Goal: Transaction & Acquisition: Purchase product/service

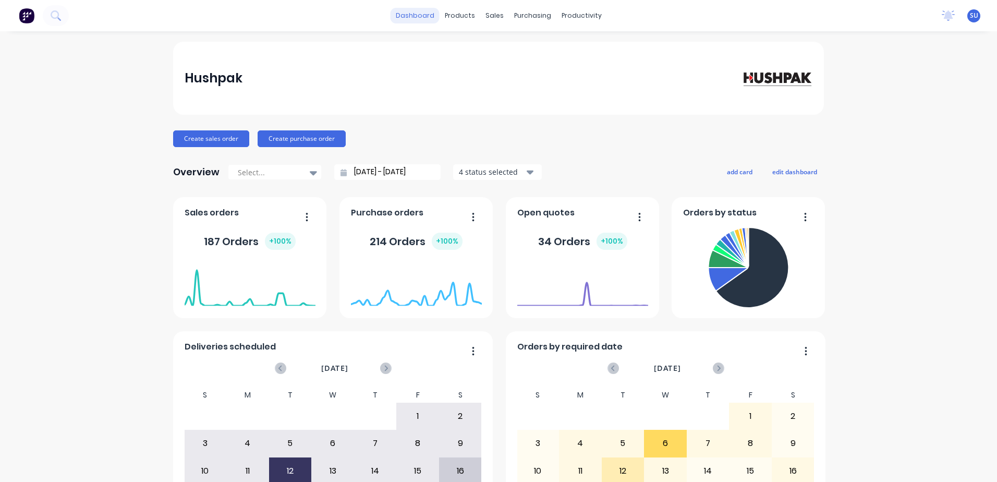
click at [419, 14] on link "dashboard" at bounding box center [415, 16] width 49 height 16
click at [456, 19] on div "products" at bounding box center [460, 16] width 41 height 16
click at [488, 13] on div "sales" at bounding box center [494, 16] width 29 height 16
click at [541, 50] on div "Purchase Orders" at bounding box center [562, 49] width 55 height 9
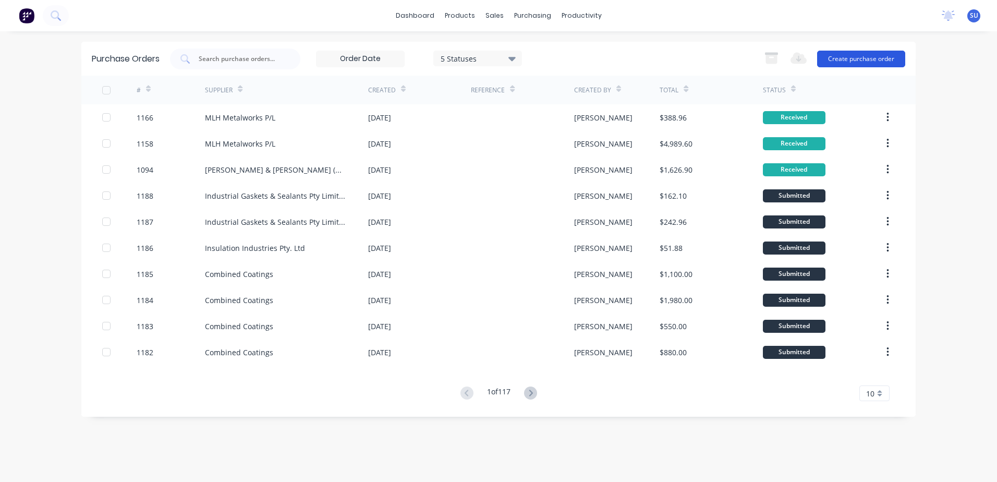
click at [842, 57] on button "Create purchase order" at bounding box center [861, 59] width 88 height 17
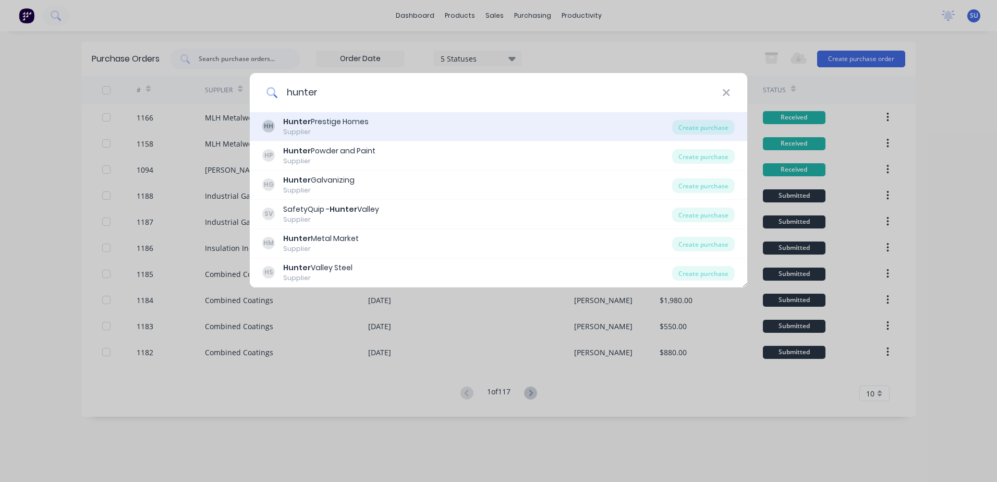
type input "hunter"
click at [356, 128] on div "Supplier" at bounding box center [326, 131] width 86 height 9
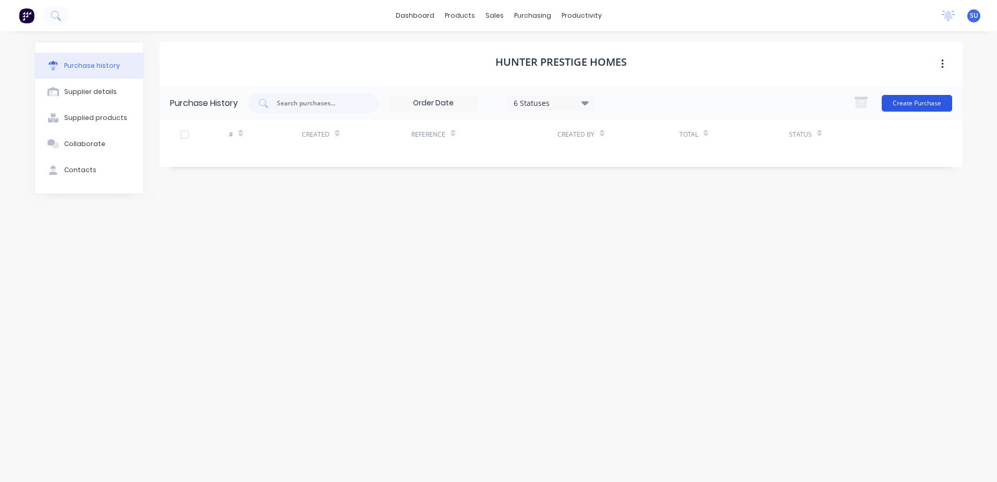
click at [937, 104] on button "Create Purchase" at bounding box center [917, 103] width 70 height 17
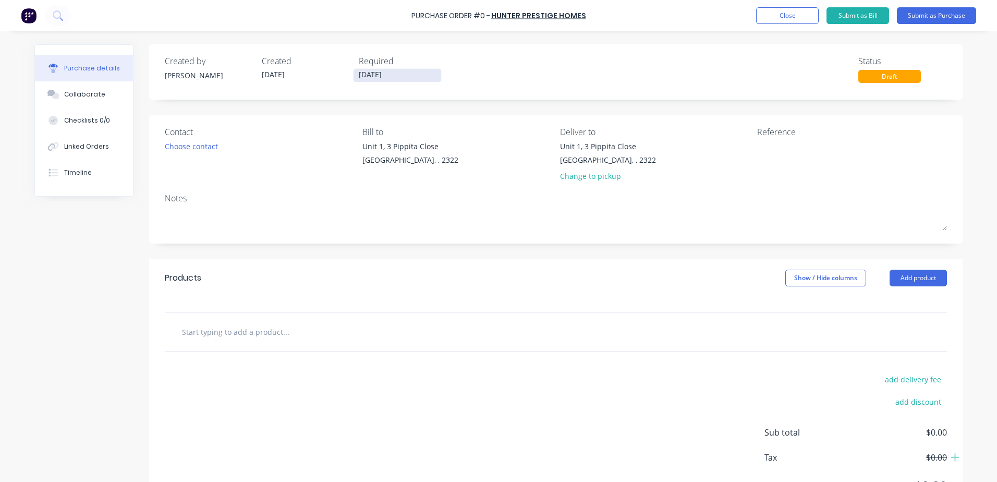
click at [388, 77] on input "[DATE]" at bounding box center [398, 75] width 88 height 13
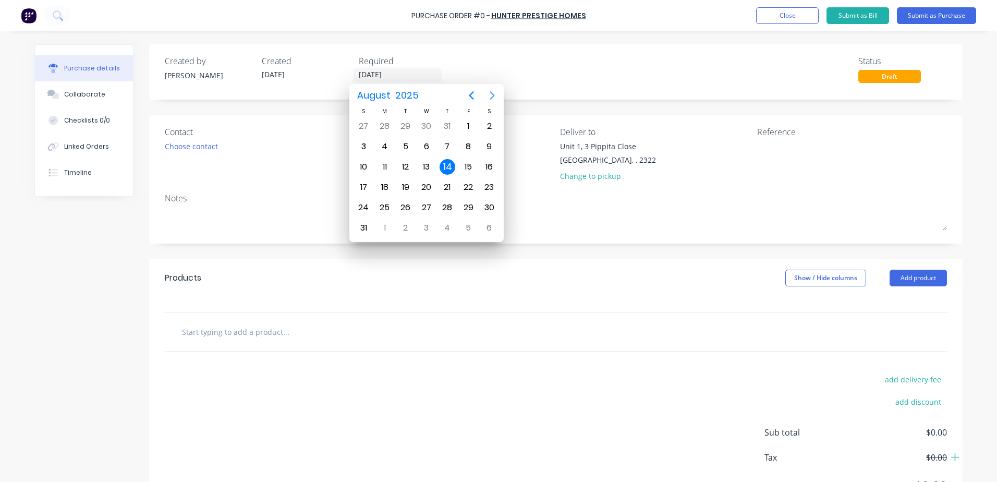
click at [490, 94] on icon "Next page" at bounding box center [492, 95] width 13 height 13
click at [384, 165] on div "15" at bounding box center [385, 167] width 16 height 16
type input "[DATE]"
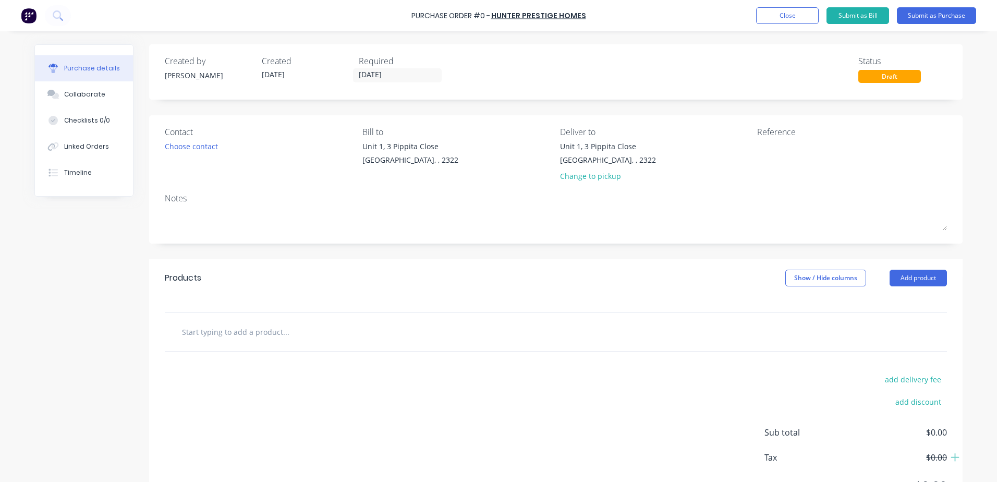
click at [165, 74] on div "[PERSON_NAME]" at bounding box center [209, 75] width 89 height 11
click at [178, 200] on div "Notes" at bounding box center [556, 198] width 782 height 13
click at [217, 199] on div "Notes" at bounding box center [556, 198] width 782 height 13
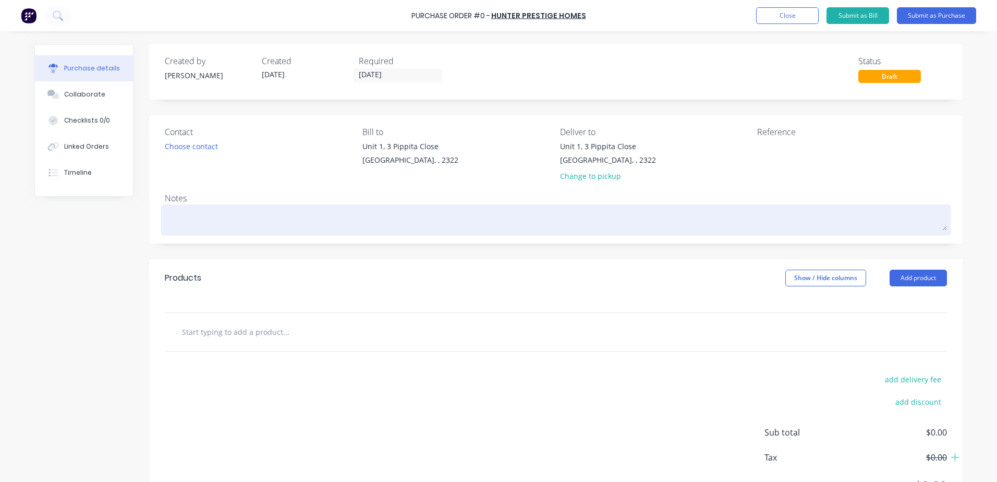
click at [209, 222] on textarea at bounding box center [556, 218] width 782 height 23
click at [185, 207] on div at bounding box center [556, 220] width 782 height 26
click at [185, 212] on textarea at bounding box center [556, 218] width 782 height 23
type textarea "x"
type textarea "J"
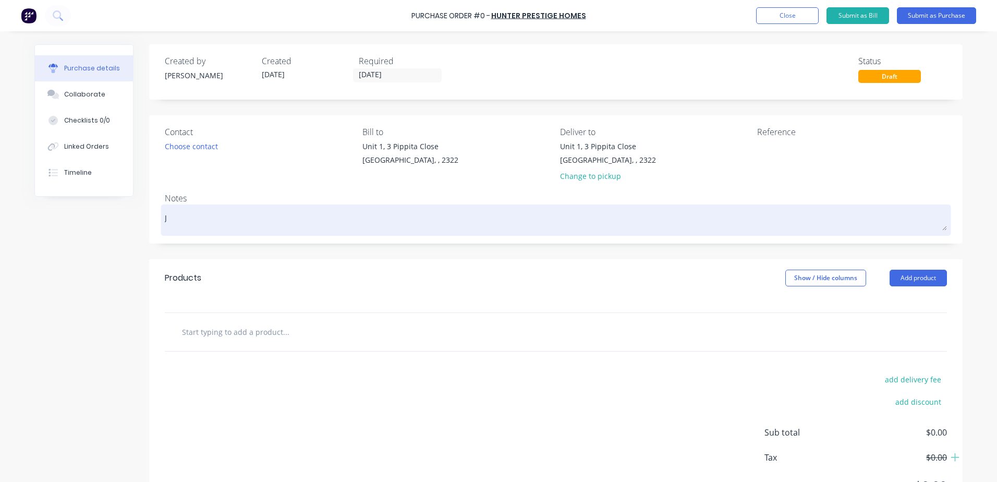
type textarea "x"
type textarea "J/"
type textarea "x"
type textarea "J/B"
type textarea "x"
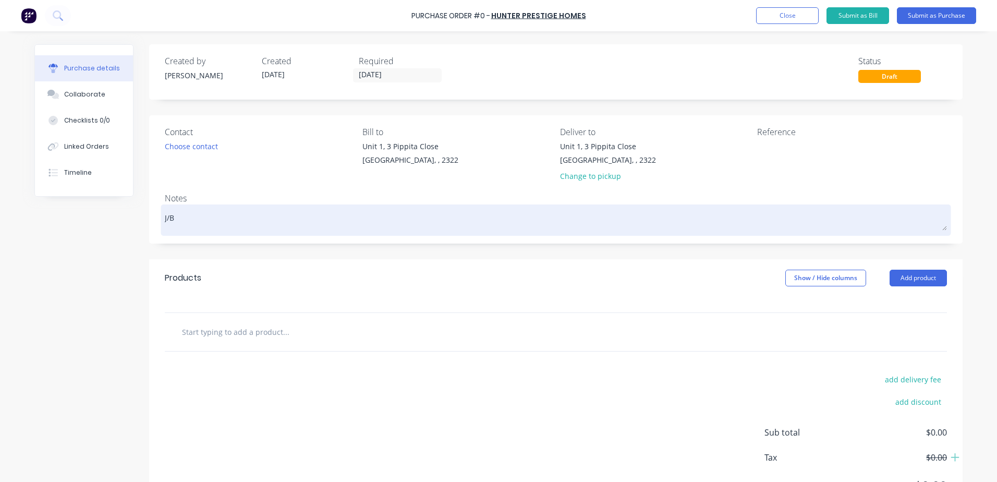
type textarea "J/B"
type textarea "x"
type textarea "J/B 1"
type textarea "x"
type textarea "J/B 12"
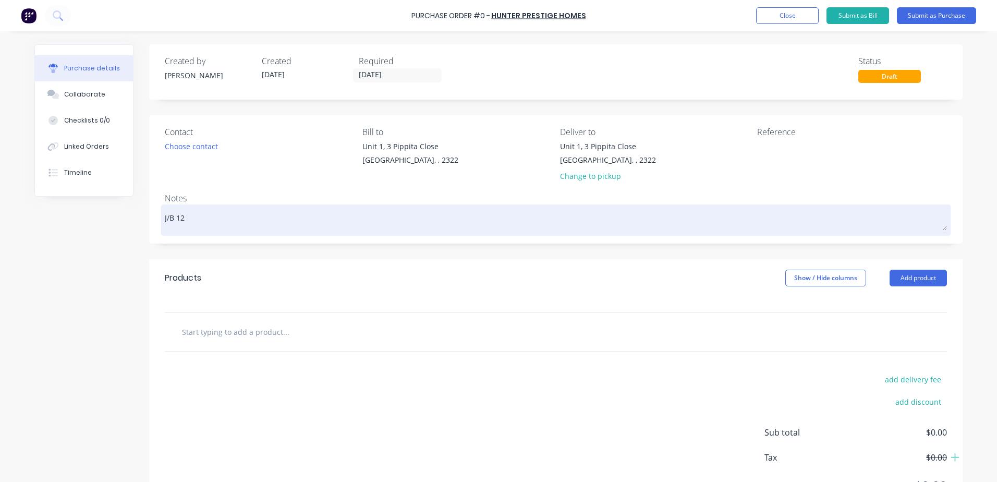
type textarea "x"
type textarea "J/B 122"
type textarea "x"
type textarea "J/B 1229"
type textarea "x"
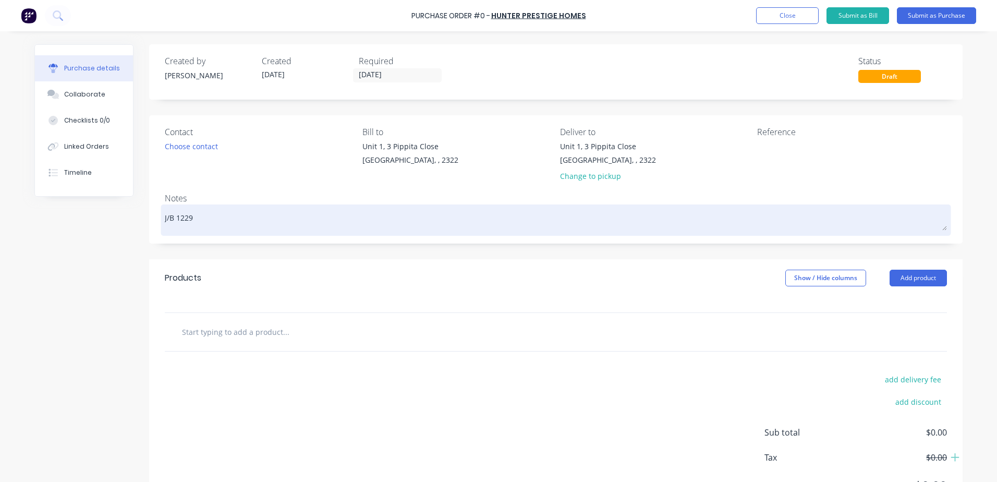
type textarea "J/B 1229"
type textarea "x"
type textarea "J/B 1229 s"
type textarea "x"
type textarea "J/B 1229 sT"
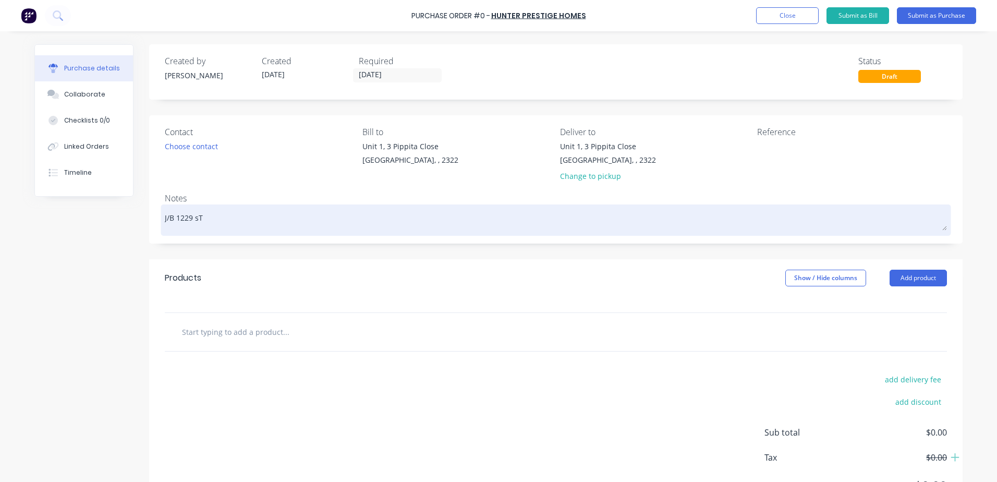
type textarea "x"
type textarea "J/B 1229 sTE"
type textarea "x"
type textarea "J/B 1229 sTEE"
type textarea "x"
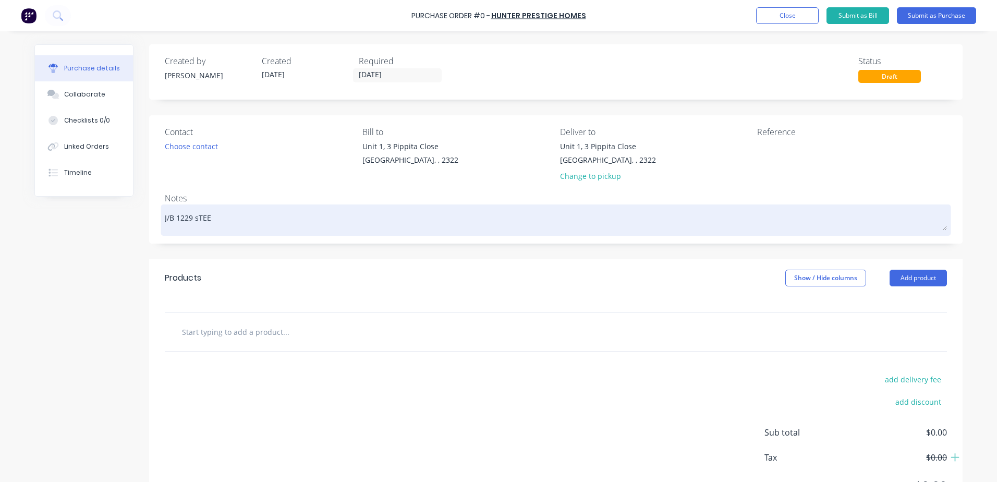
type textarea "J/B 1229 sTEEL"
type textarea "x"
type textarea "J/B 1229 sTEEL"
type textarea "x"
type textarea "J/B 1229 sTEEL"
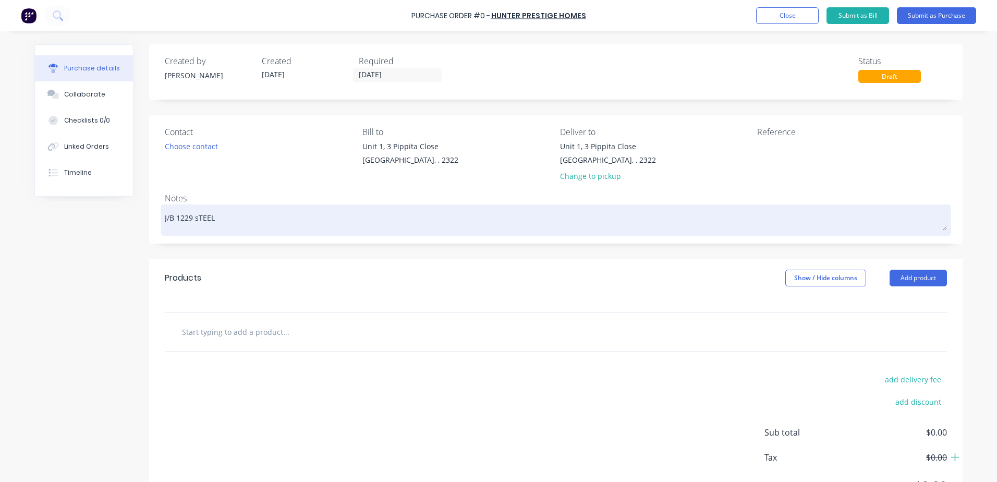
type textarea "x"
type textarea "J/B 1229 sTEE"
type textarea "x"
type textarea "J/B 1229 sTE"
type textarea "x"
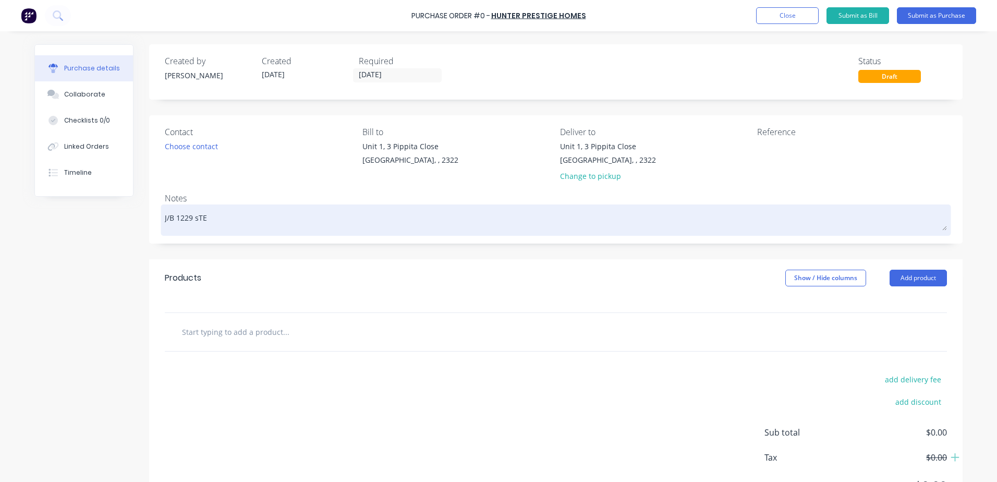
type textarea "J/B 1229 sT"
type textarea "x"
type textarea "J/B 1229 s"
type textarea "x"
type textarea "J/B 1229"
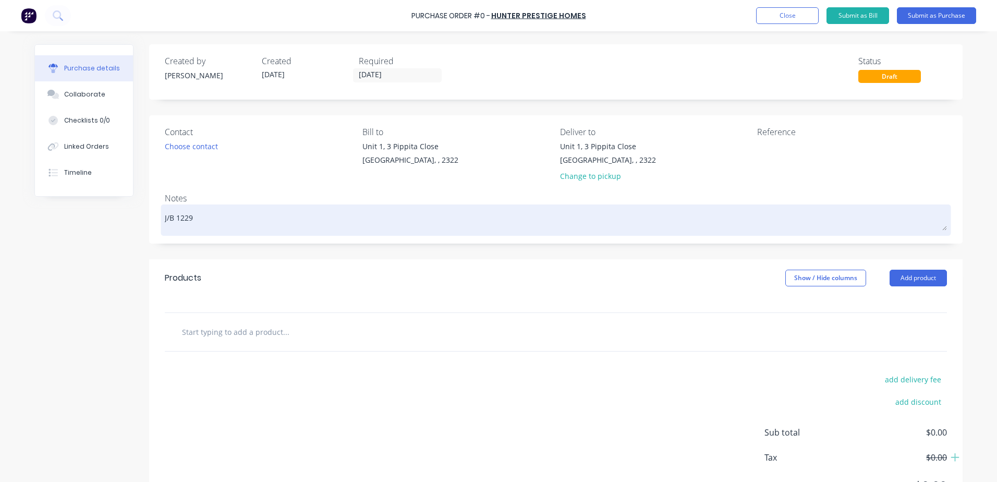
type textarea "x"
type textarea "J/B 1229 S"
type textarea "x"
type textarea "J/B 1229 St"
type textarea "x"
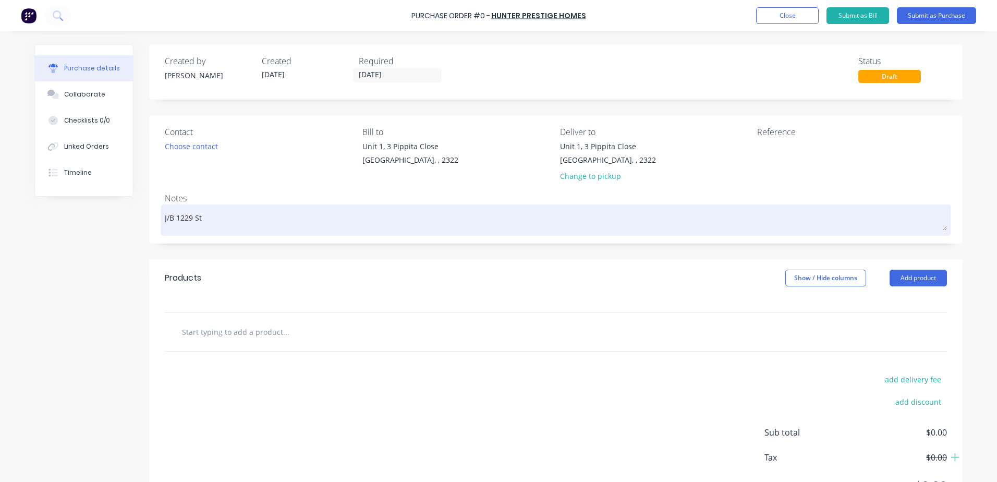
type textarea "J/B 1229 Ste"
type textarea "x"
type textarea "J/B 1229 Stee"
type textarea "x"
type textarea "J/B 1229 Steel"
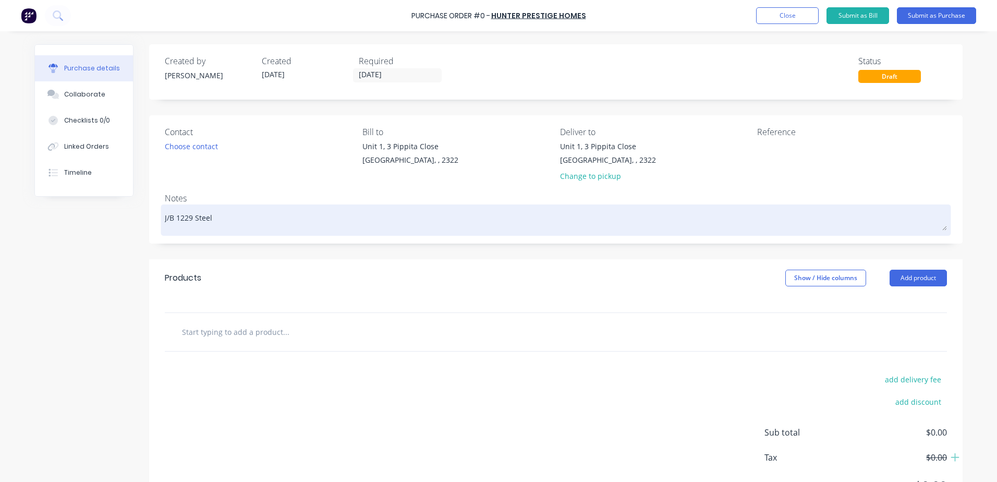
type textarea "x"
type textarea "J/B 1229 Steel"
type textarea "x"
type textarea "J/B 1229 Steel a"
type textarea "x"
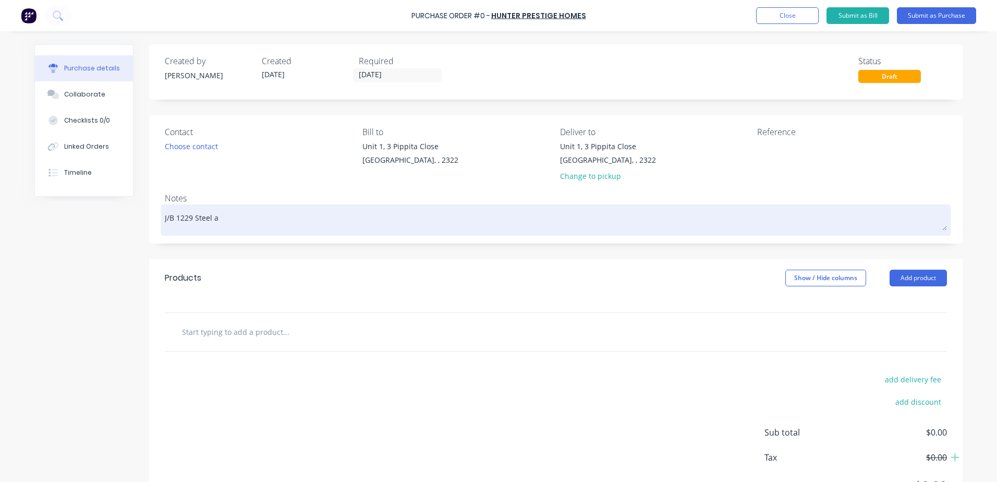
type textarea "J/B 1229 Steel an"
type textarea "x"
type textarea "J/B 1229 Steel and"
type textarea "x"
type textarea "J/B 1229 Steel and"
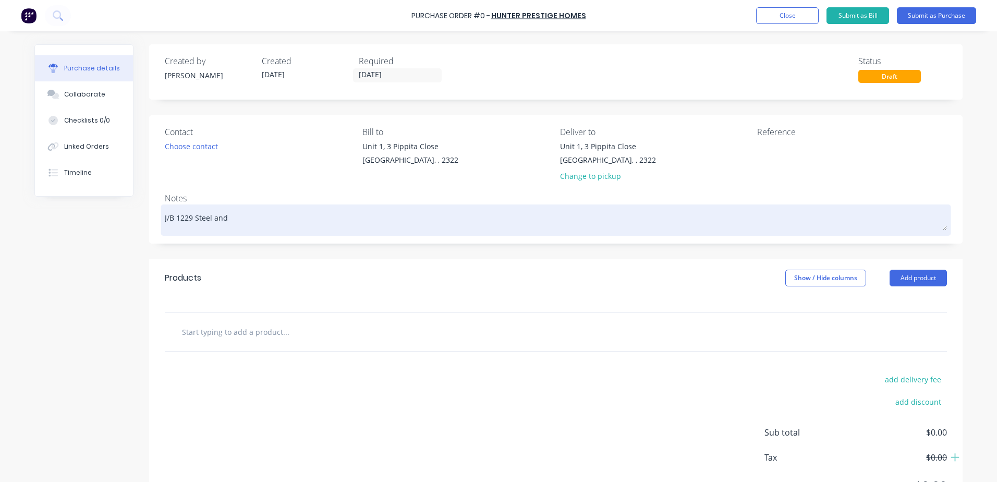
type textarea "x"
type textarea "J/B 1229 Steel and C"
type textarea "x"
type textarea "J/B 1229 Steel and Cl"
type textarea "x"
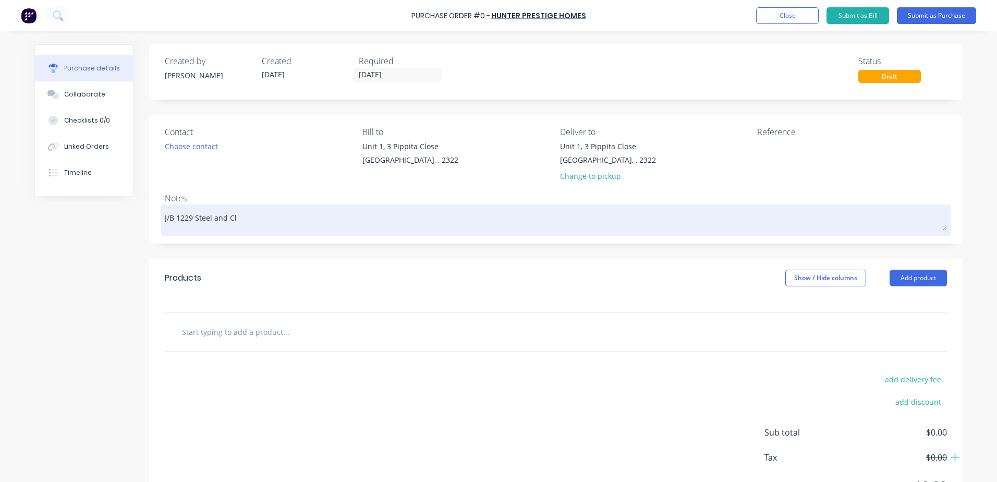
type textarea "J/B 1229 Steel and Cla"
type textarea "x"
type textarea "J/B 1229 Steel and Clad"
type textarea "x"
type textarea "J/B 1229 Steel and Cladd"
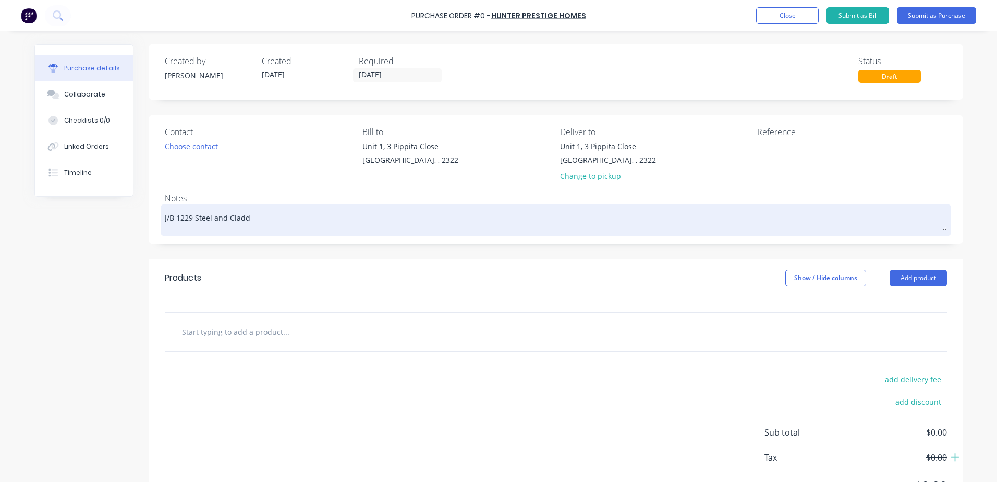
type textarea "x"
type textarea "J/B 1229 Steel and Claddi"
type textarea "x"
type textarea "J/B 1229 Steel and Claddin"
type textarea "x"
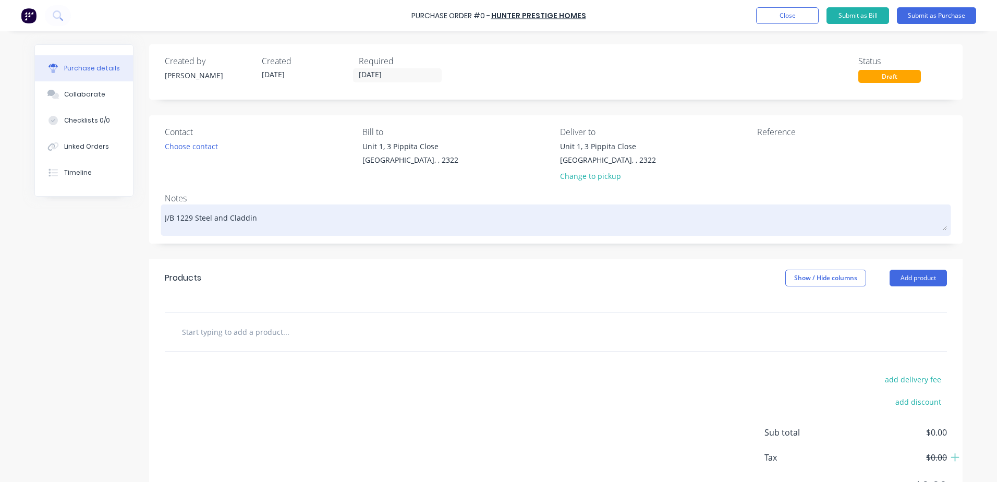
type textarea "J/B 1229 Steel and Cladding"
type textarea "x"
type textarea "J/B 1229 Steel and Cladding"
type textarea "x"
type textarea "J/B 1229 Steel and Cladding I"
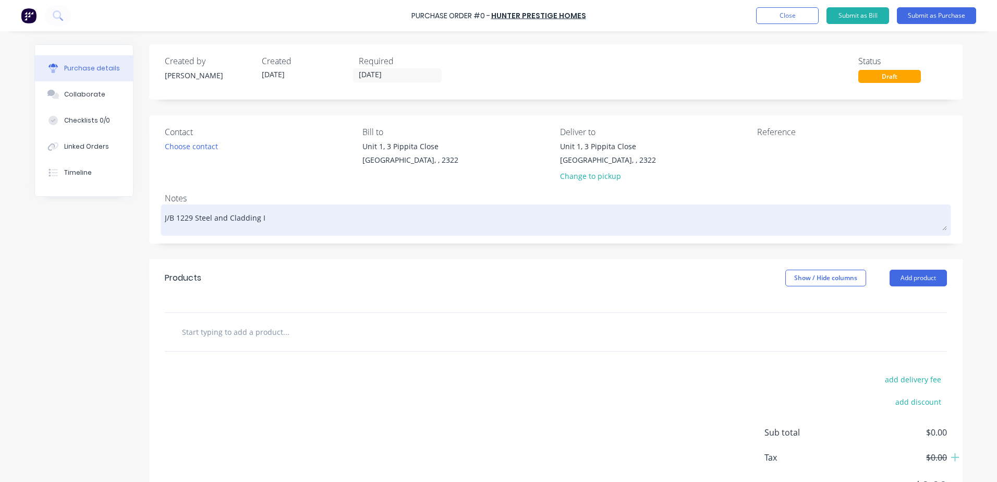
type textarea "x"
type textarea "J/B 1229 Steel and Cladding In"
type textarea "x"
type textarea "J/B 1229 Steel and Cladding Ins"
type textarea "x"
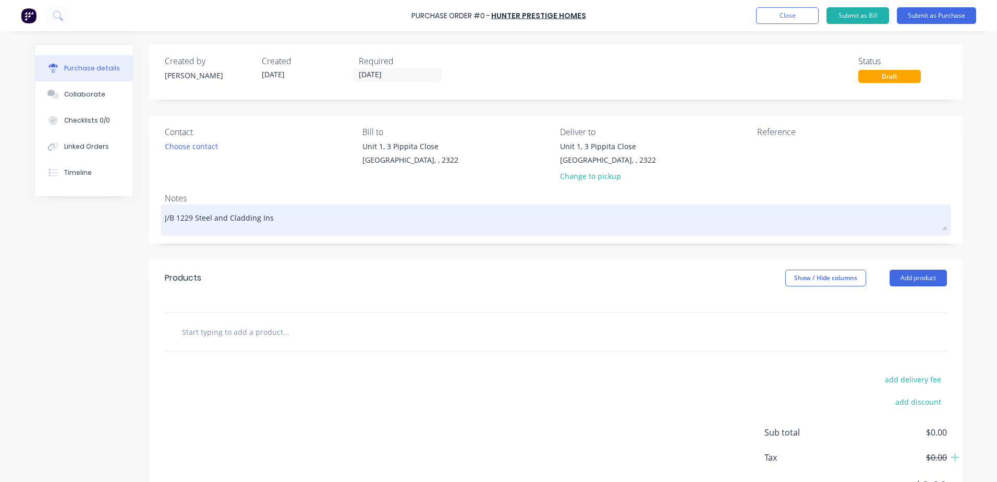
type textarea "J/B 1229 Steel and Cladding Inst"
type textarea "x"
type textarea "J/B 1229 Steel and Cladding Insta"
type textarea "x"
type textarea "J/B 1229 Steel and Cladding Instal"
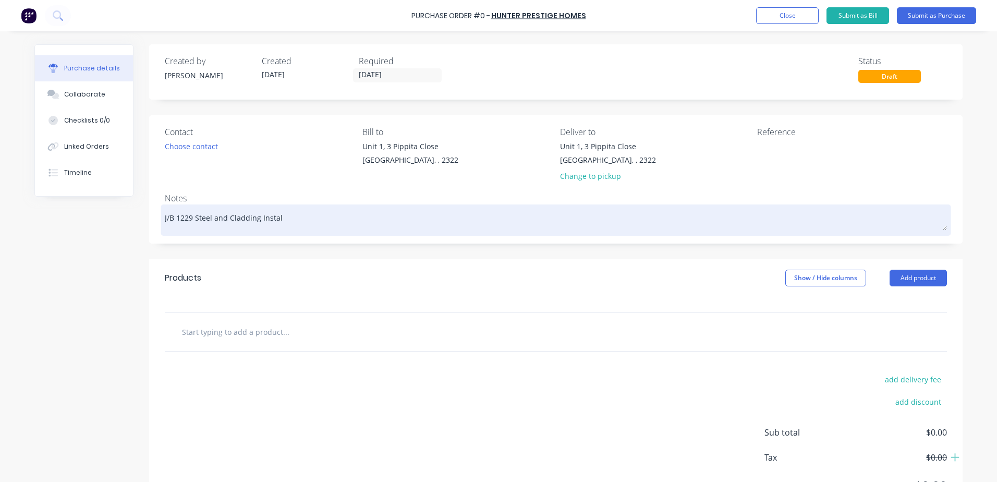
type textarea "x"
type textarea "J/B 1229 Steel and Cladding Install"
type textarea "x"
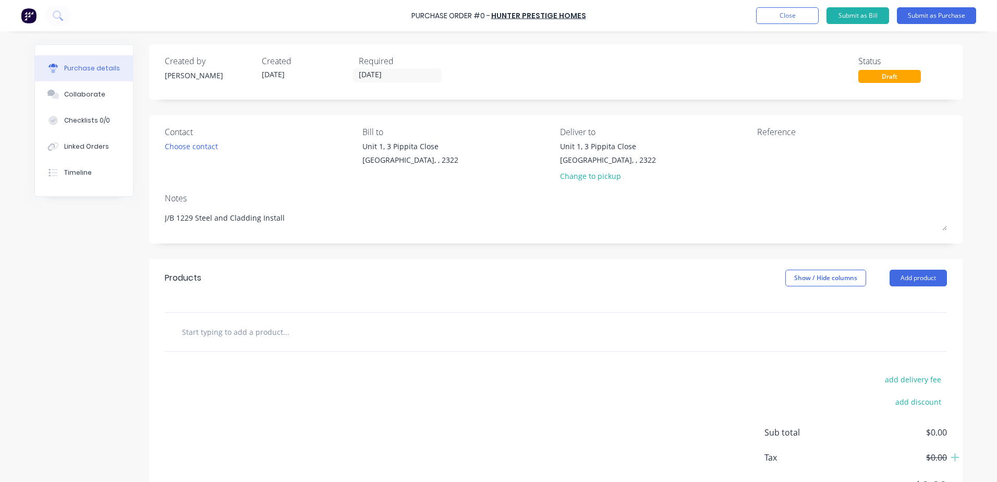
type textarea "J/B 1229 Steel and Cladding Install"
type textarea "x"
type textarea "J/B 1229 Steel and Cladding Install"
click at [197, 335] on input "text" at bounding box center [286, 331] width 209 height 21
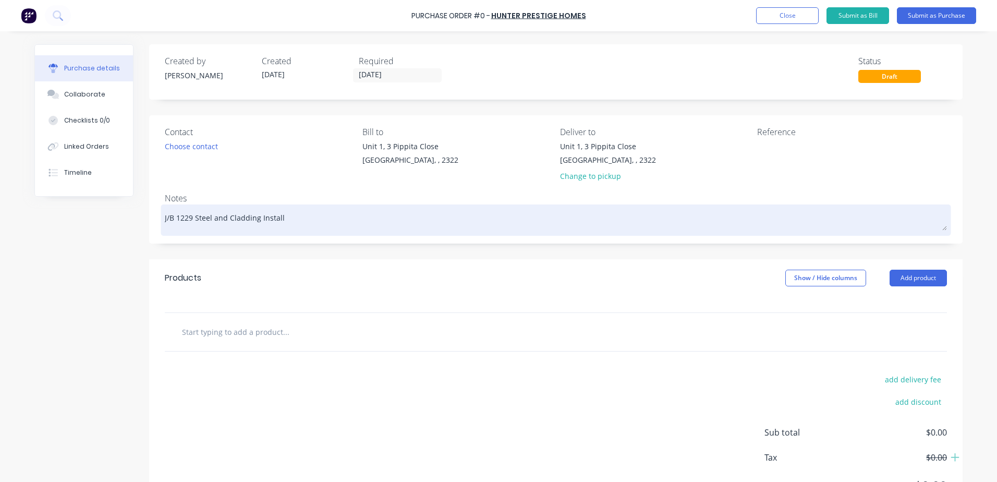
click at [289, 217] on textarea "J/B 1229 Steel and Cladding Install" at bounding box center [556, 218] width 782 height 23
type textarea "x"
type textarea "J/B 1229 Steel and Cladding Install Q"
type textarea "x"
type textarea "J/B 1229 Steel and Cladding Install Q1"
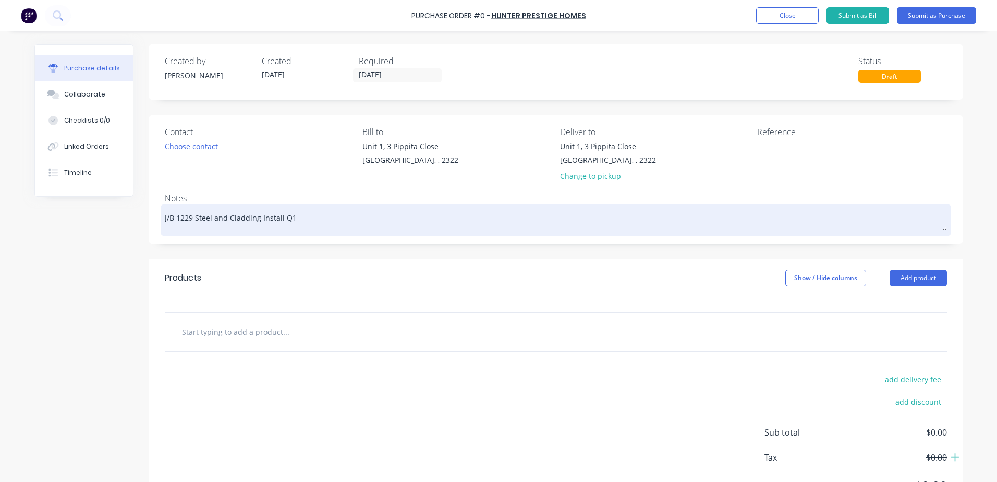
type textarea "x"
type textarea "J/B 1229 Steel and Cladding Install Q18"
type textarea "x"
type textarea "J/B 1229 Steel and Cladding Install Q188"
type textarea "x"
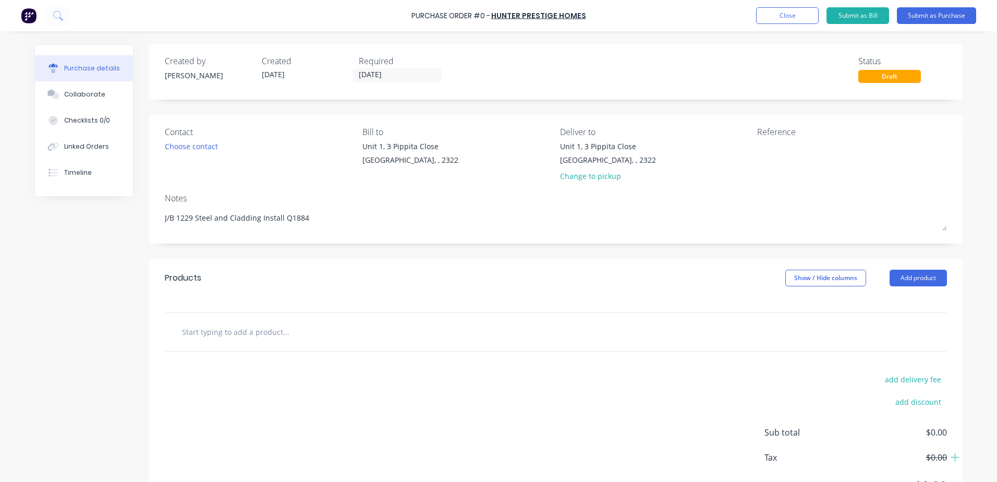
type textarea "J/B 1229 Steel and Cladding Install Q1884"
type textarea "x"
type textarea "J/B 1229 Steel and Cladding Install Q1884"
click at [198, 334] on input "text" at bounding box center [286, 331] width 209 height 21
type textarea "x"
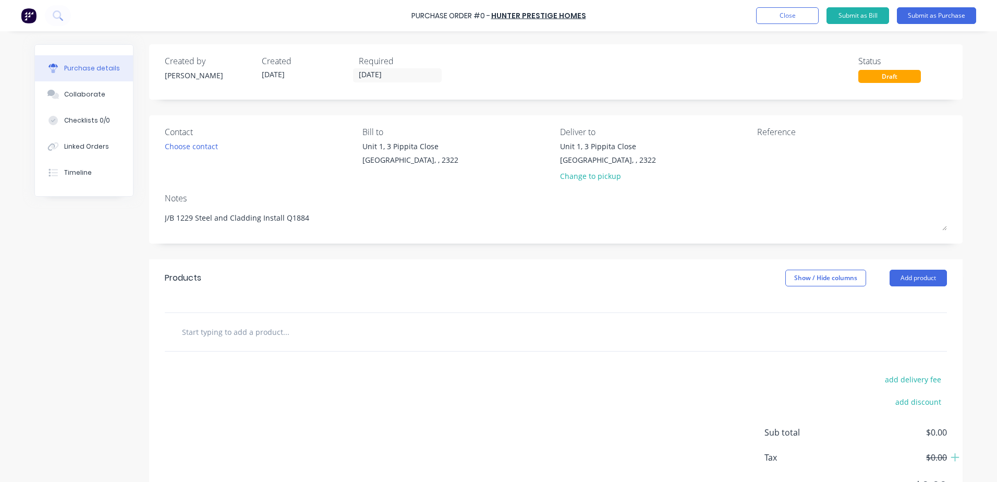
type input "s"
type textarea "x"
type input "S"
type textarea "x"
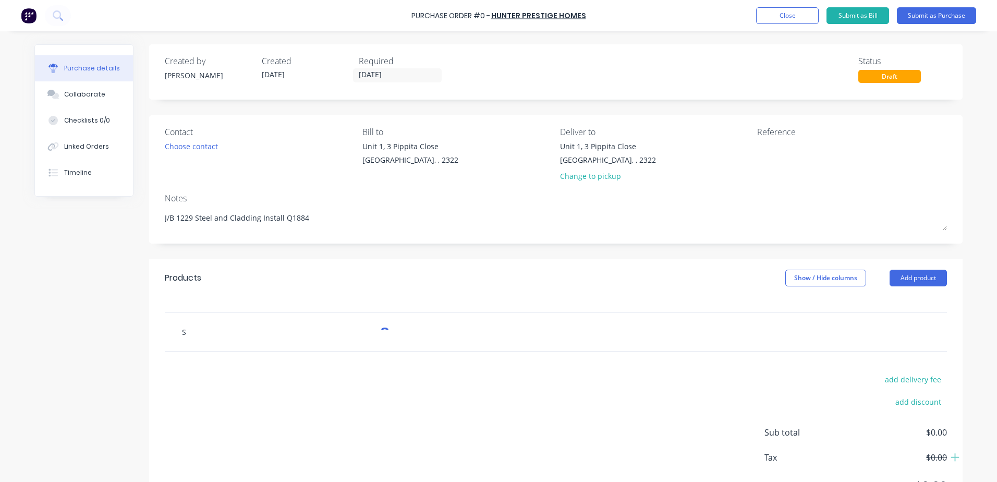
type input "St"
type textarea "x"
type input "Ste"
type textarea "x"
type input "Stee"
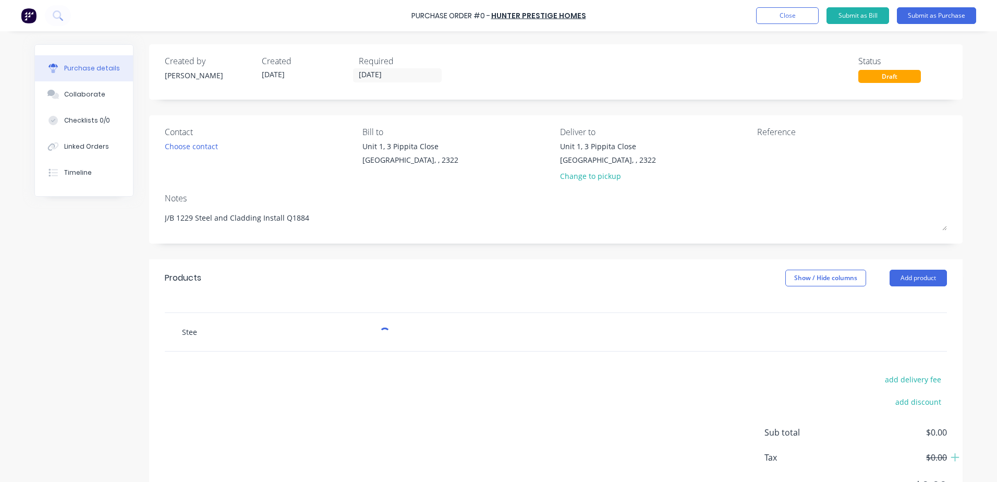
type textarea "x"
type input "Steel"
type textarea "x"
type input "Steel"
type textarea "x"
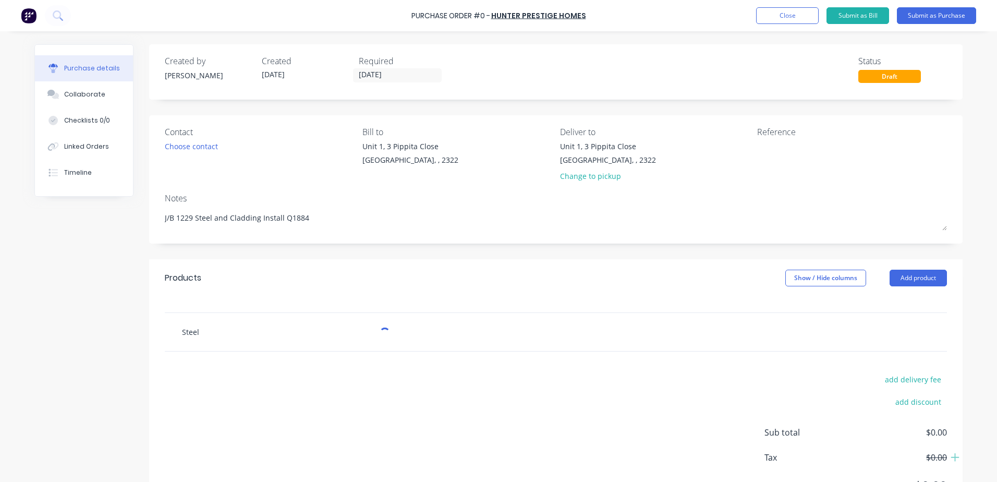
type input "Steel a"
type textarea "x"
type input "Steel an"
type textarea "x"
type input "Steel and"
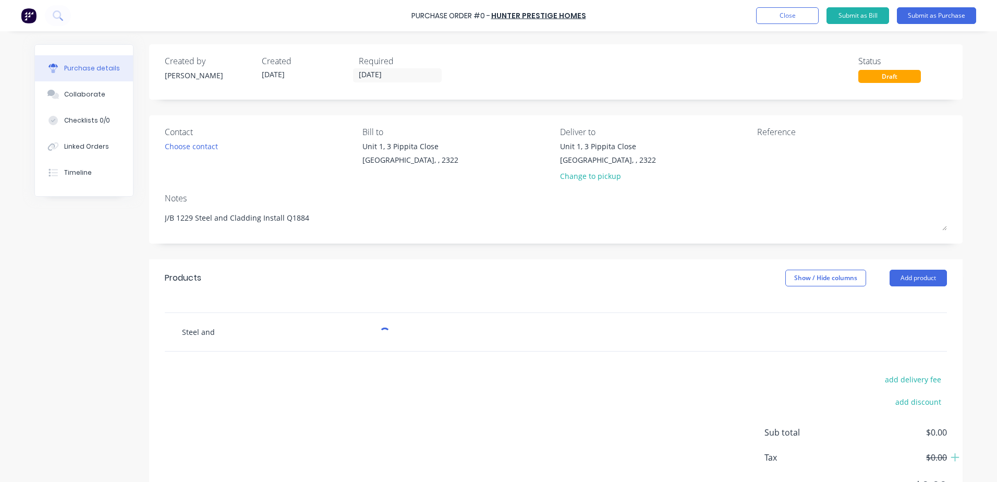
type textarea "x"
type input "Steel and"
type textarea "x"
type input "Steel and C"
type textarea "x"
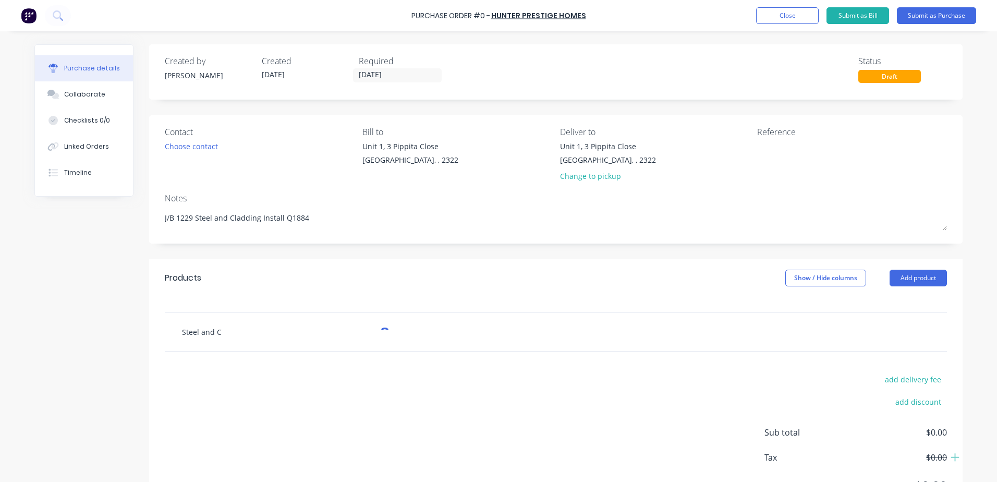
type input "Steel and Cl"
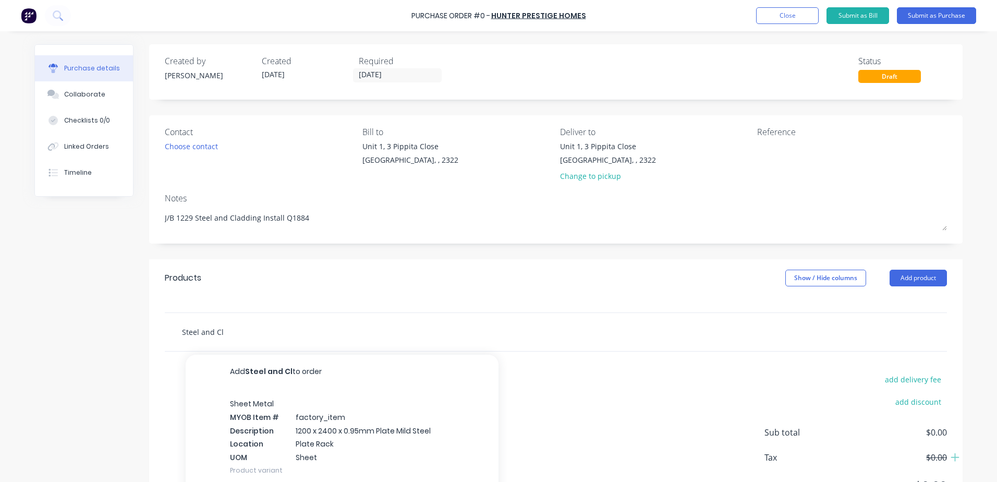
type textarea "x"
type input "Steel and Cla"
type textarea "x"
type input "Steel and Clad"
type textarea "x"
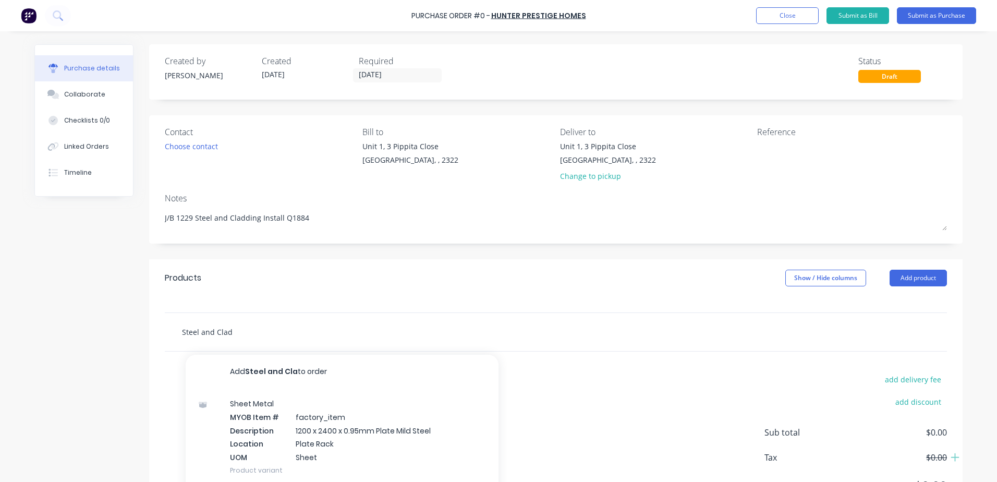
type input "Steel and Cladd"
type textarea "x"
type input "Steel and Claddi"
type textarea "x"
type input "Steel and Claddin"
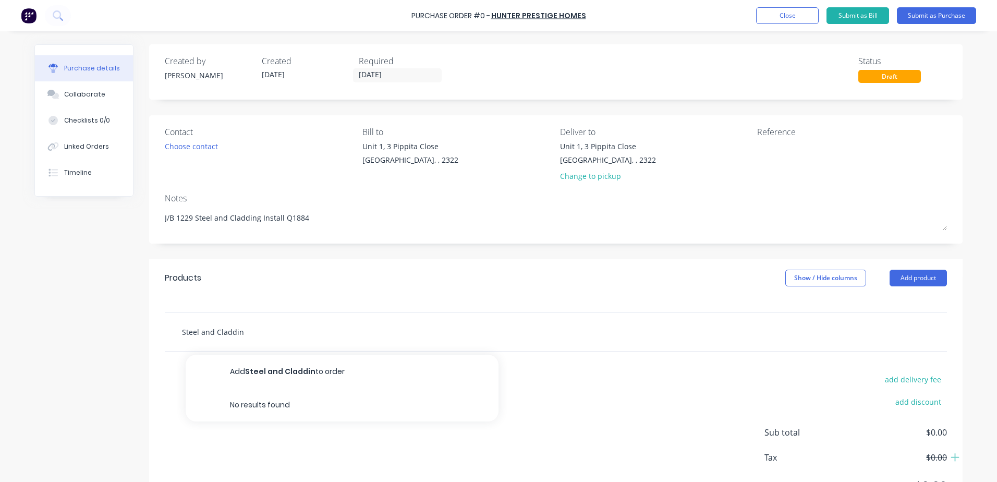
type textarea "x"
type input "Steel and Cladding"
type textarea "x"
type input "Steel and Cladding"
type textarea "x"
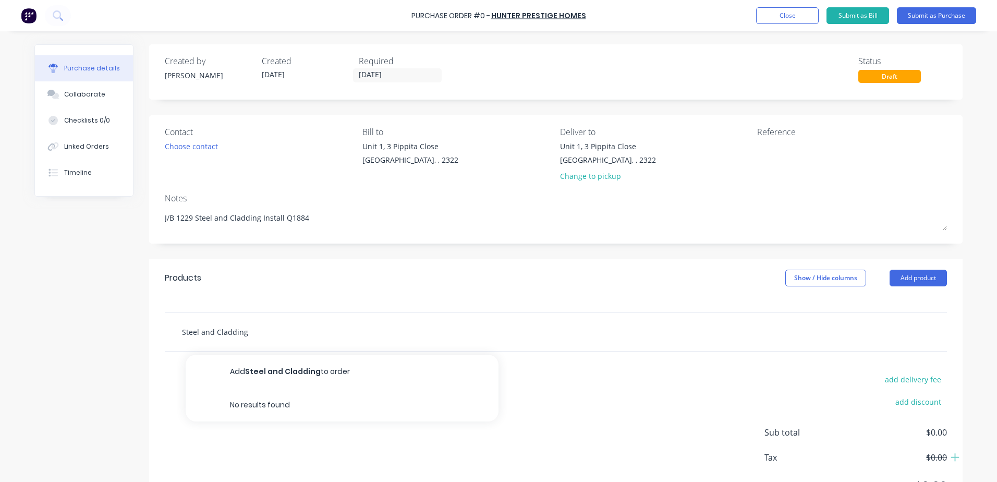
type input "Steel and Cladding I"
type textarea "x"
type input "Steel and Cladding In"
type textarea "x"
type input "Steel and Cladding Ins"
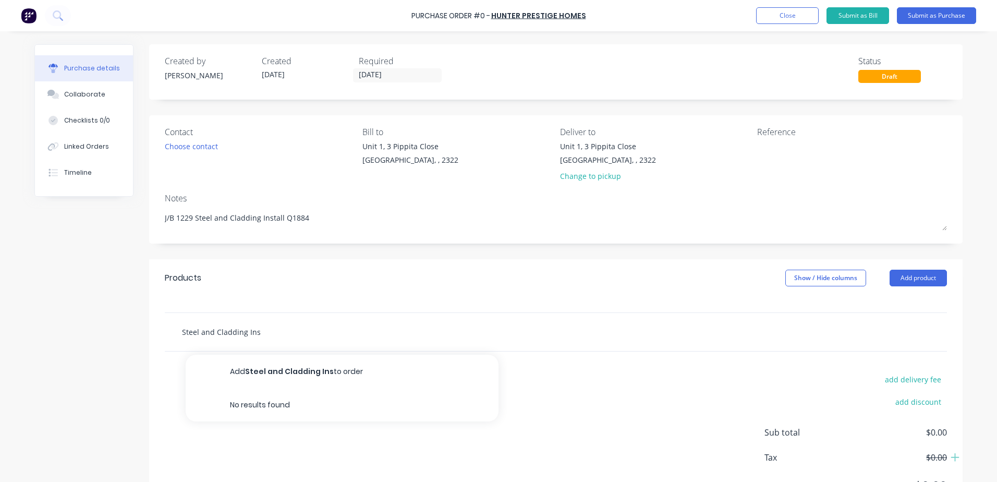
type textarea "x"
type input "Steel and Cladding Insa"
type textarea "x"
type input "Steel and Cladding Insat"
type textarea "x"
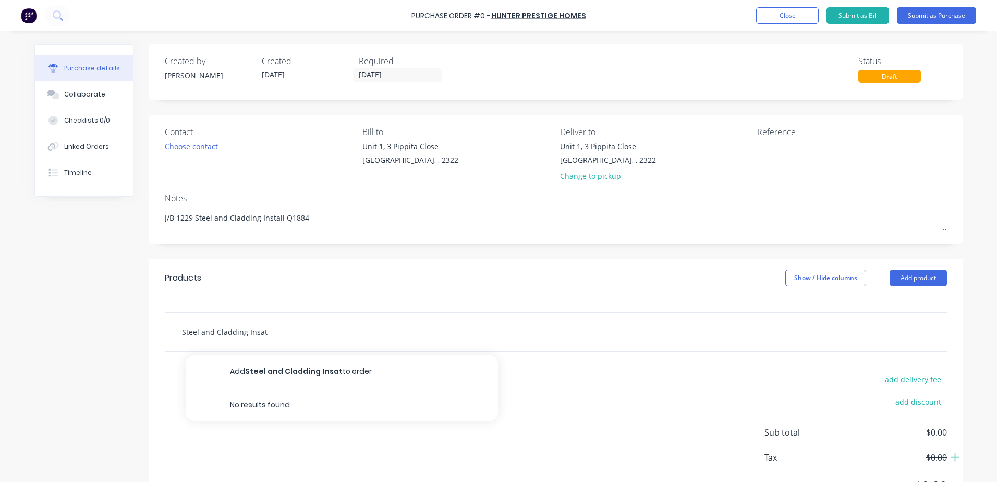
type input "Steel and Cladding Insata"
type textarea "x"
type input "Steel and Cladding Insatal"
type textarea "x"
type input "Steel and Cladding Insatalr"
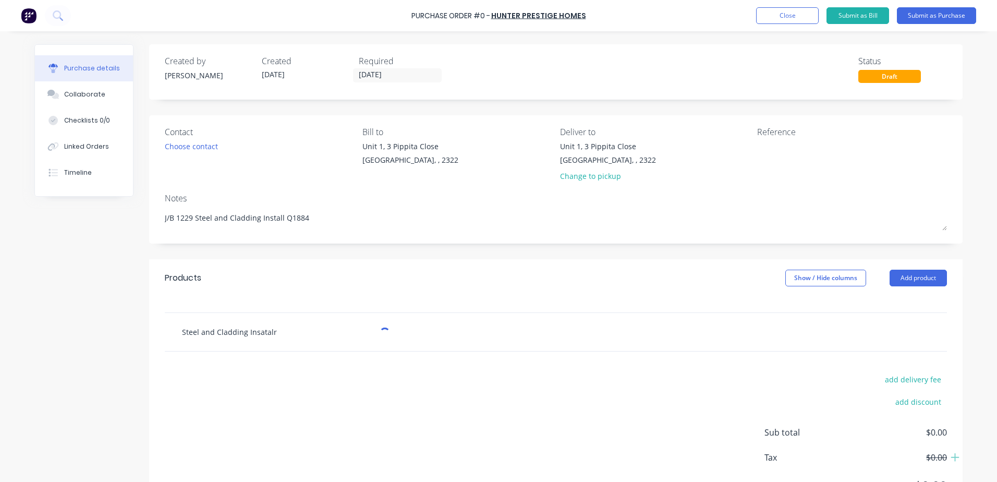
type textarea "x"
type input "Steel and Cladding Insatalrt"
type textarea "x"
type input "Steel and Cladding Insatalrt"
type textarea "x"
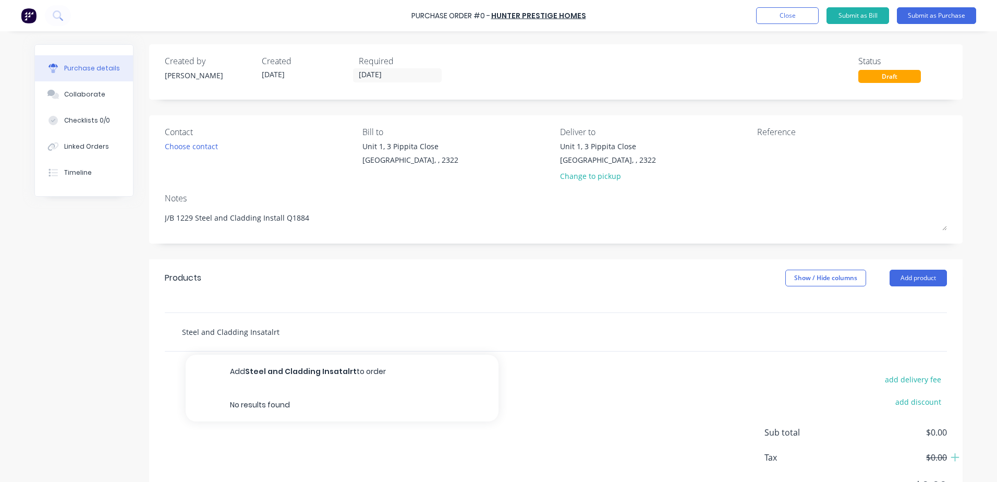
type input "Steel and Cladding Insatalrt"
type textarea "x"
type input "Steel and Cladding Insatalr"
type textarea "x"
type input "Steel and Cladding Insatal"
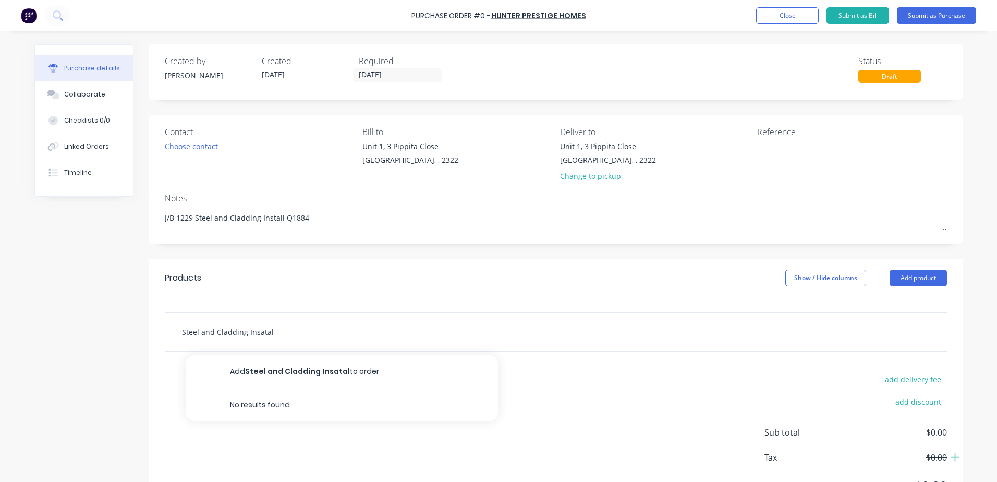
type textarea "x"
type input "Steel and Cladding Insatala"
type textarea "x"
type input "Steel and Cladding Insatalat"
type textarea "x"
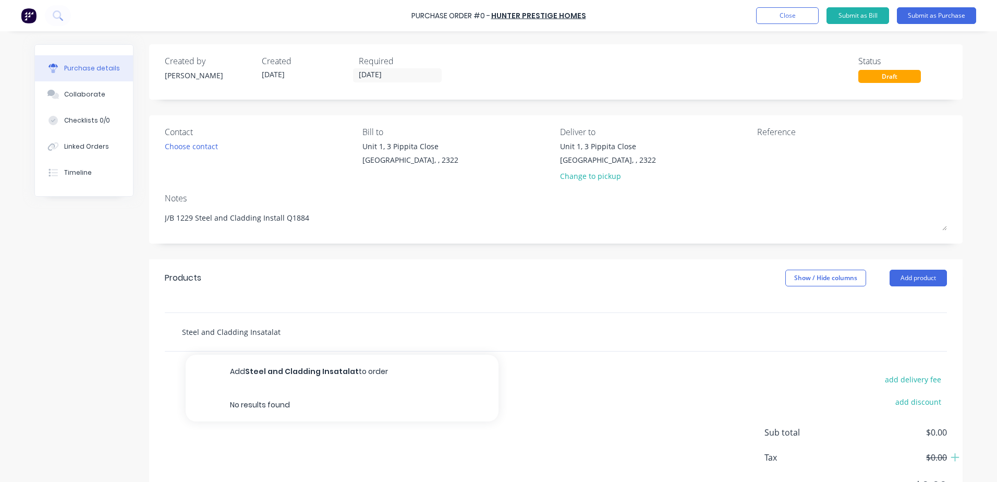
type input "Steel and Cladding Insatalati"
type textarea "x"
type input "Steel and Cladding Insatalatio"
type textarea "x"
type input "Steel and Cladding Insatalation"
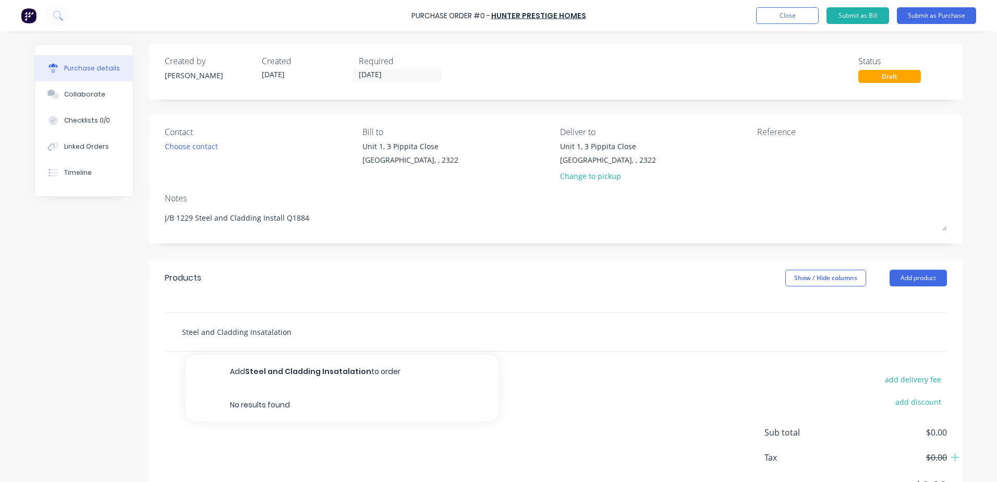
type textarea "x"
type input "Steel and Cladding Insatalation"
type textarea "x"
type input "Steel and Cladding Insatalation"
type textarea "x"
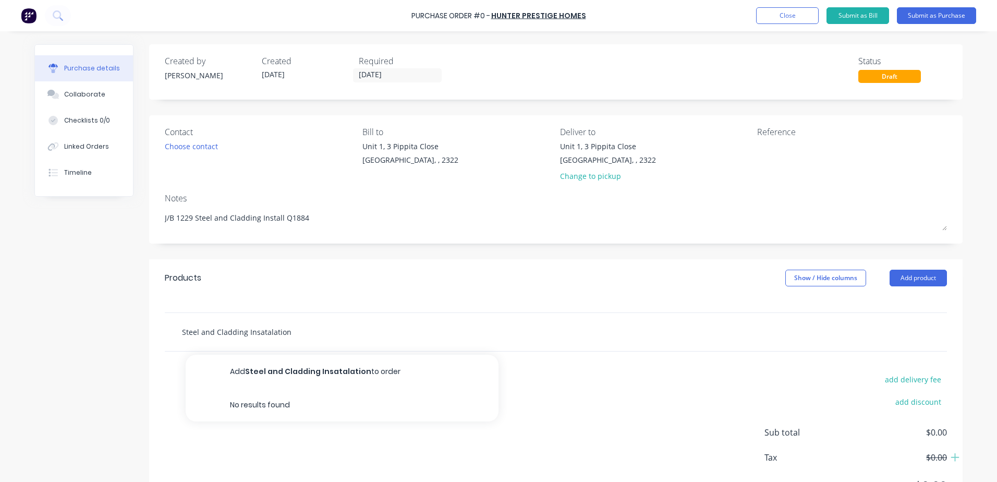
type input "Steel and Cladding Installation"
click at [321, 323] on input "Steel and Cladding Installation" at bounding box center [286, 331] width 209 height 21
click at [291, 332] on input "Steel and Cladding Installation" at bounding box center [286, 331] width 209 height 21
type textarea "x"
type input "Steel and Cladding Installation W"
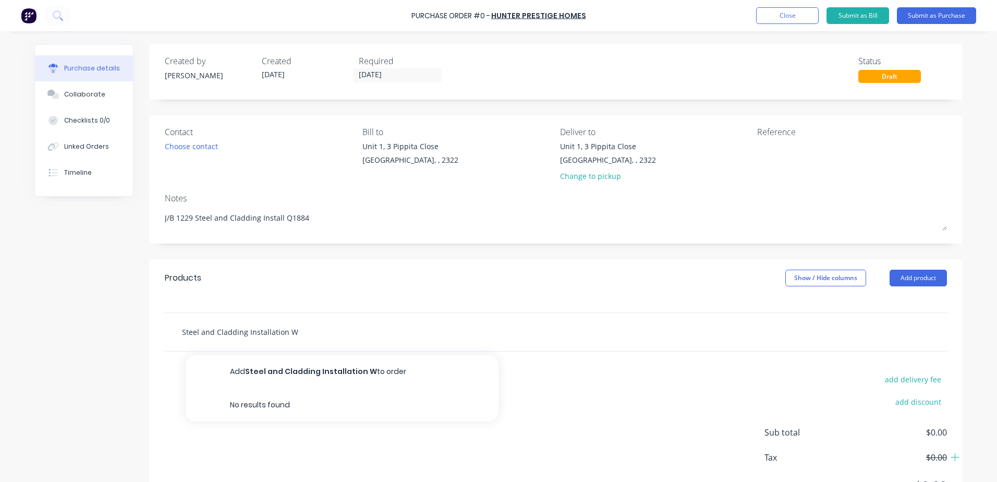
type textarea "x"
type input "Steel and Cladding Installation Wa"
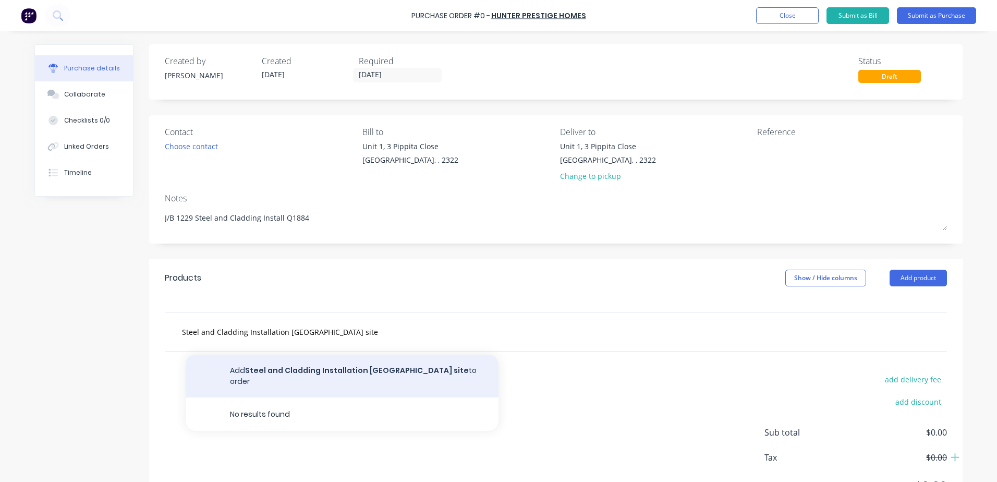
click at [396, 370] on button "Add Steel and Cladding Installation [GEOGRAPHIC_DATA] site to order" at bounding box center [342, 376] width 313 height 43
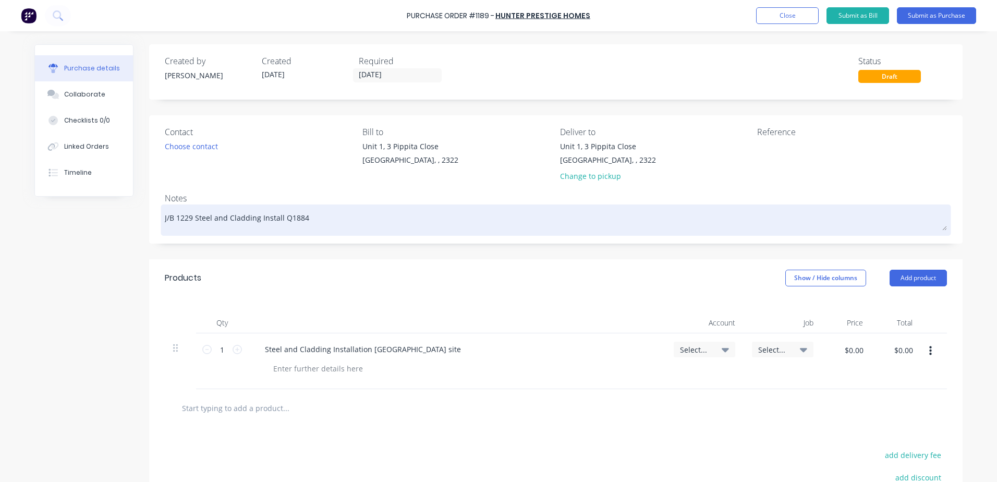
click at [311, 216] on textarea "J/B 1229 Steel and Cladding Install Q1884" at bounding box center [556, 218] width 782 height 23
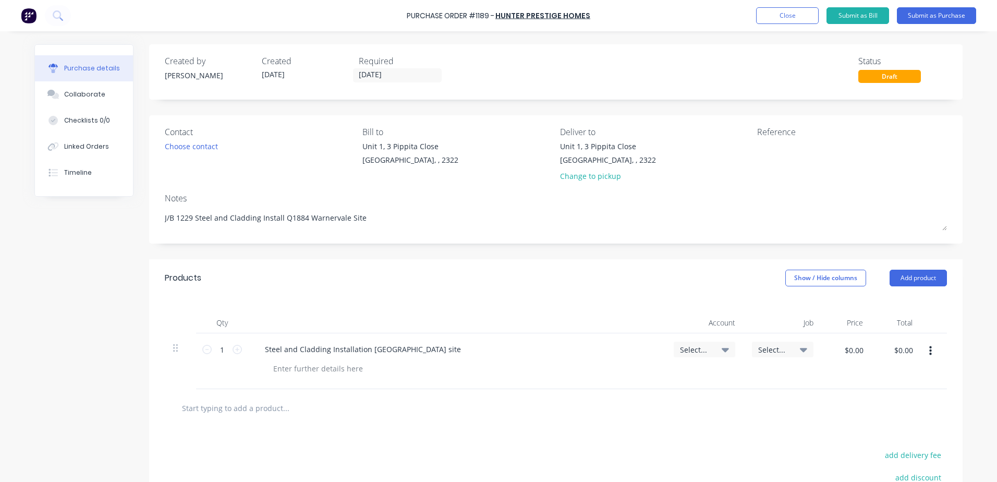
click at [450, 348] on div "Steel and Cladding Installation [GEOGRAPHIC_DATA] site" at bounding box center [457, 349] width 401 height 15
click at [722, 346] on icon at bounding box center [725, 349] width 7 height 11
click at [659, 379] on input at bounding box center [670, 380] width 107 height 21
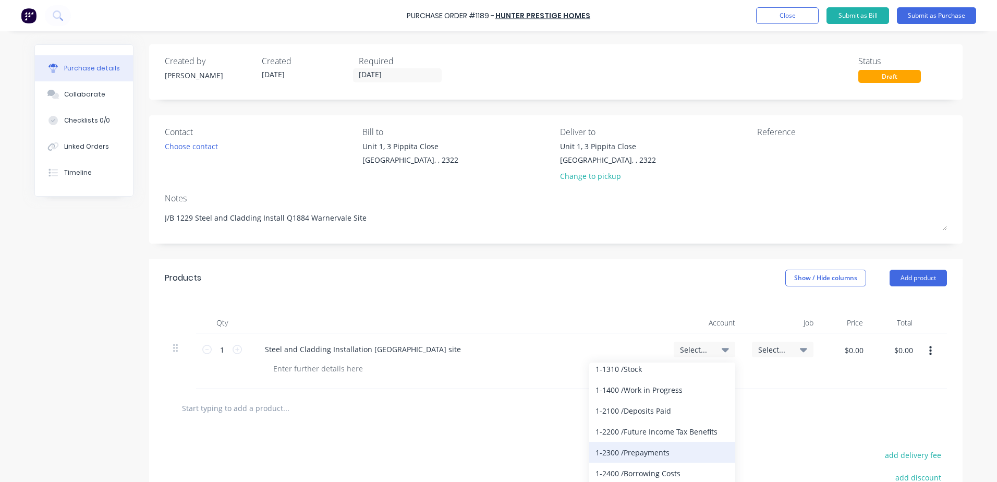
scroll to position [209, 0]
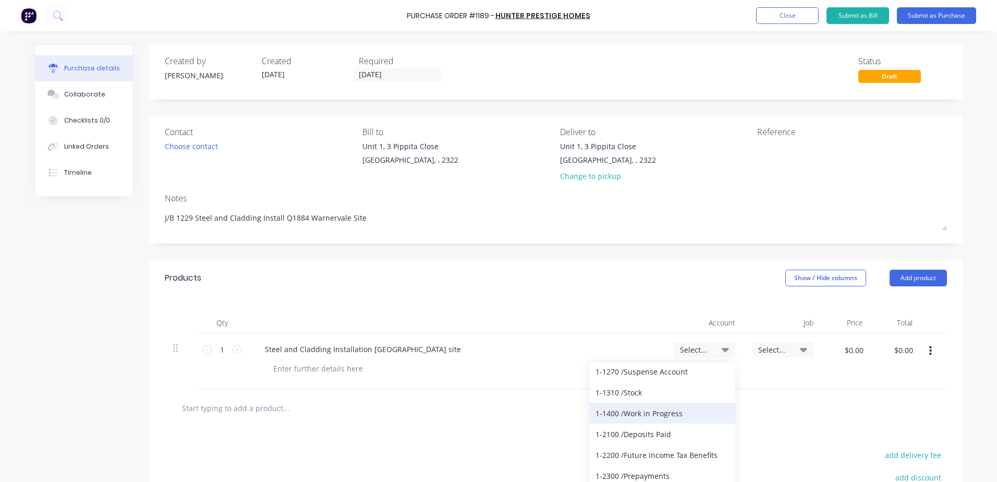
click at [659, 415] on div "1-1400 / Work in Progress" at bounding box center [662, 413] width 146 height 21
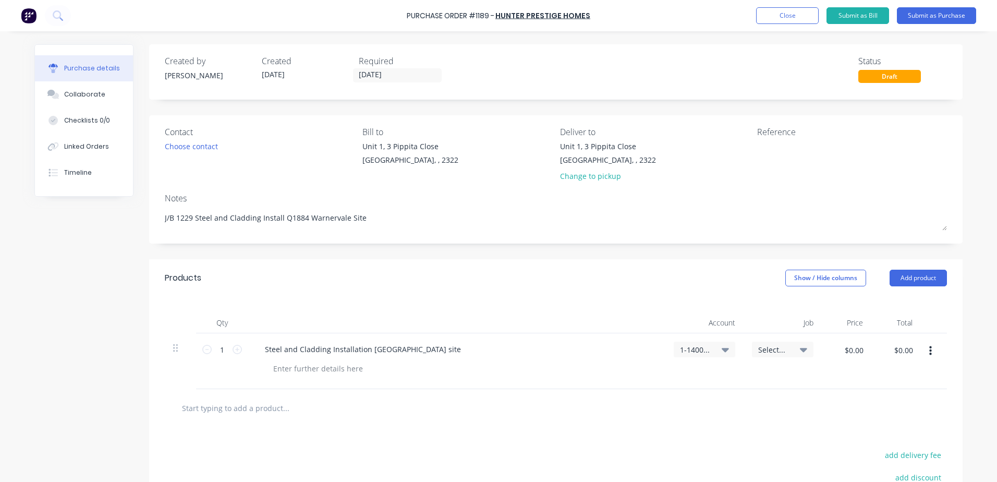
click at [793, 352] on div "Select..." at bounding box center [782, 349] width 49 height 9
click at [728, 385] on input at bounding box center [748, 380] width 107 height 21
click at [722, 430] on div "1229 / New Pave - [GEOGRAPHIC_DATA]" at bounding box center [741, 426] width 146 height 21
click at [852, 354] on input "$0.00" at bounding box center [853, 350] width 31 height 17
click at [858, 350] on input "$0.00" at bounding box center [853, 350] width 31 height 17
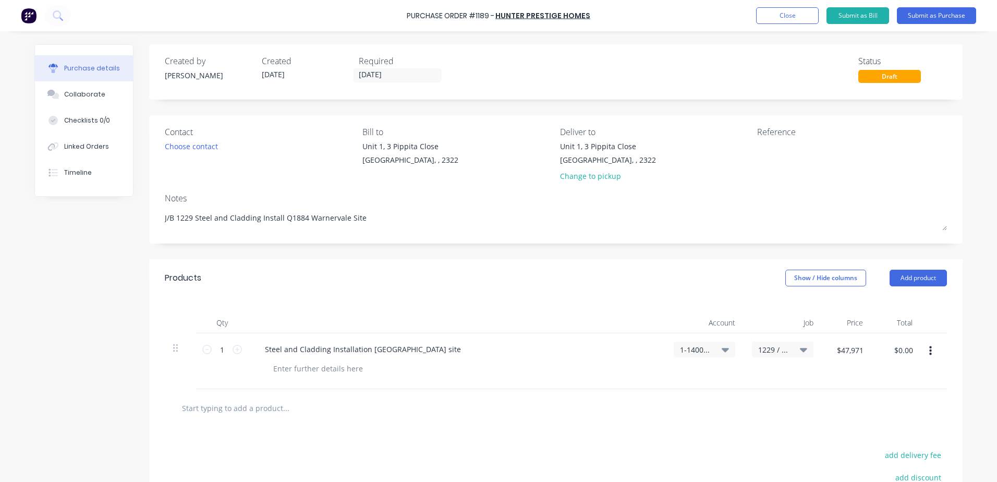
click at [700, 251] on div "Created by [PERSON_NAME] Created [DATE] Required [DATE] Status Draft Contact Ch…" at bounding box center [556, 321] width 814 height 554
click at [679, 381] on div "1-1400 / Work in Progress" at bounding box center [705, 361] width 78 height 56
drag, startPoint x: 679, startPoint y: 381, endPoint x: 691, endPoint y: 406, distance: 28.5
click at [691, 408] on div at bounding box center [556, 407] width 766 height 21
click at [803, 388] on div "1229 / New Pave - [GEOGRAPHIC_DATA]" at bounding box center [783, 361] width 78 height 56
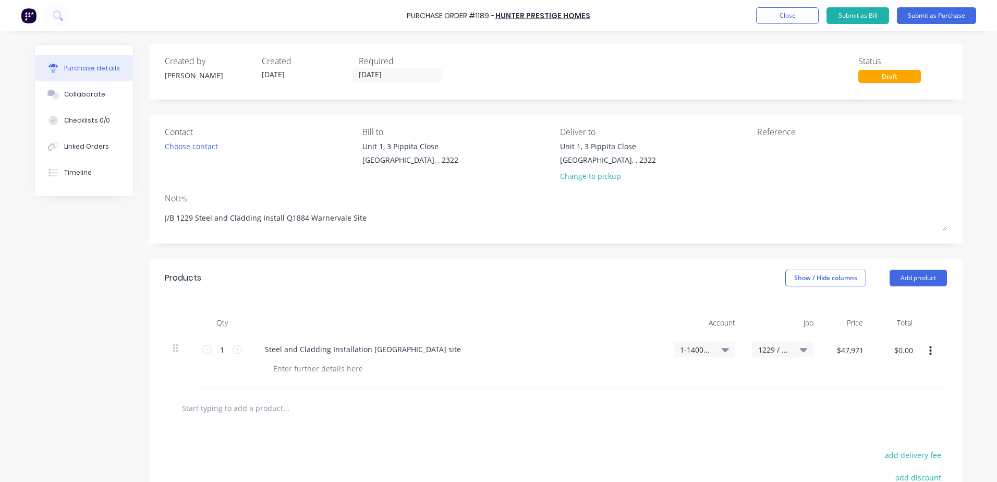
click at [862, 381] on div "$47,971 $47,971" at bounding box center [847, 361] width 50 height 56
click at [846, 351] on input "$47,971" at bounding box center [849, 350] width 39 height 17
click at [848, 350] on input "$47,971" at bounding box center [849, 350] width 39 height 17
drag, startPoint x: 792, startPoint y: 445, endPoint x: 795, endPoint y: 439, distance: 7.0
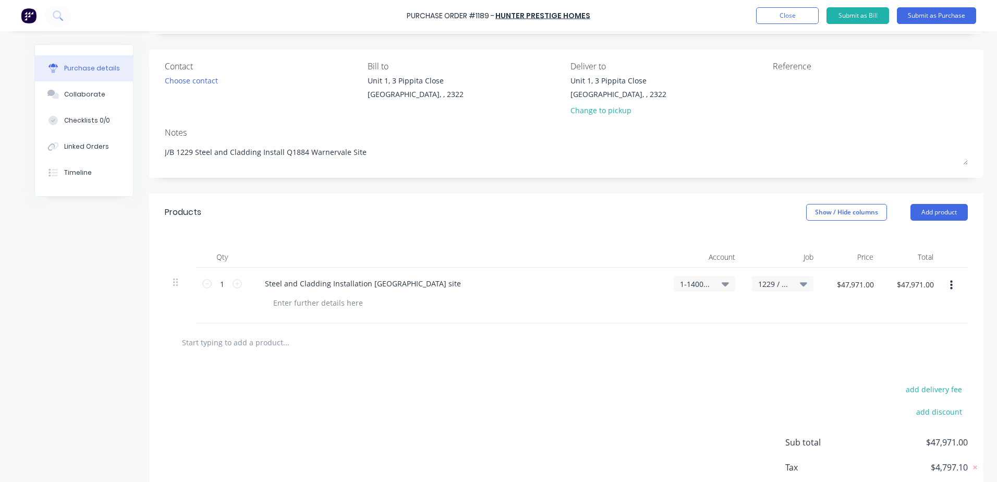
scroll to position [127, 0]
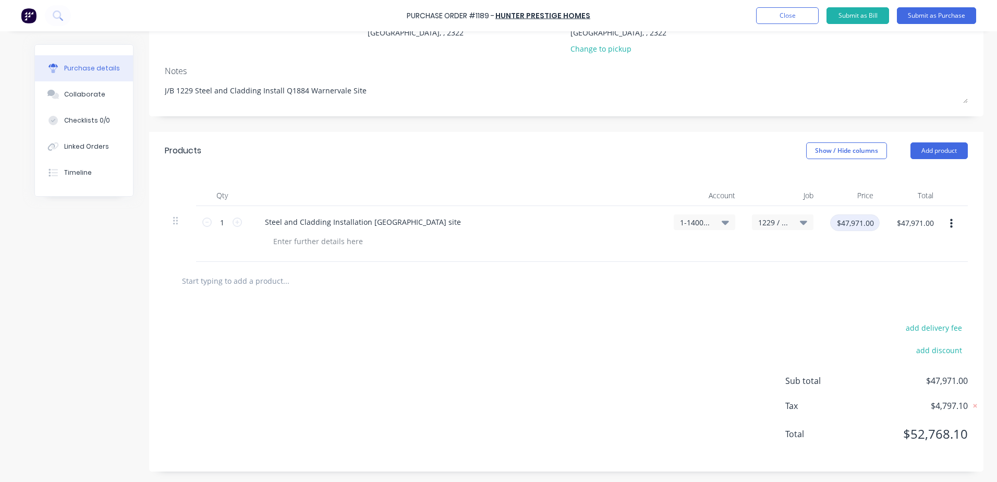
click at [869, 226] on input "$47,971.00" at bounding box center [855, 222] width 50 height 17
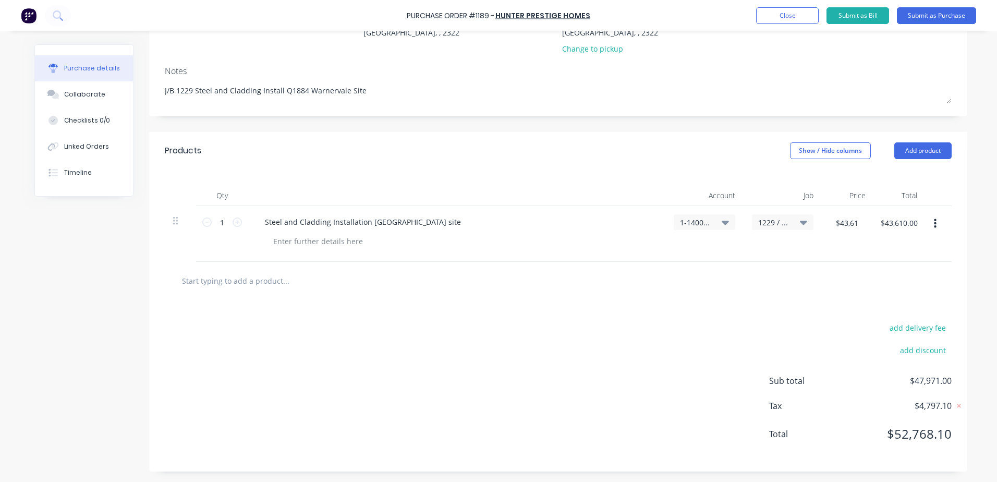
click at [888, 274] on div at bounding box center [558, 280] width 770 height 21
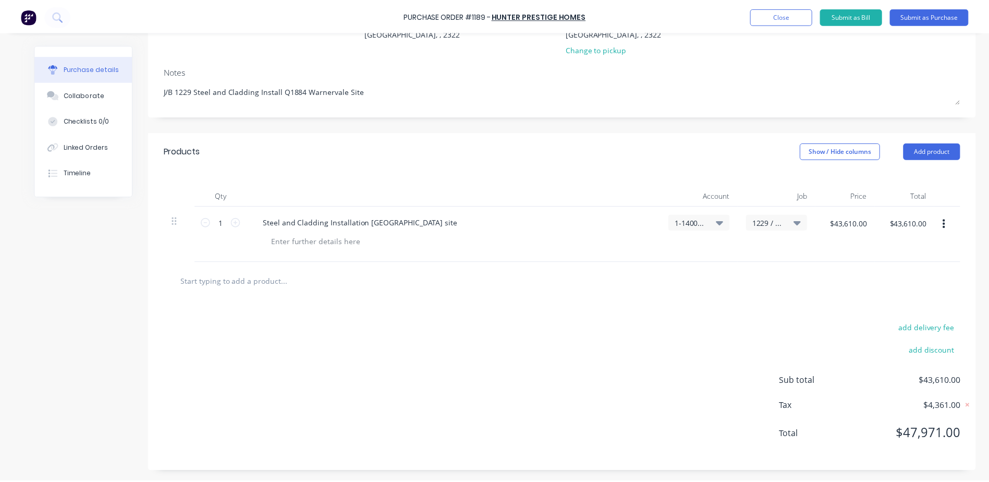
scroll to position [0, 0]
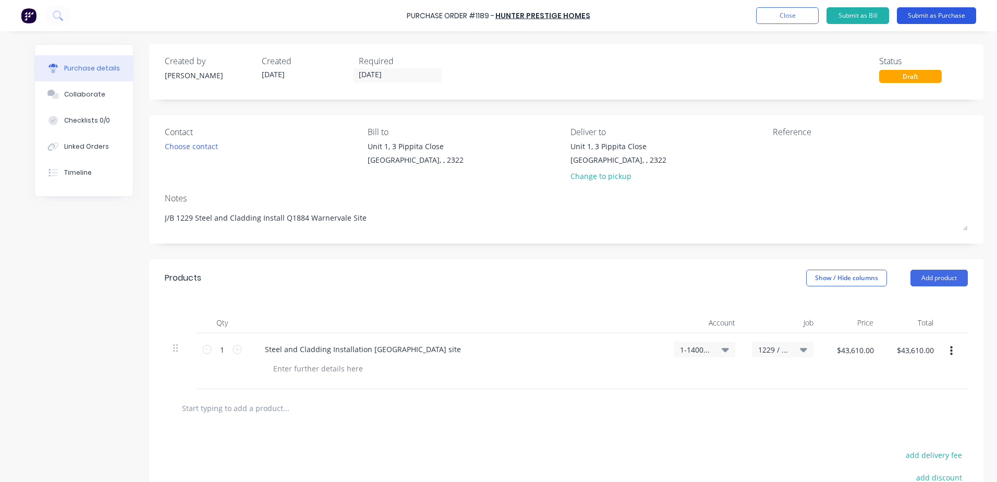
click at [937, 15] on button "Submit as Purchase" at bounding box center [936, 15] width 79 height 17
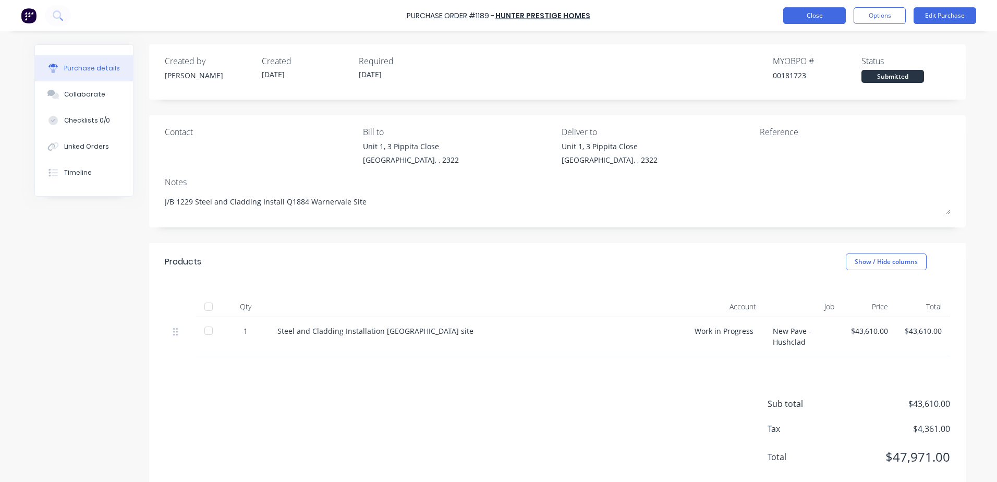
click at [809, 19] on button "Close" at bounding box center [814, 15] width 63 height 17
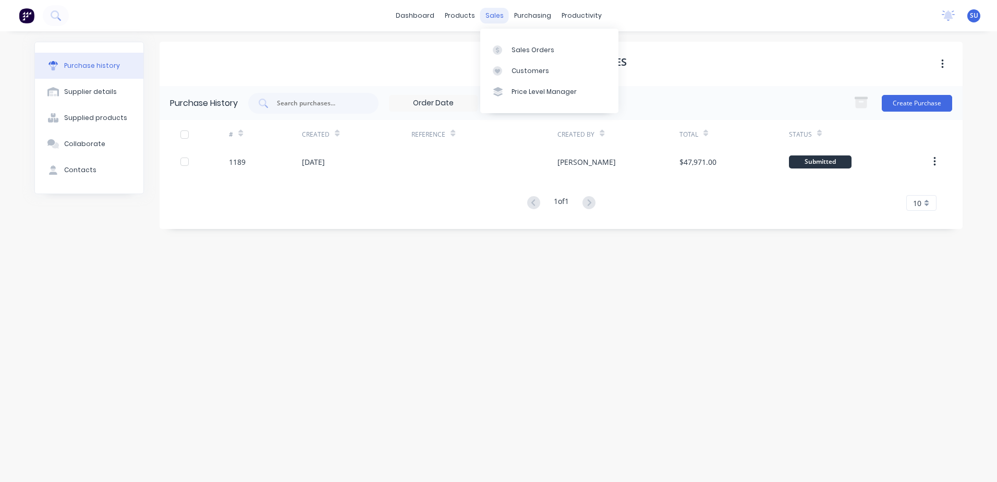
click at [496, 19] on div "sales" at bounding box center [494, 16] width 29 height 16
click at [521, 49] on div "Sales Orders" at bounding box center [533, 49] width 43 height 9
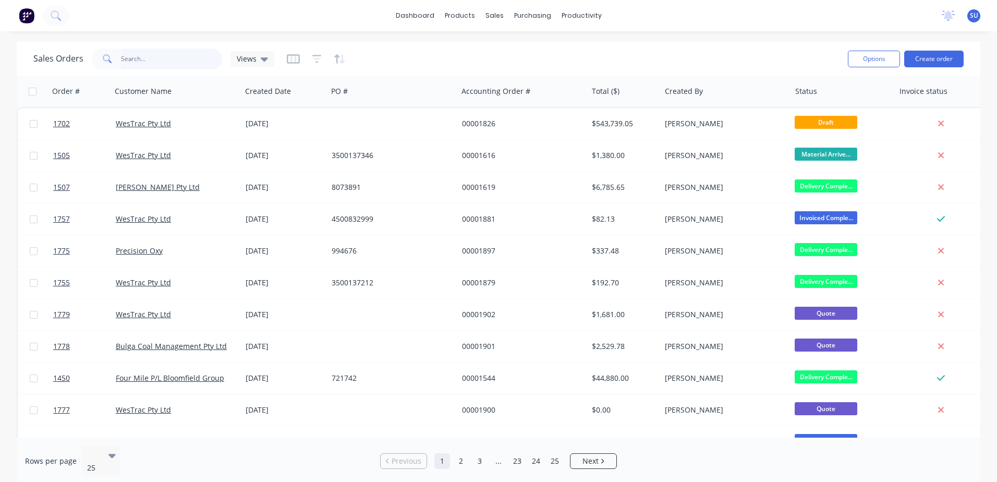
click at [146, 63] on input "text" at bounding box center [172, 59] width 102 height 21
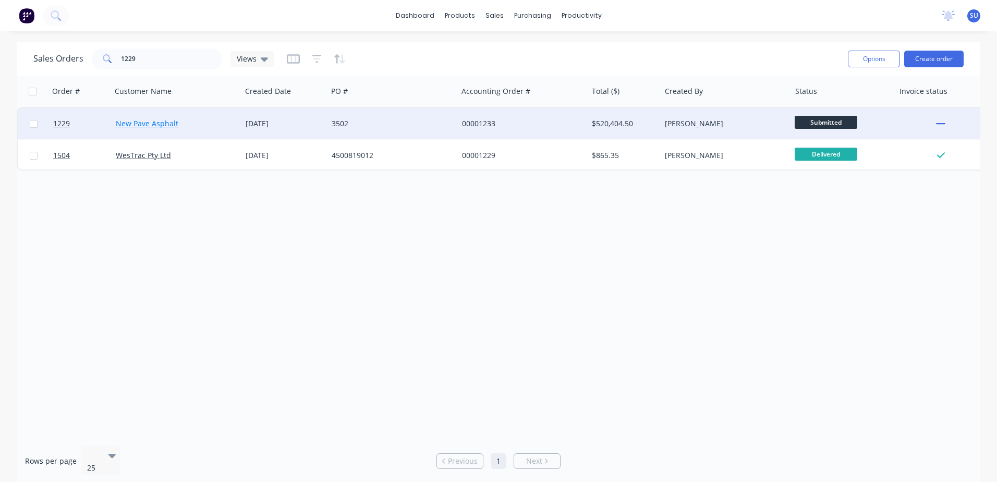
click at [147, 125] on link "New Pave Asphalt" at bounding box center [147, 123] width 63 height 10
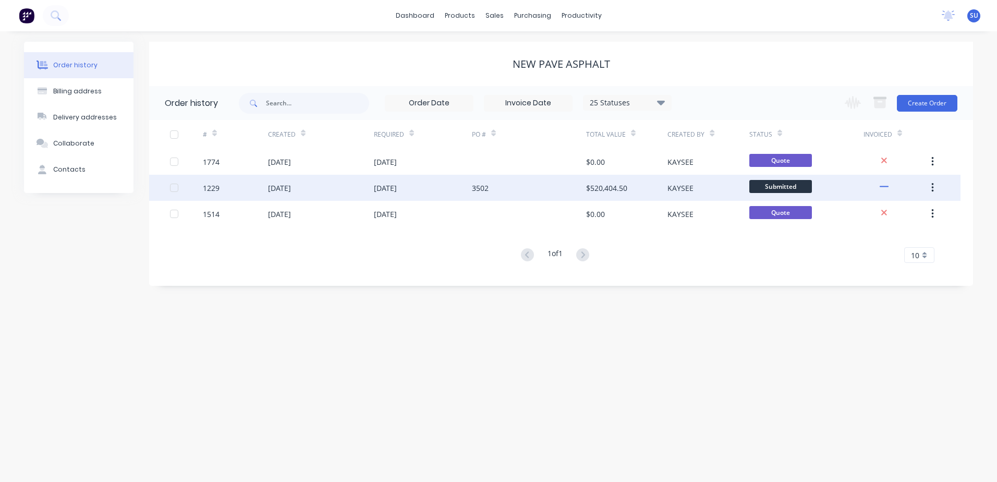
click at [289, 193] on div "[DATE]" at bounding box center [279, 188] width 23 height 11
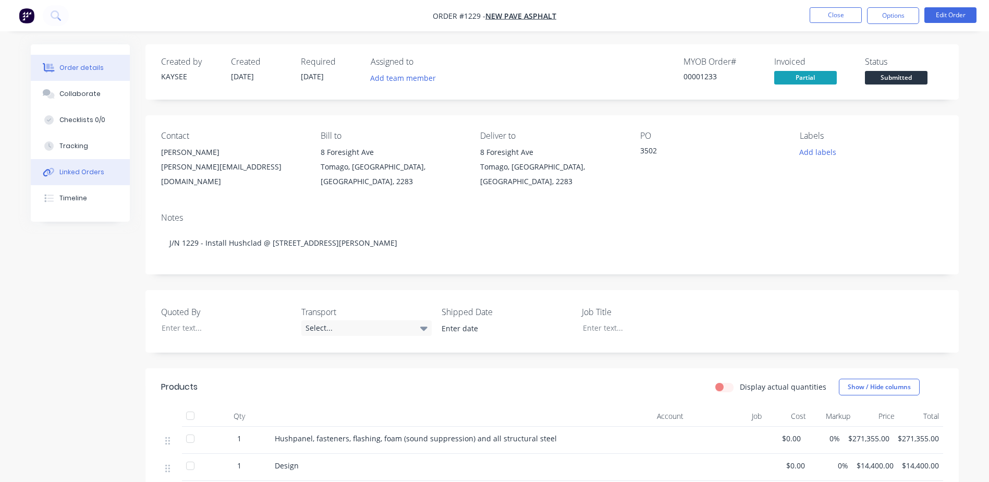
click at [75, 175] on div "Linked Orders" at bounding box center [81, 171] width 45 height 9
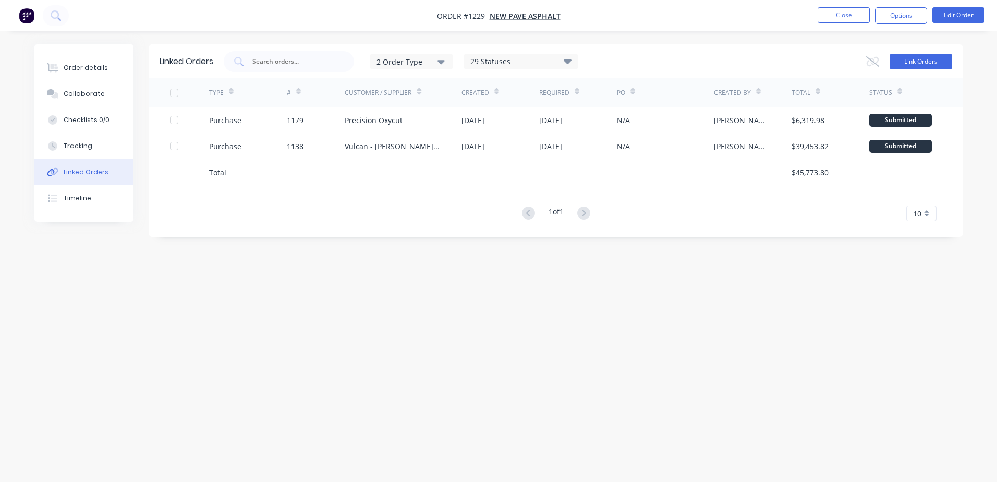
click at [934, 60] on button "Link Orders" at bounding box center [921, 62] width 63 height 16
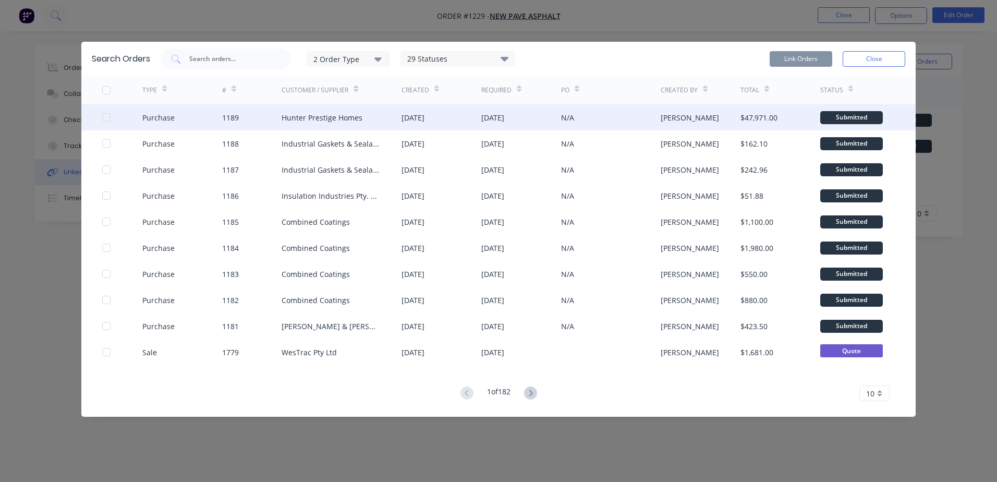
click at [104, 116] on div at bounding box center [106, 117] width 21 height 21
click at [817, 60] on button "Link Orders" at bounding box center [801, 59] width 63 height 16
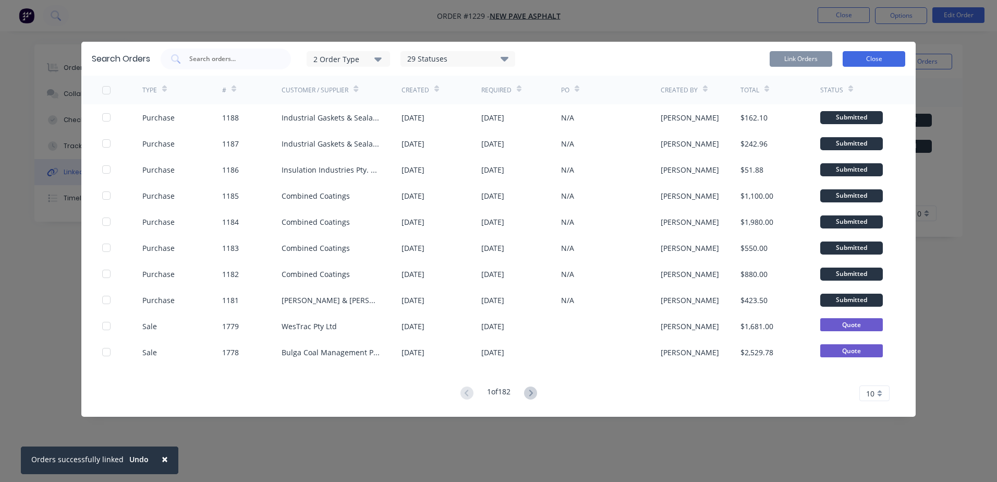
click at [866, 59] on button "Close" at bounding box center [874, 59] width 63 height 16
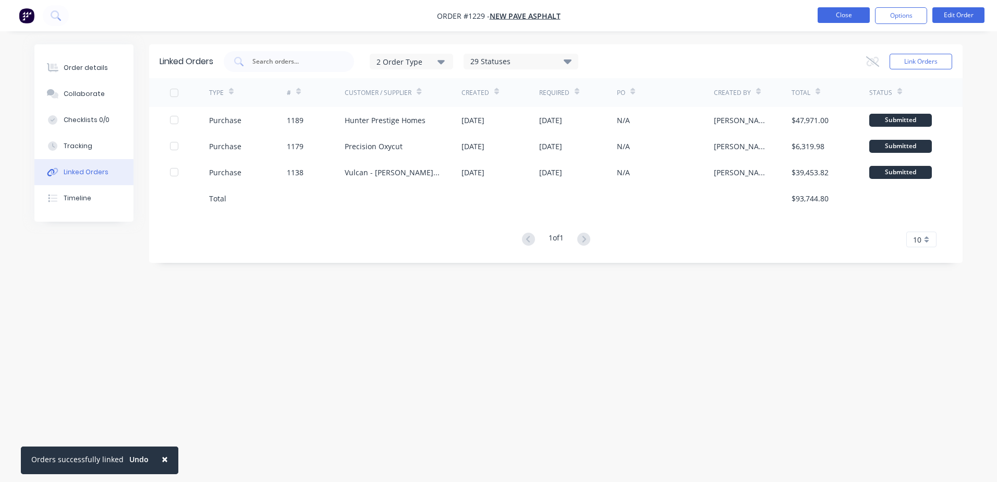
click at [835, 15] on button "Close" at bounding box center [844, 15] width 52 height 16
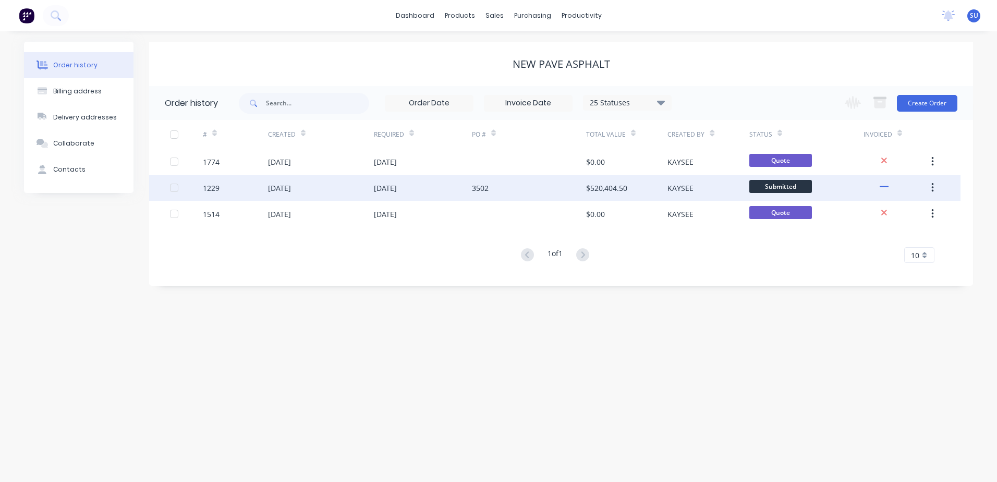
click at [291, 191] on div "[DATE]" at bounding box center [279, 188] width 23 height 11
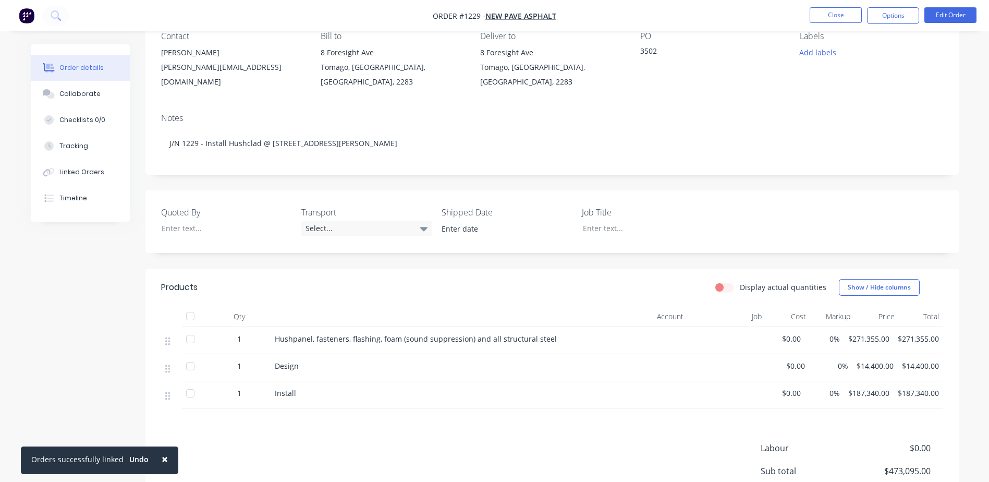
scroll to position [104, 0]
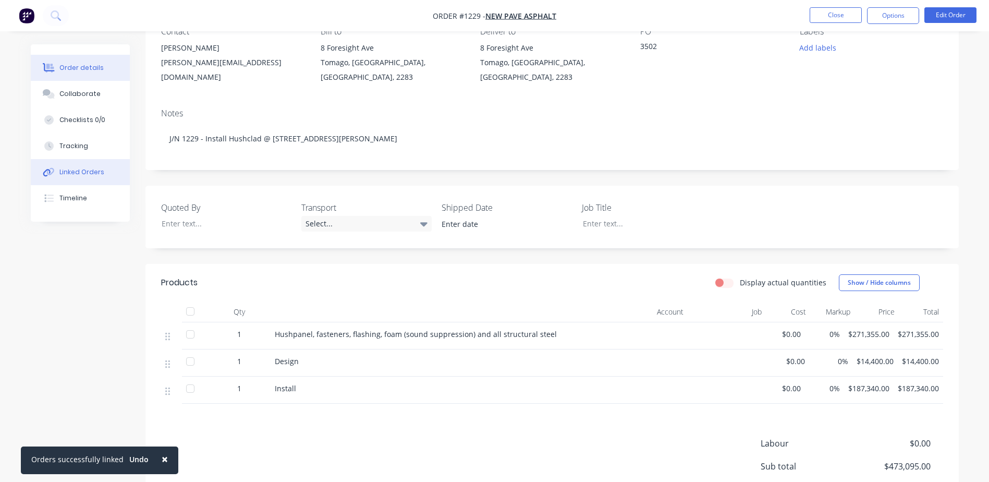
click at [91, 169] on div "Linked Orders" at bounding box center [81, 171] width 45 height 9
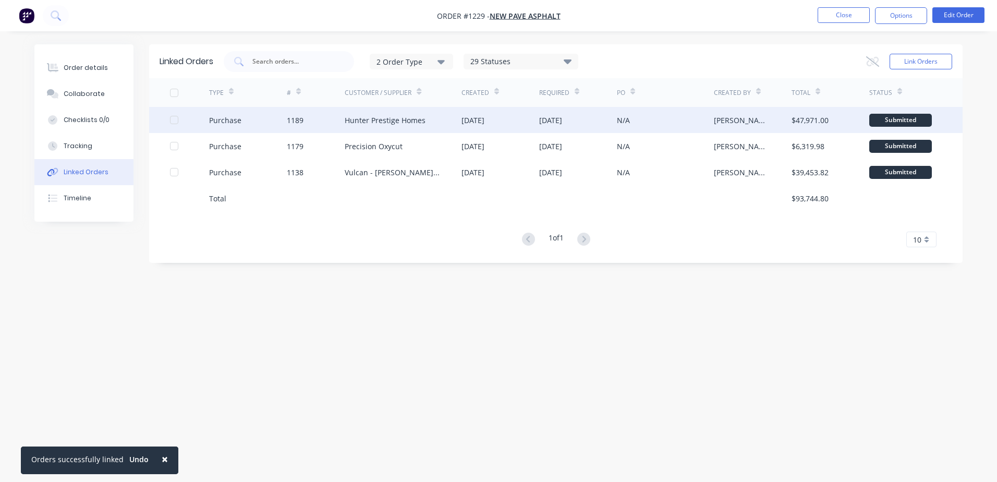
click at [389, 121] on div "Hunter Prestige Homes" at bounding box center [385, 120] width 81 height 11
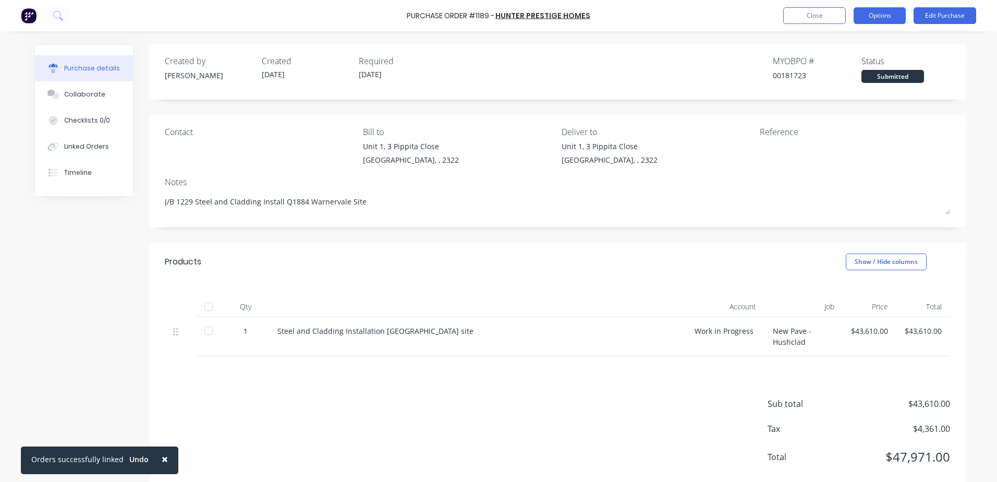
click at [871, 20] on button "Options" at bounding box center [880, 15] width 52 height 17
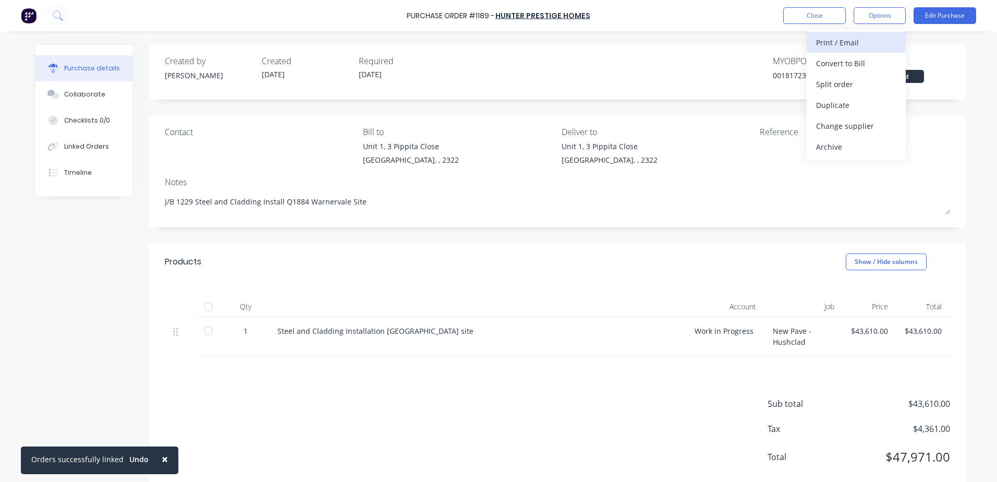
click at [847, 43] on div "Print / Email" at bounding box center [856, 42] width 80 height 15
click at [863, 69] on div "With pricing" at bounding box center [856, 63] width 80 height 15
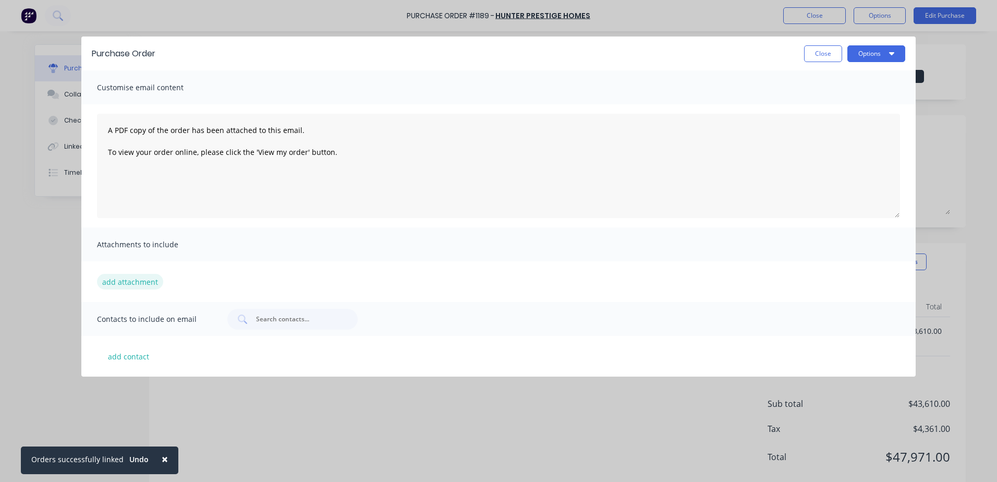
click at [135, 282] on button "add attachment" at bounding box center [130, 282] width 66 height 16
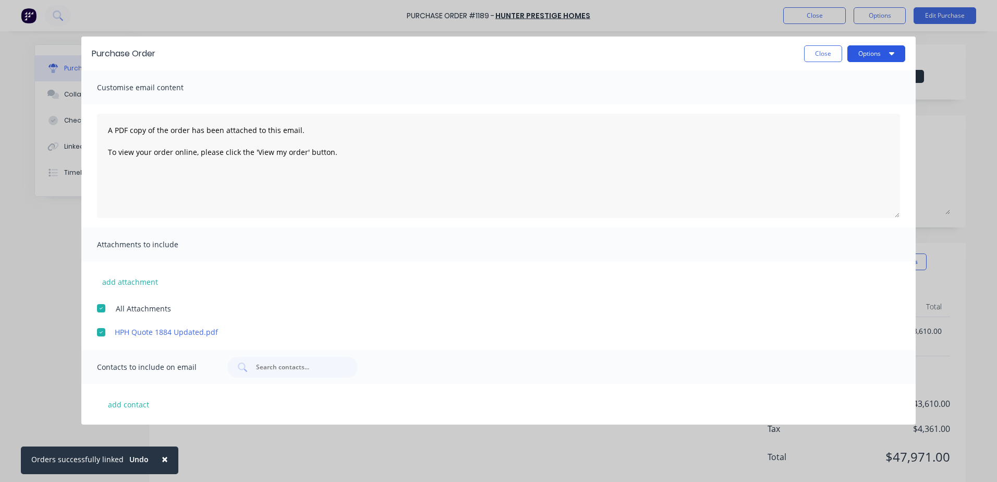
click at [870, 52] on button "Options" at bounding box center [877, 53] width 58 height 17
click at [830, 104] on div "Email" at bounding box center [856, 100] width 80 height 15
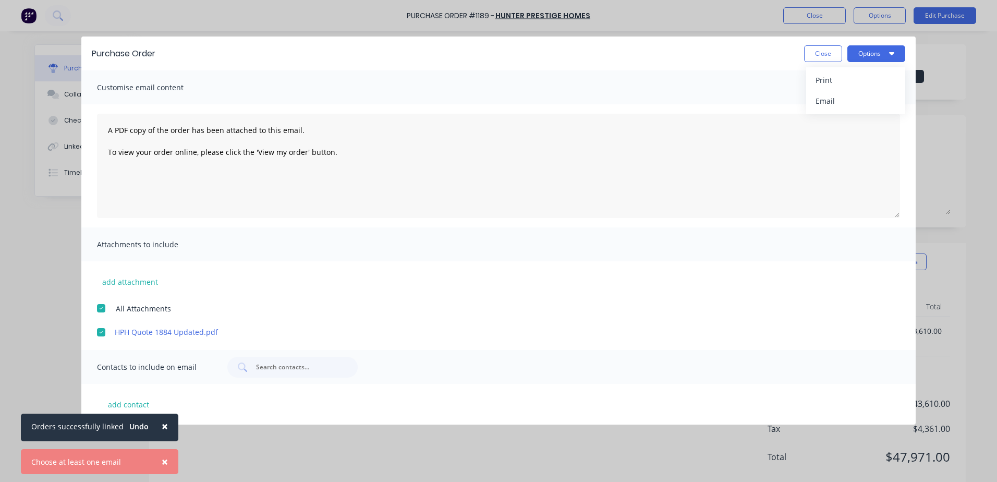
click at [414, 282] on div "add attachment All Attachments HPH Quote 1884 Updated.pdf" at bounding box center [498, 299] width 834 height 76
click at [139, 405] on button "add contact" at bounding box center [128, 404] width 63 height 16
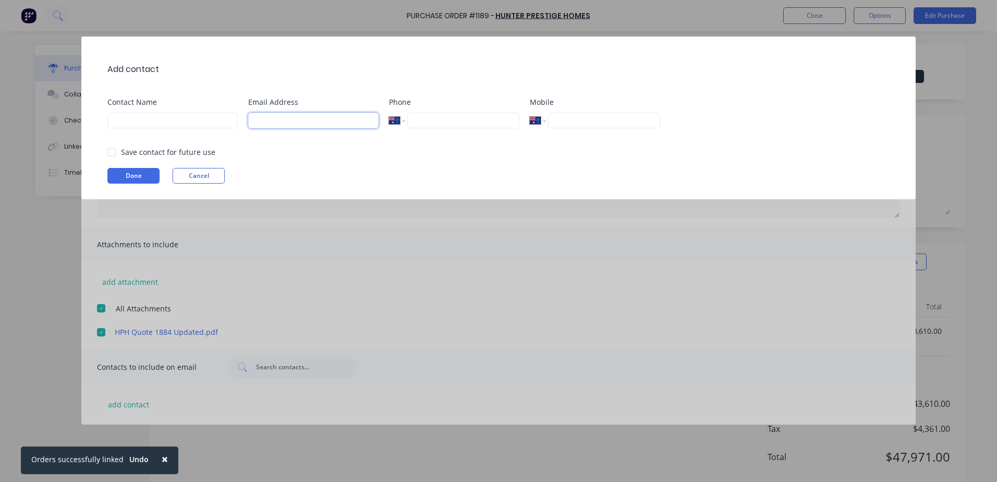
click at [287, 123] on input at bounding box center [313, 121] width 130 height 16
paste input "[PERSON_NAME][EMAIL_ADDRESS][DOMAIN_NAME]"
click at [140, 123] on input at bounding box center [172, 121] width 130 height 16
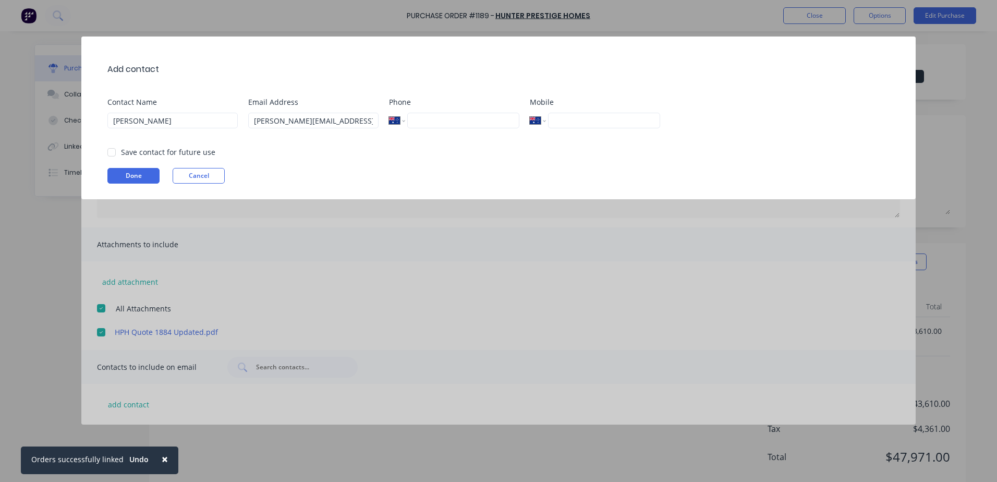
click at [445, 113] on input "tel" at bounding box center [463, 121] width 112 height 16
click at [573, 120] on input "tel" at bounding box center [604, 121] width 112 height 16
paste input "0428 711 688"
click at [432, 121] on input "tel" at bounding box center [463, 121] width 112 height 16
paste input "0428 711 688"
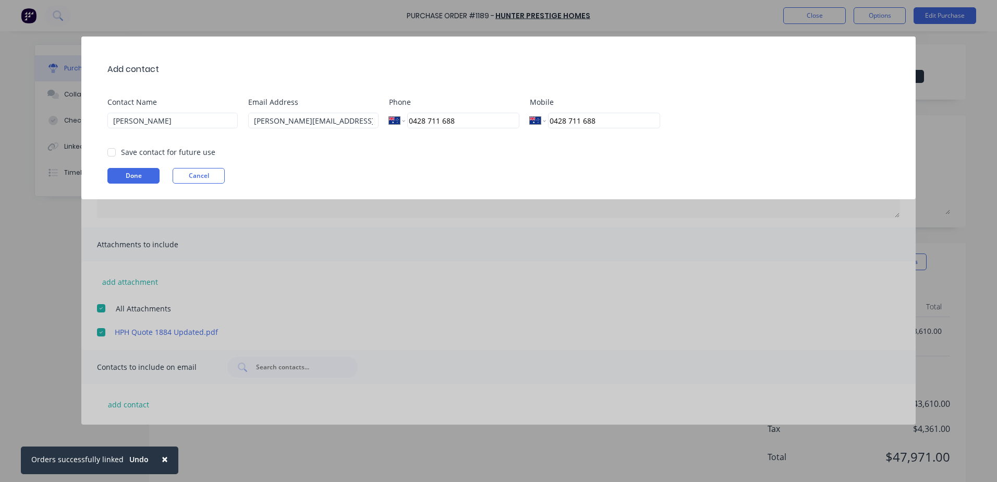
click at [463, 159] on div "Add contact Contact Name [PERSON_NAME] Email Address [PERSON_NAME][EMAIL_ADDRES…" at bounding box center [498, 118] width 834 height 163
click at [111, 153] on div at bounding box center [111, 152] width 21 height 21
click at [136, 180] on button "Done" at bounding box center [133, 176] width 52 height 16
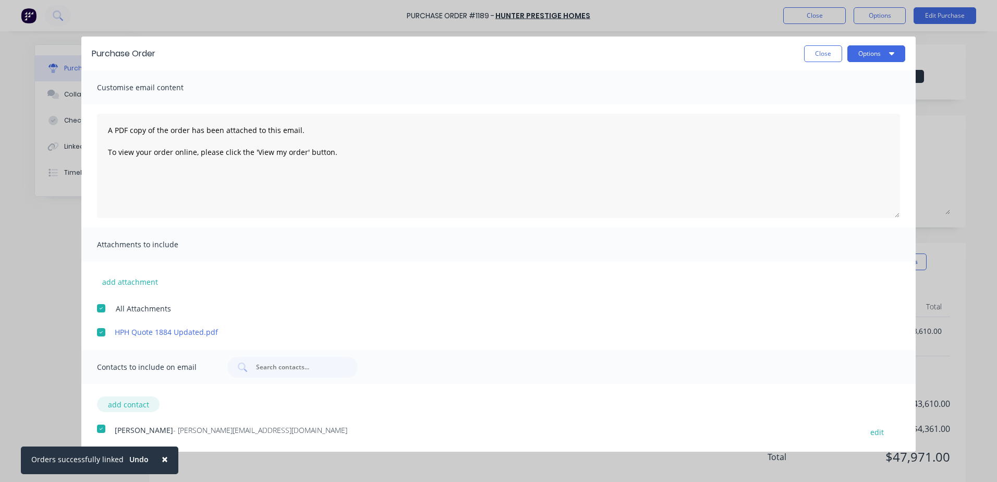
click at [136, 405] on button "add contact" at bounding box center [128, 404] width 63 height 16
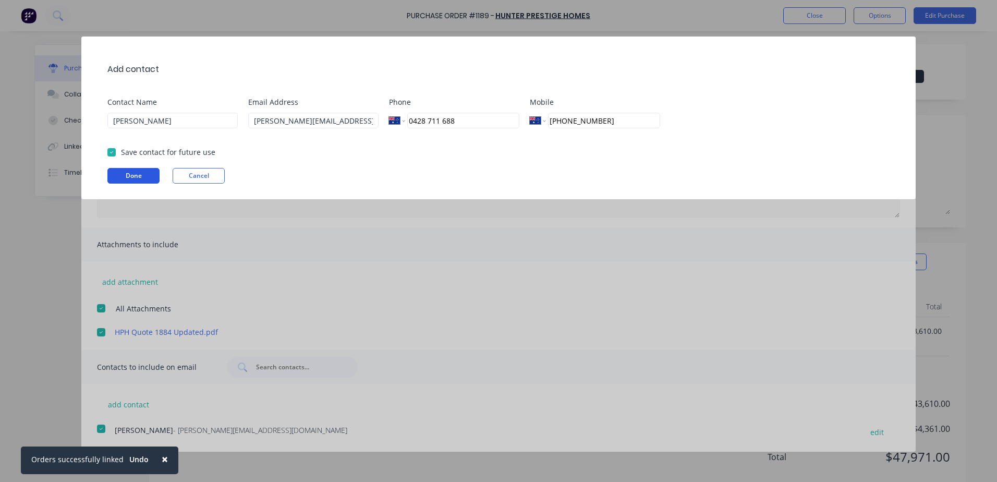
click at [135, 174] on button "Done" at bounding box center [133, 176] width 52 height 16
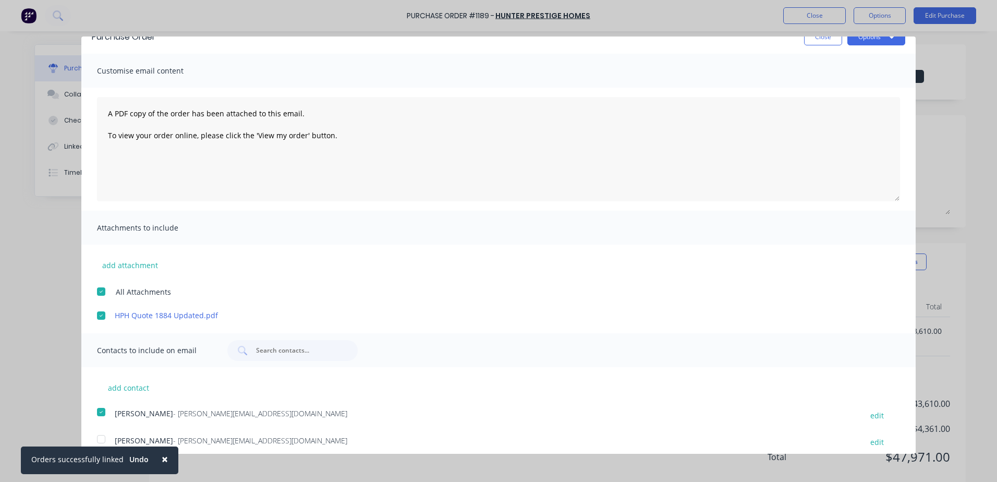
scroll to position [25, 0]
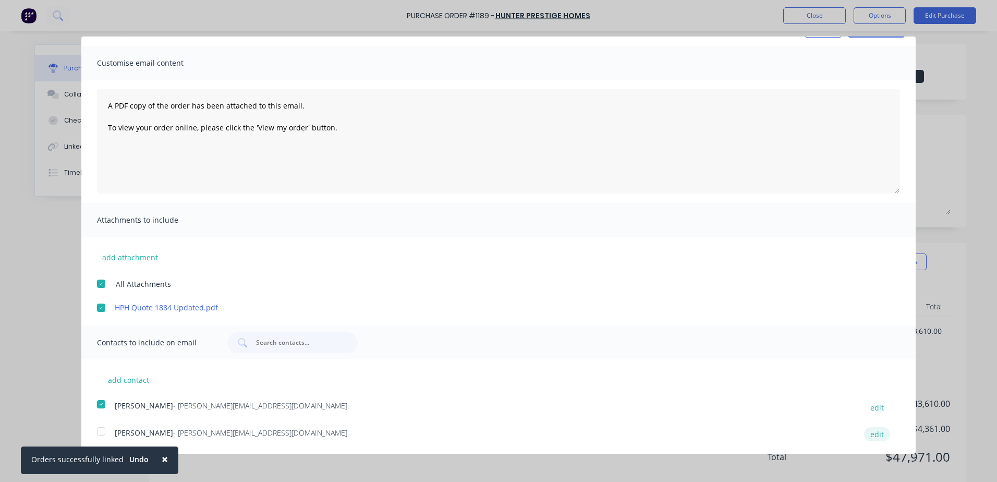
click at [870, 436] on button "edit" at bounding box center [877, 434] width 26 height 14
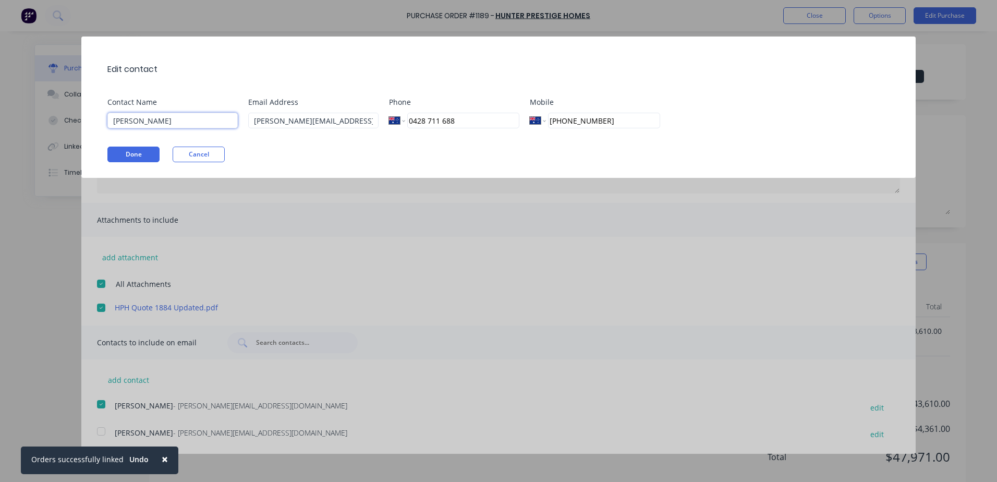
drag, startPoint x: 178, startPoint y: 122, endPoint x: 88, endPoint y: 119, distance: 90.3
click at [88, 119] on div "Edit contact Contact Name [PERSON_NAME] Email Address [PERSON_NAME][EMAIL_ADDRE…" at bounding box center [498, 107] width 834 height 141
drag, startPoint x: 605, startPoint y: 119, endPoint x: 544, endPoint y: 120, distance: 61.0
click at [544, 120] on div "International [GEOGRAPHIC_DATA] [GEOGRAPHIC_DATA] [GEOGRAPHIC_DATA] [GEOGRAPHIC…" at bounding box center [595, 121] width 130 height 16
drag, startPoint x: 492, startPoint y: 123, endPoint x: 404, endPoint y: 119, distance: 87.7
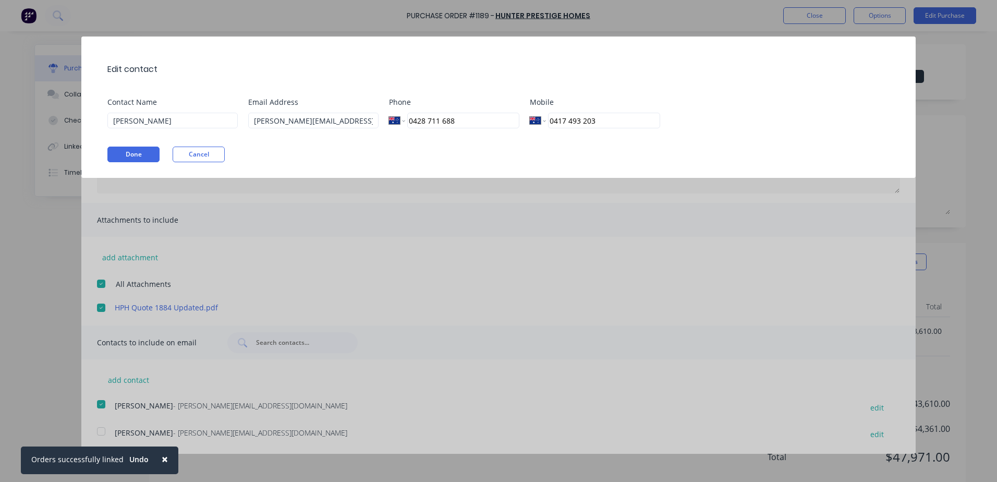
click at [404, 119] on div "International [GEOGRAPHIC_DATA] [GEOGRAPHIC_DATA] [GEOGRAPHIC_DATA] [GEOGRAPHIC…" at bounding box center [454, 121] width 130 height 16
click at [364, 117] on input "[PERSON_NAME][EMAIL_ADDRESS][DOMAIN_NAME]" at bounding box center [313, 121] width 130 height 16
drag, startPoint x: 361, startPoint y: 119, endPoint x: 262, endPoint y: 122, distance: 98.6
click at [262, 122] on input "[PERSON_NAME][EMAIL_ADDRESS][DOMAIN_NAME]" at bounding box center [313, 121] width 130 height 16
click at [278, 141] on div "Edit contact Contact Name [PERSON_NAME] Email Address [PERSON_NAME][EMAIL_ADDRE…" at bounding box center [498, 107] width 834 height 141
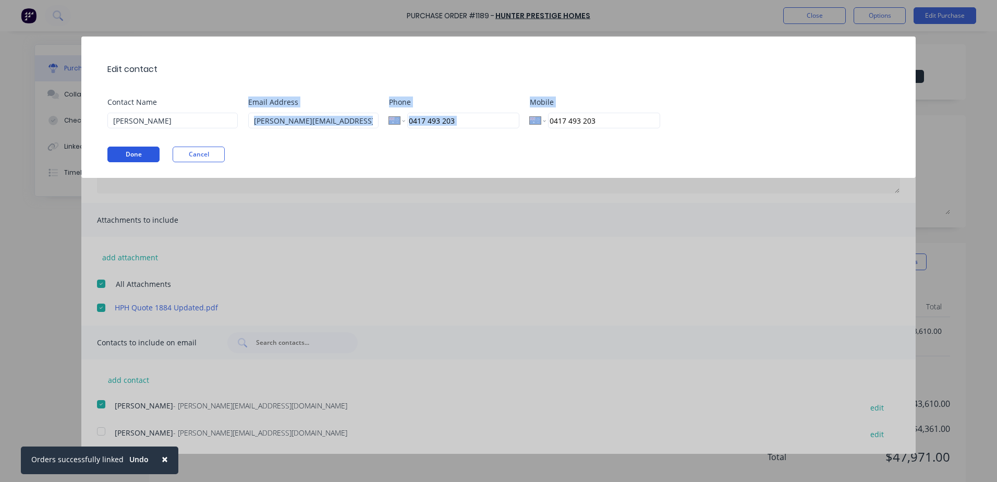
click at [127, 154] on button "Done" at bounding box center [133, 155] width 52 height 16
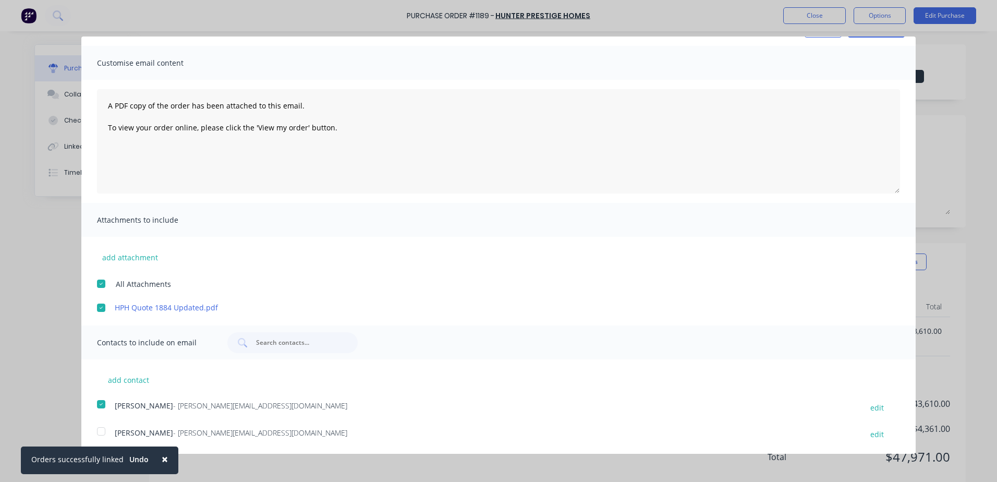
click at [101, 434] on div at bounding box center [101, 431] width 21 height 21
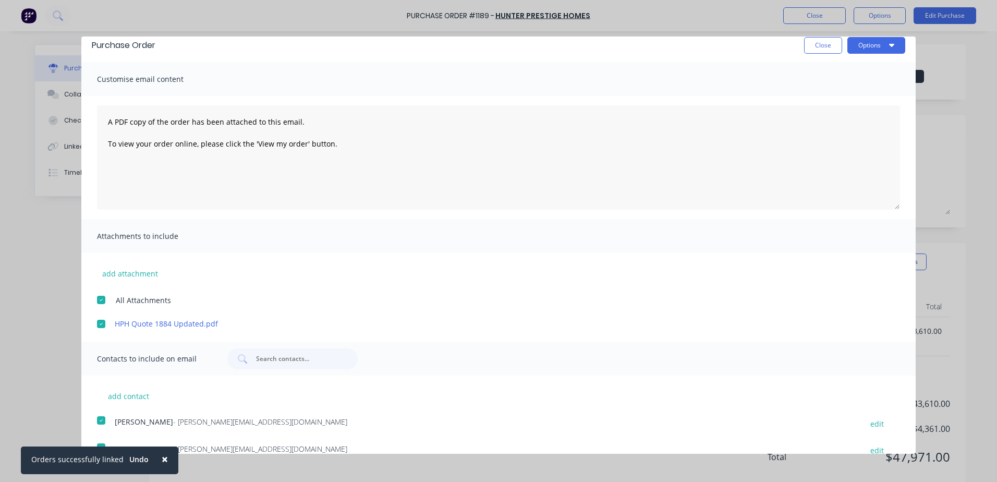
scroll to position [0, 0]
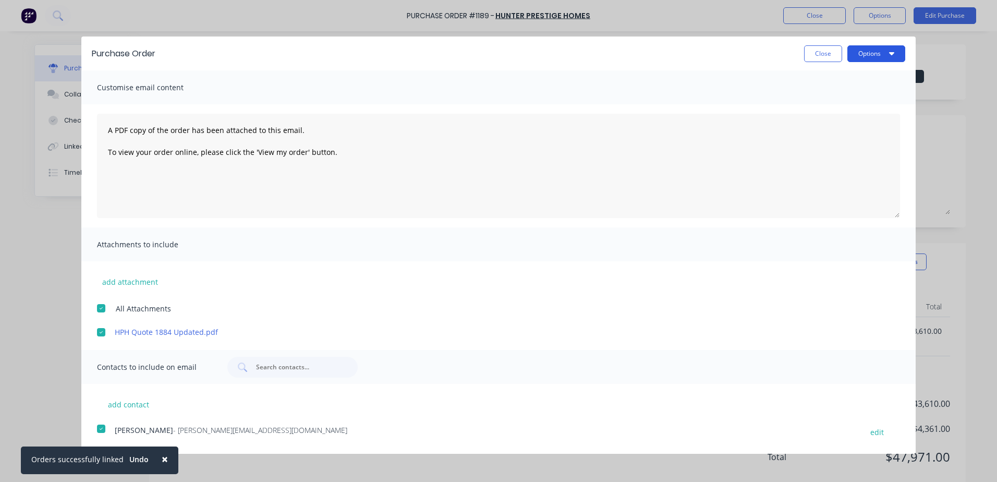
click at [861, 54] on button "Options" at bounding box center [877, 53] width 58 height 17
click at [821, 100] on div "Email" at bounding box center [856, 100] width 80 height 15
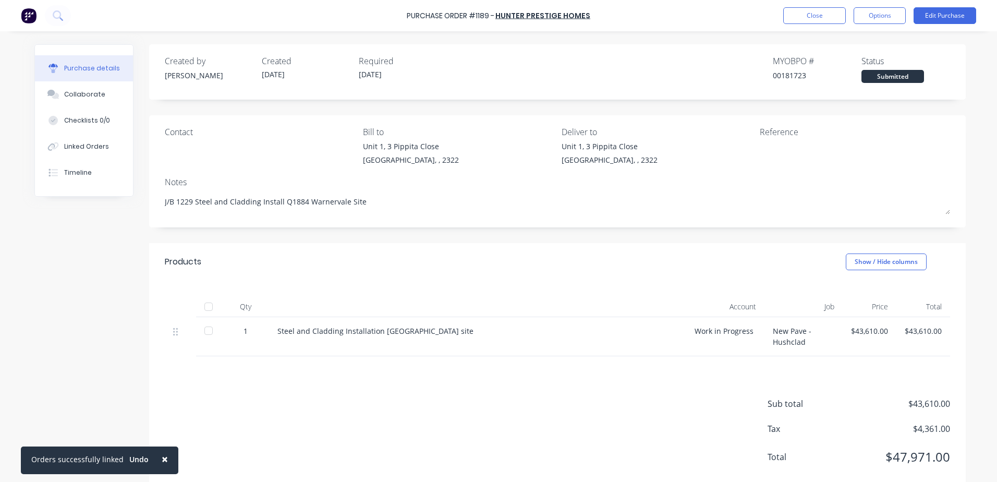
click at [575, 249] on div "Products Show / Hide columns" at bounding box center [557, 262] width 817 height 38
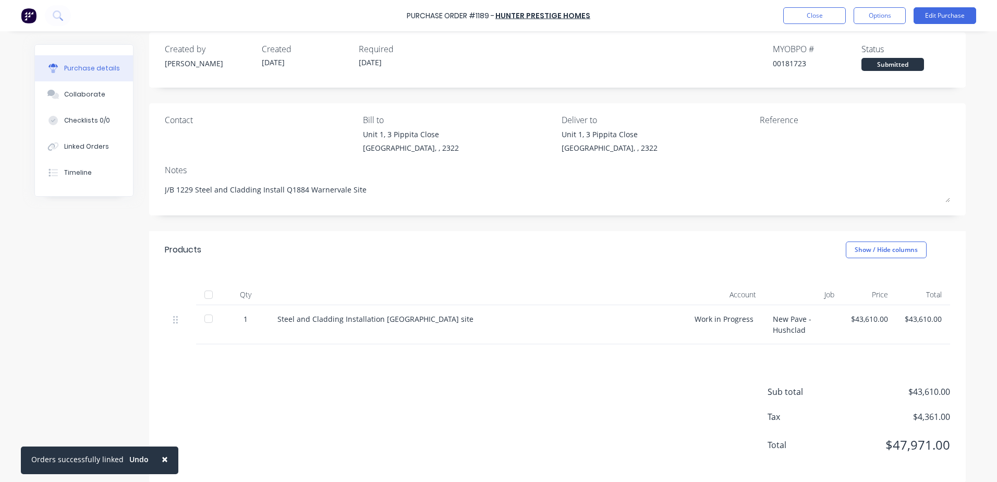
scroll to position [23, 0]
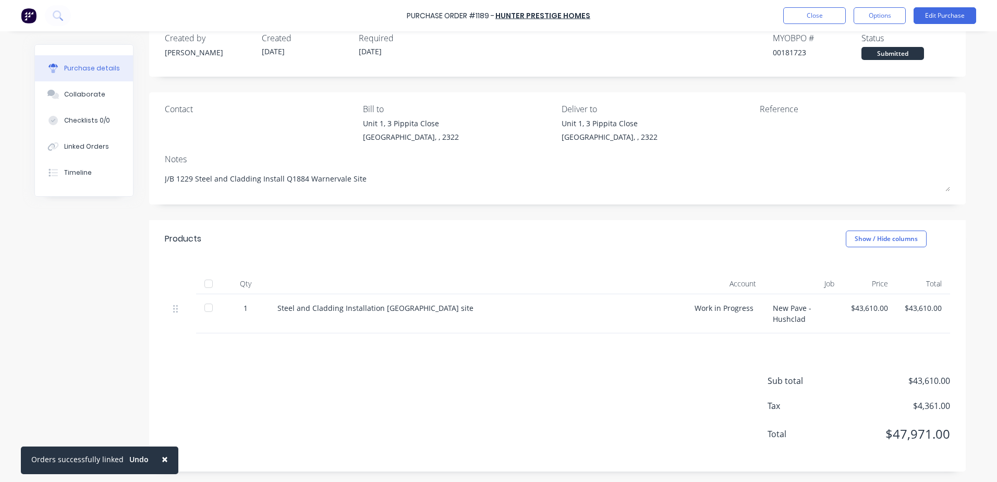
click at [162, 462] on span "×" at bounding box center [165, 459] width 6 height 15
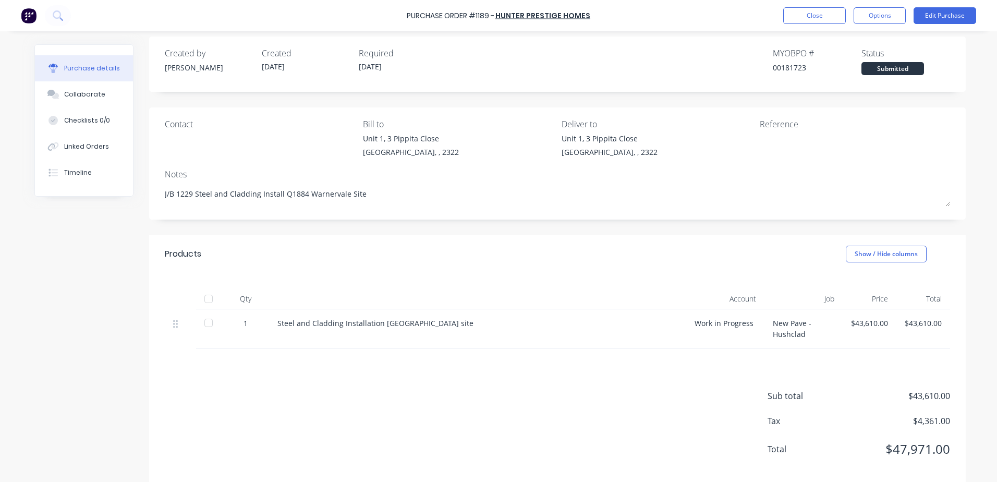
scroll to position [0, 0]
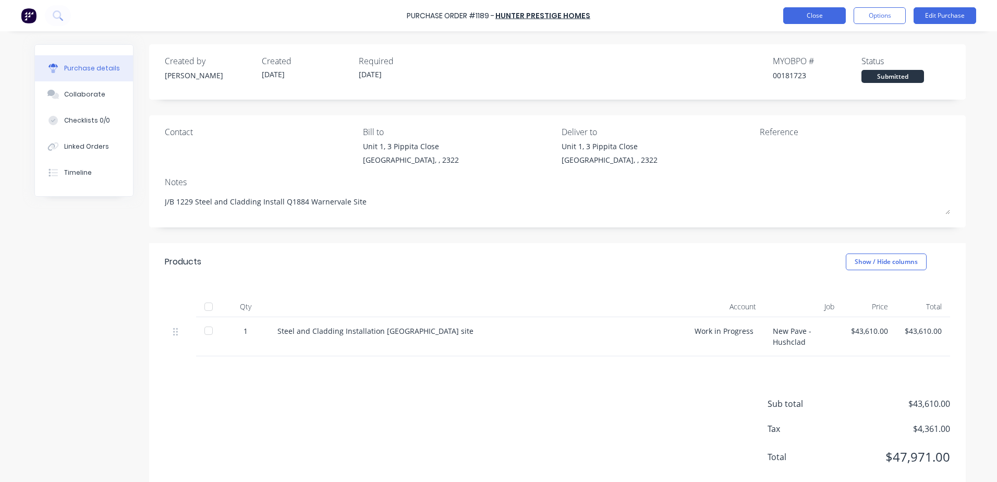
click at [818, 19] on button "Close" at bounding box center [814, 15] width 63 height 17
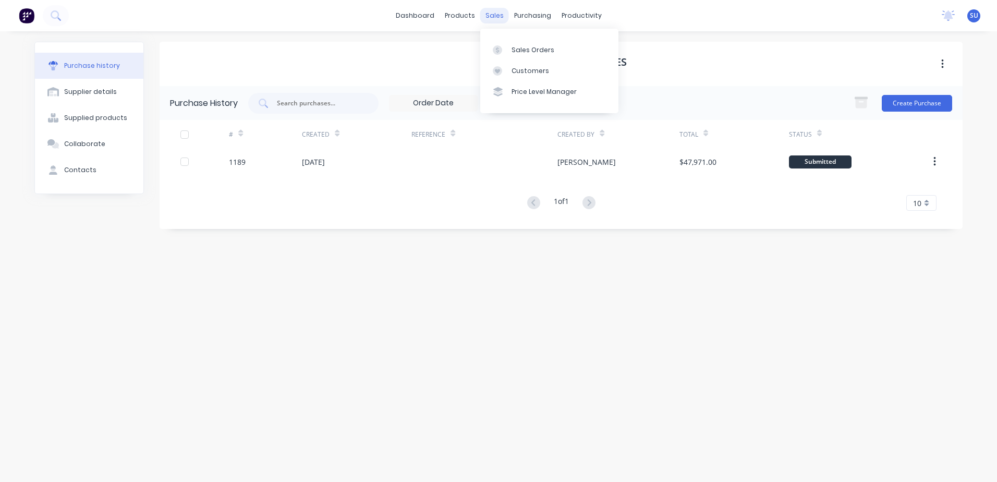
click at [492, 18] on div "sales" at bounding box center [494, 16] width 29 height 16
click at [524, 47] on div "Sales Orders" at bounding box center [533, 49] width 43 height 9
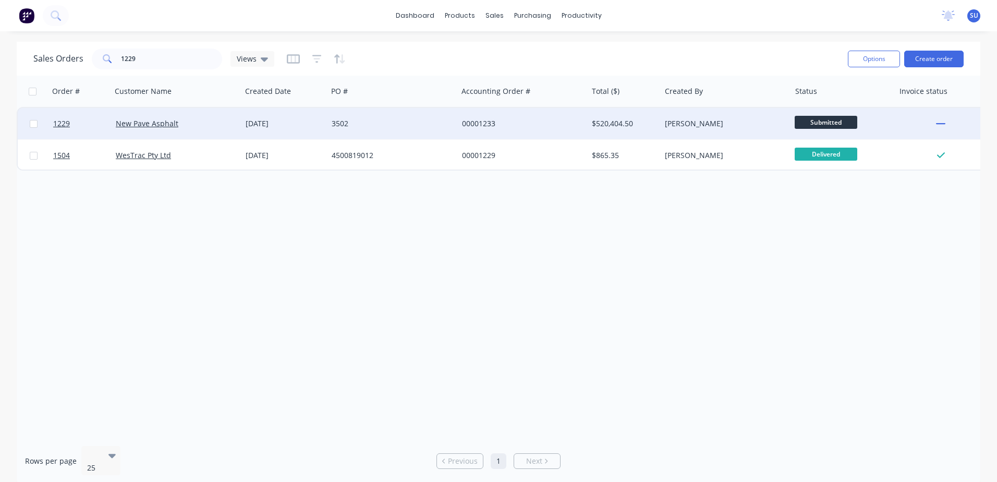
click at [147, 131] on div "New Pave Asphalt" at bounding box center [177, 123] width 130 height 31
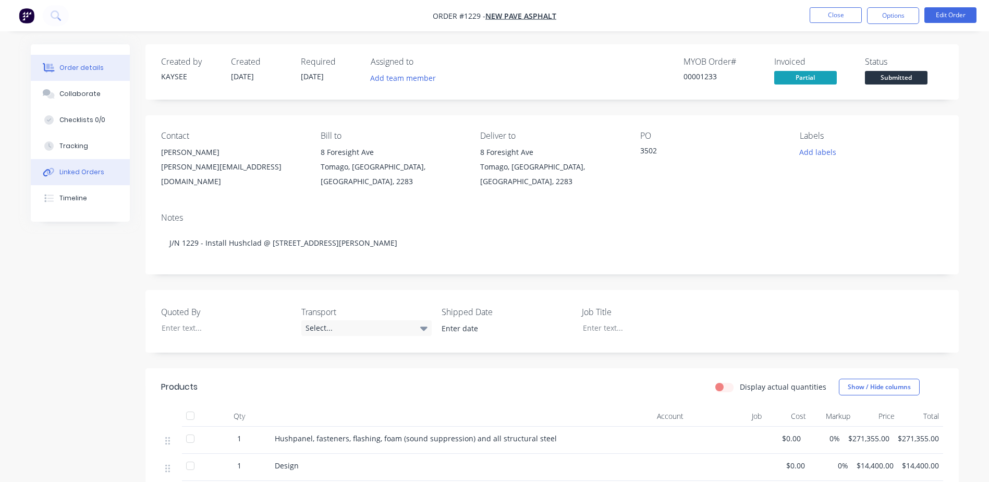
click at [77, 174] on div "Linked Orders" at bounding box center [81, 171] width 45 height 9
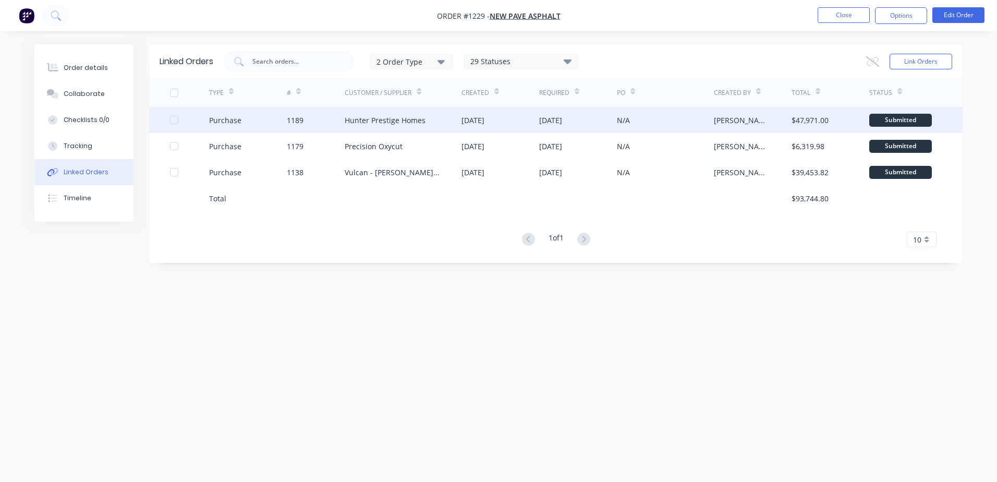
click at [369, 122] on div "Hunter Prestige Homes" at bounding box center [385, 120] width 81 height 11
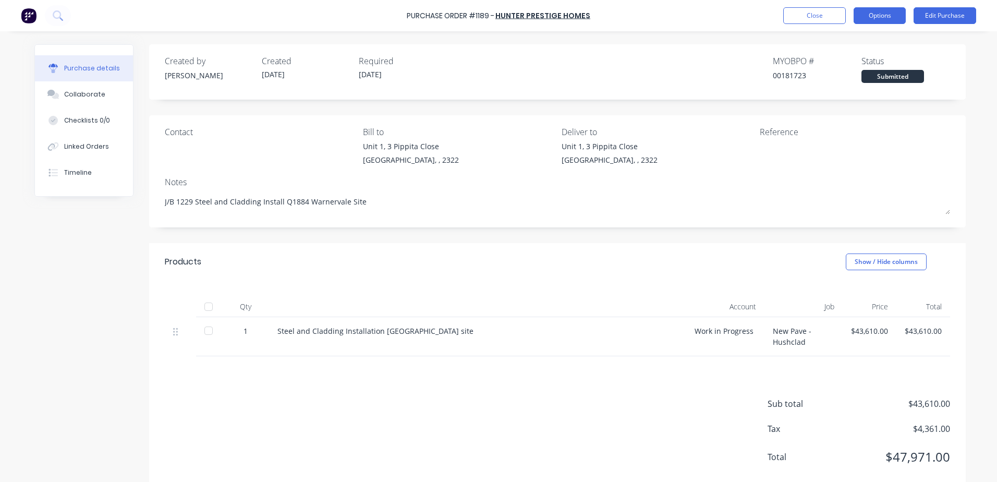
click at [883, 19] on button "Options" at bounding box center [880, 15] width 52 height 17
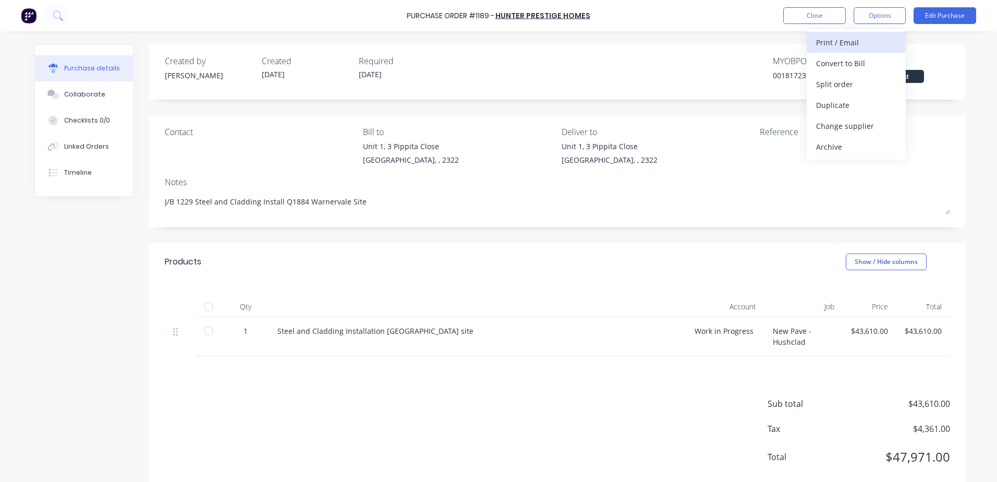
click at [862, 44] on div "Print / Email" at bounding box center [856, 42] width 80 height 15
click at [854, 67] on div "With pricing" at bounding box center [856, 63] width 80 height 15
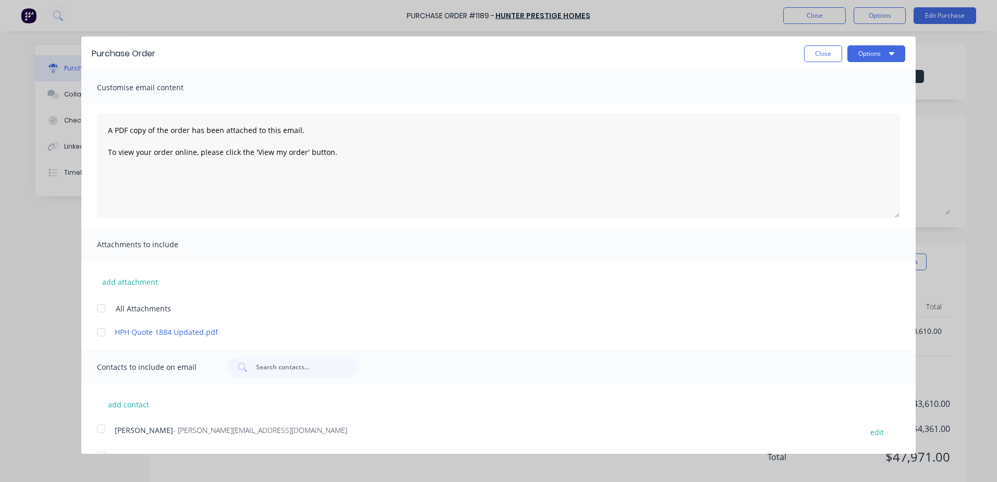
scroll to position [25, 0]
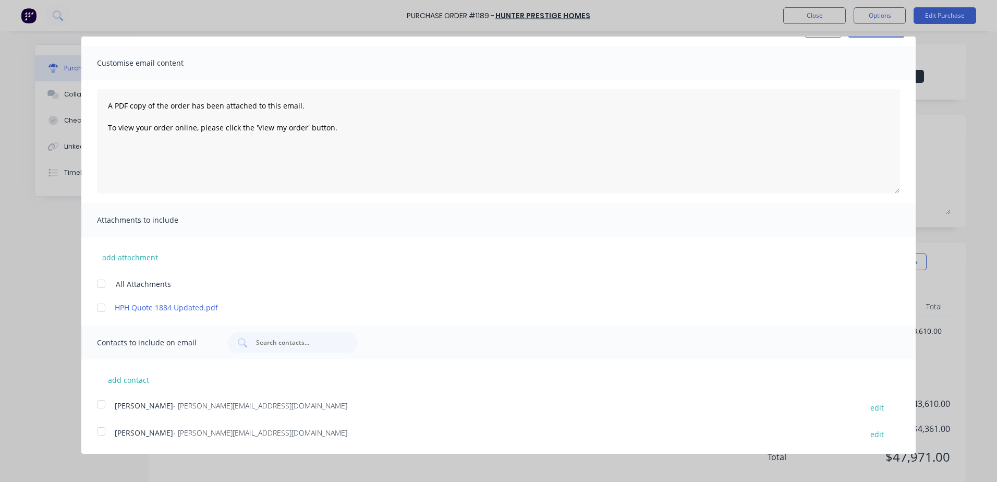
drag, startPoint x: 103, startPoint y: 432, endPoint x: 101, endPoint y: 413, distance: 18.9
click at [102, 431] on div at bounding box center [101, 431] width 21 height 21
click at [99, 405] on div at bounding box center [101, 404] width 21 height 21
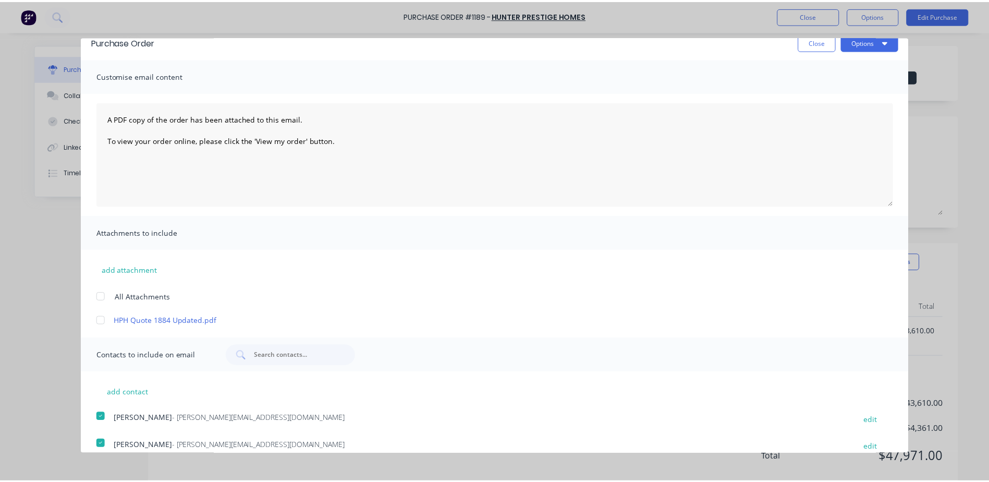
scroll to position [0, 0]
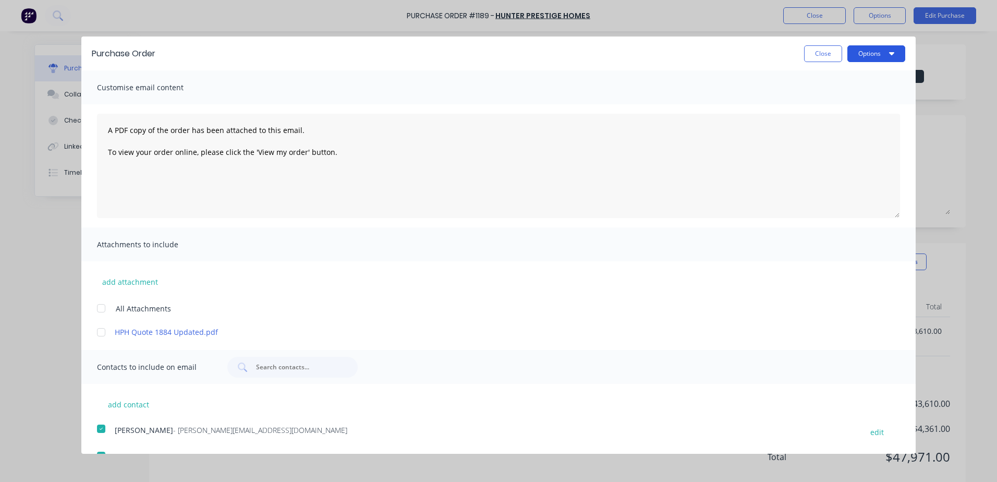
click at [869, 54] on button "Options" at bounding box center [877, 53] width 58 height 17
click at [845, 102] on div "Email" at bounding box center [856, 100] width 80 height 15
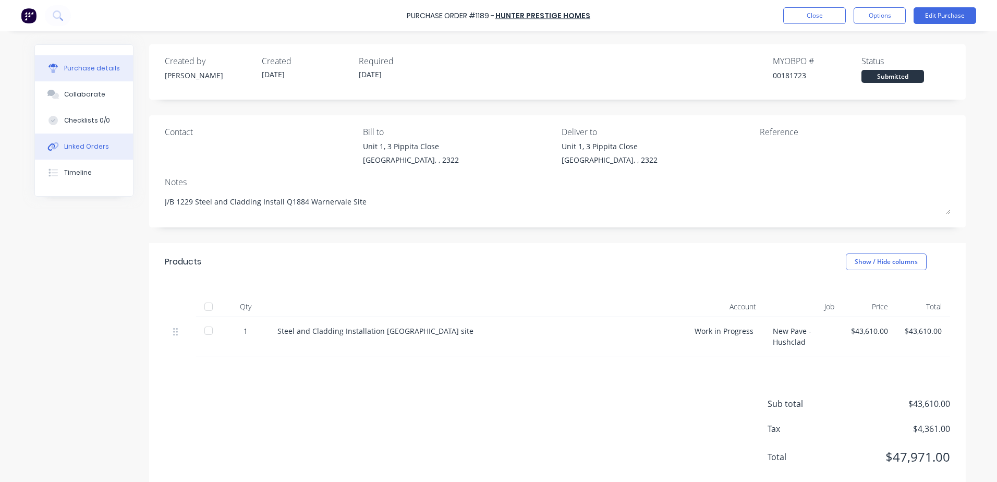
click at [83, 151] on div "Linked Orders" at bounding box center [86, 146] width 45 height 9
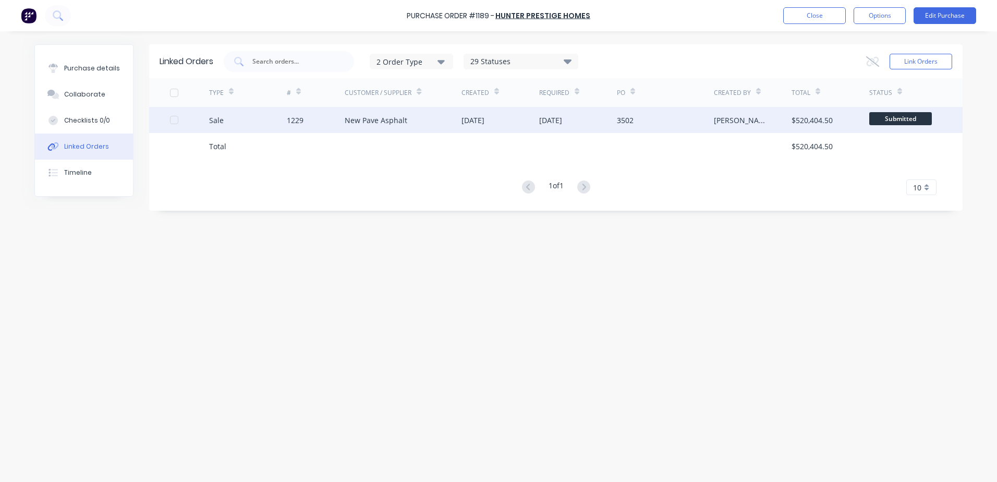
click at [368, 124] on div "New Pave Asphalt" at bounding box center [376, 120] width 63 height 11
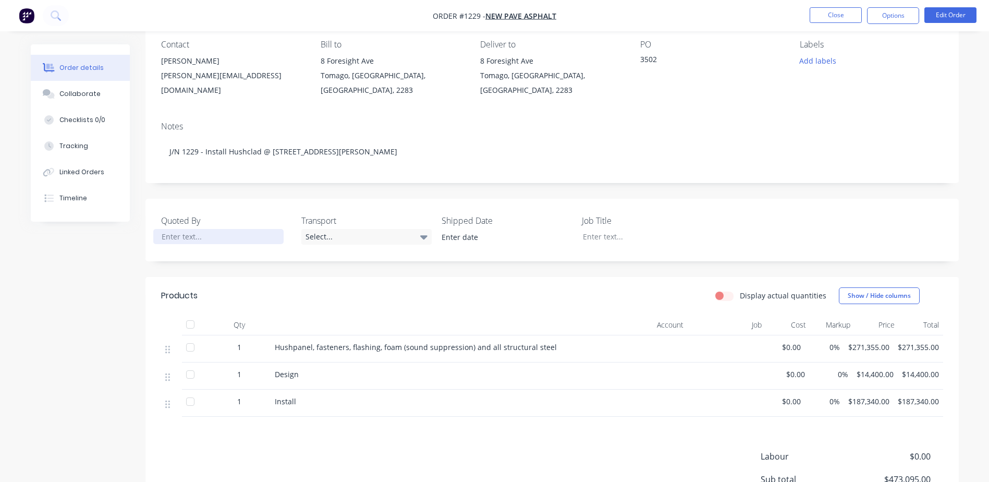
scroll to position [104, 0]
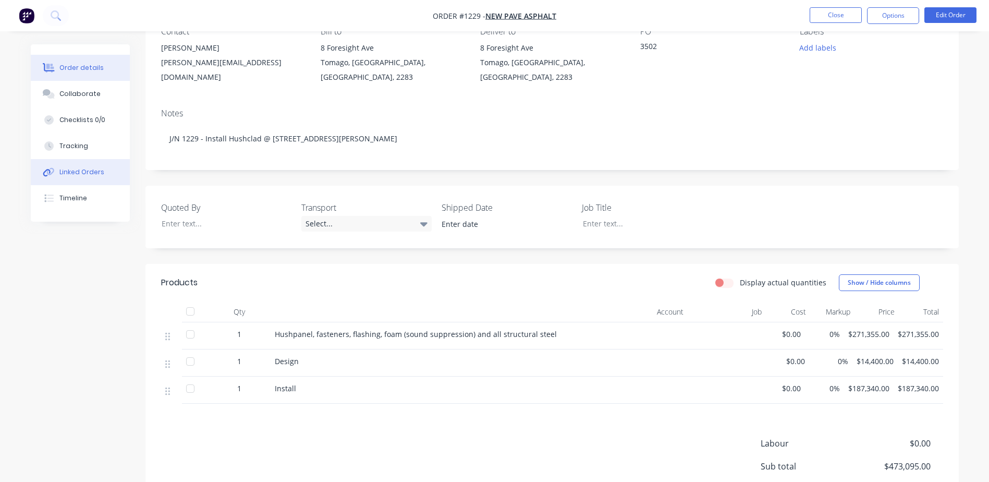
click at [86, 175] on div "Linked Orders" at bounding box center [81, 171] width 45 height 9
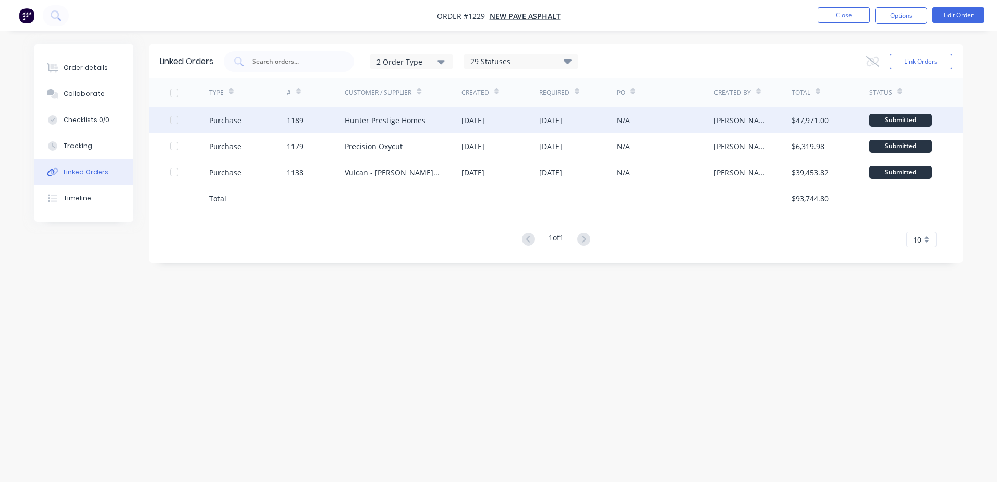
click at [384, 119] on div "Hunter Prestige Homes" at bounding box center [385, 120] width 81 height 11
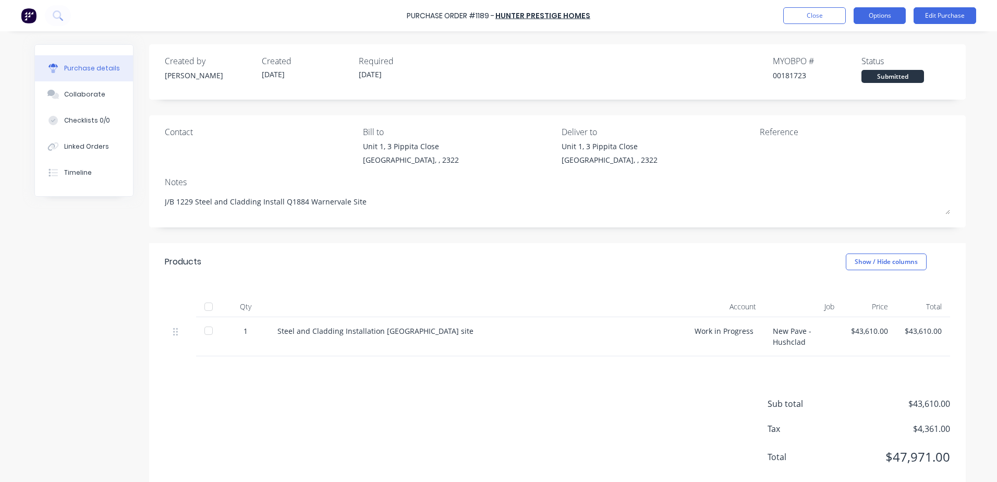
click at [882, 19] on button "Options" at bounding box center [880, 15] width 52 height 17
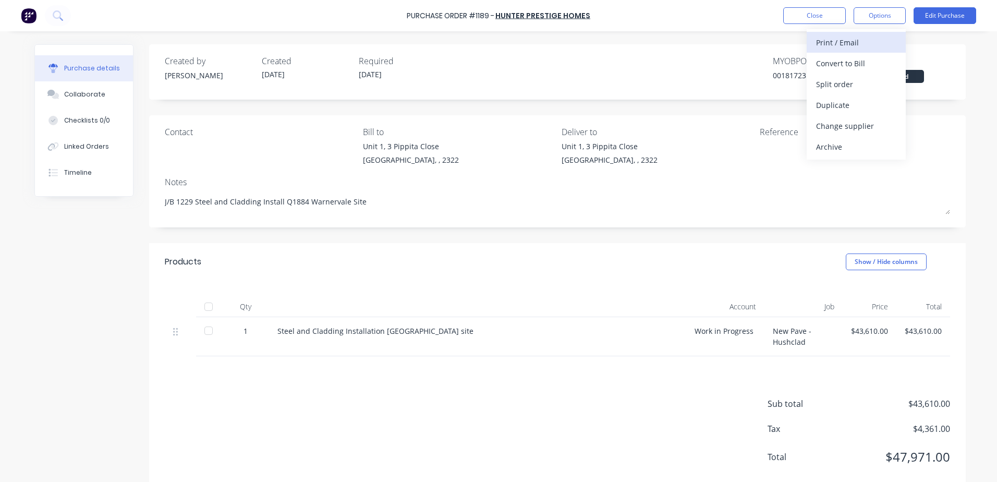
click at [848, 44] on div "Print / Email" at bounding box center [856, 42] width 80 height 15
click at [840, 62] on div "With pricing" at bounding box center [856, 63] width 80 height 15
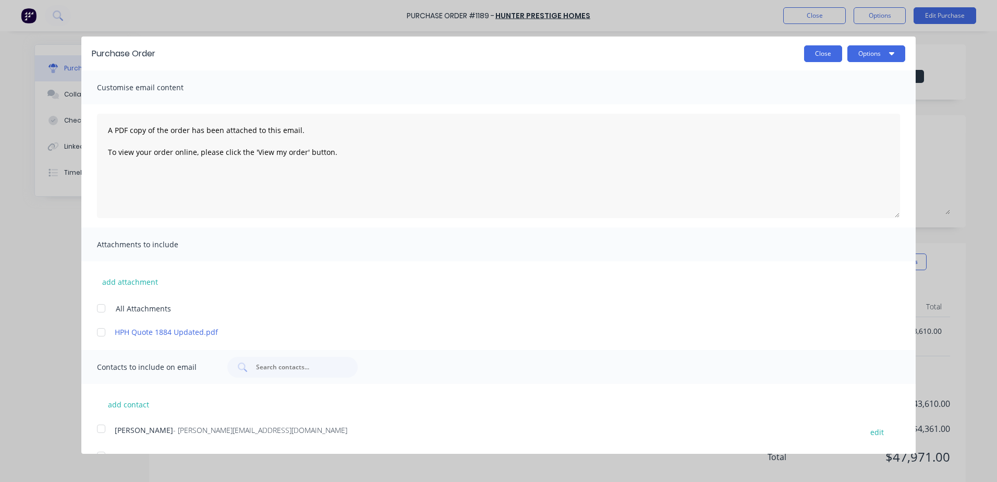
click at [815, 54] on button "Close" at bounding box center [823, 53] width 38 height 17
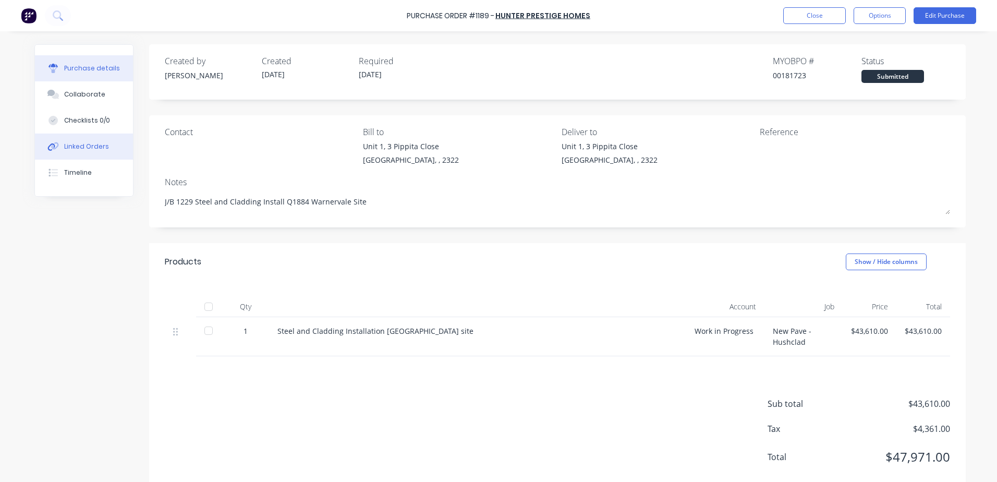
click at [84, 147] on div "Linked Orders" at bounding box center [86, 146] width 45 height 9
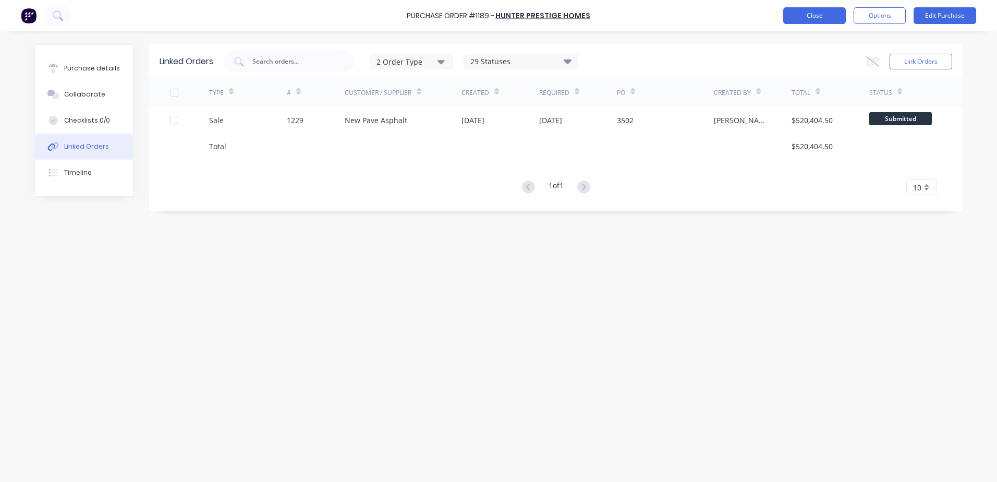
click at [809, 20] on button "Close" at bounding box center [814, 15] width 63 height 17
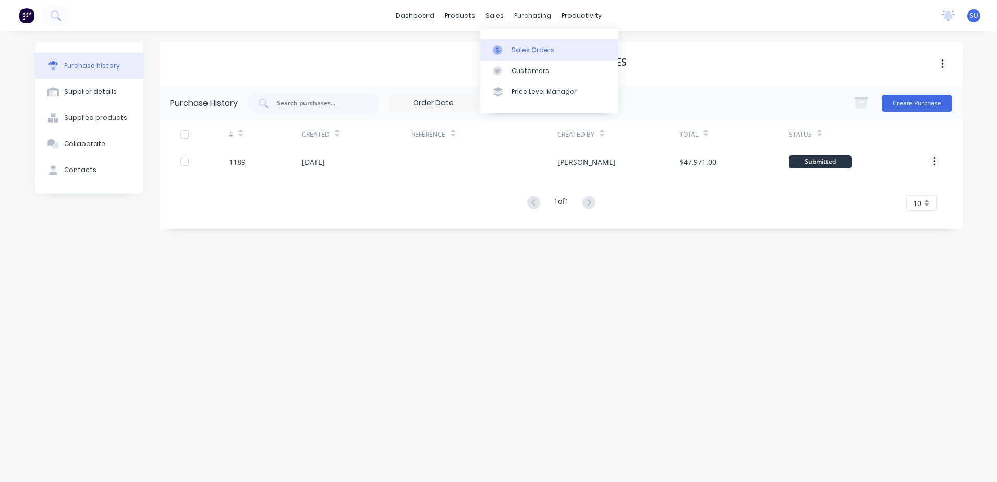
click at [536, 53] on div "Sales Orders" at bounding box center [533, 49] width 43 height 9
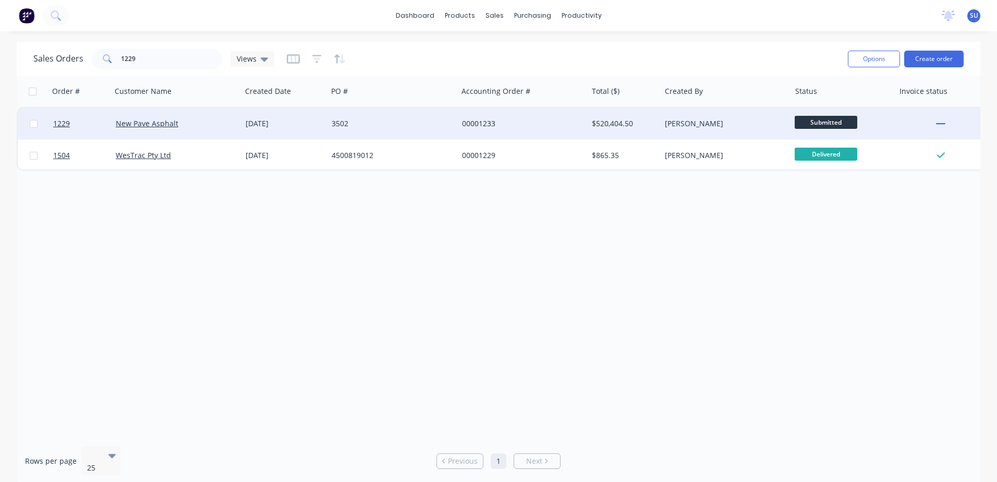
click at [159, 116] on div "New Pave Asphalt" at bounding box center [177, 123] width 130 height 31
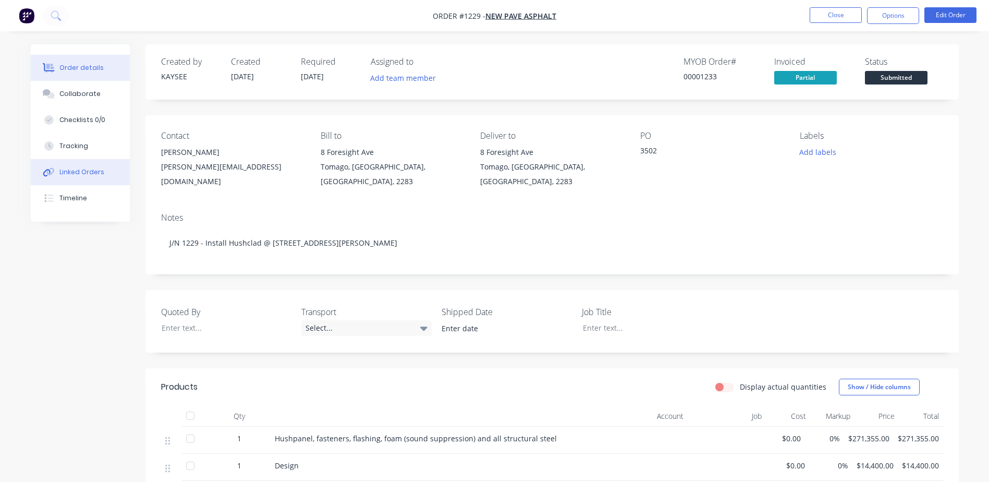
click at [84, 173] on div "Linked Orders" at bounding box center [81, 171] width 45 height 9
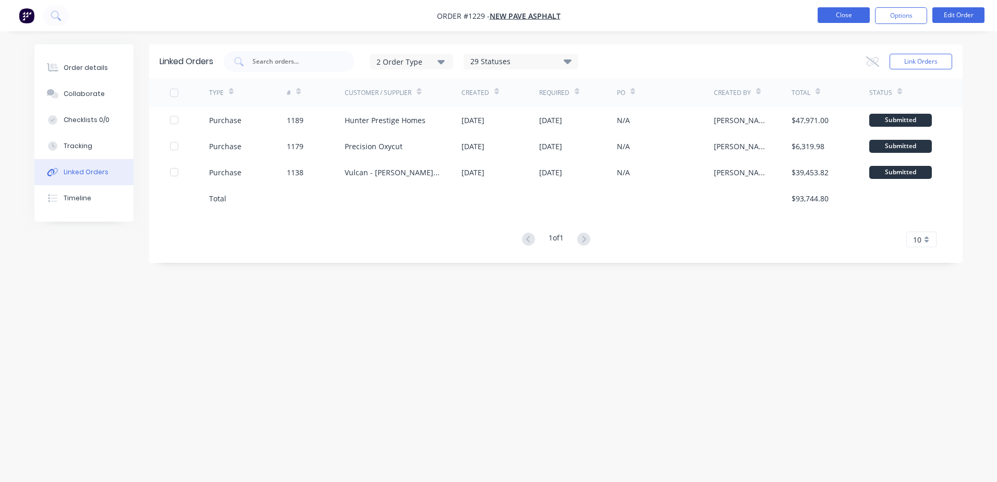
click at [846, 15] on button "Close" at bounding box center [844, 15] width 52 height 16
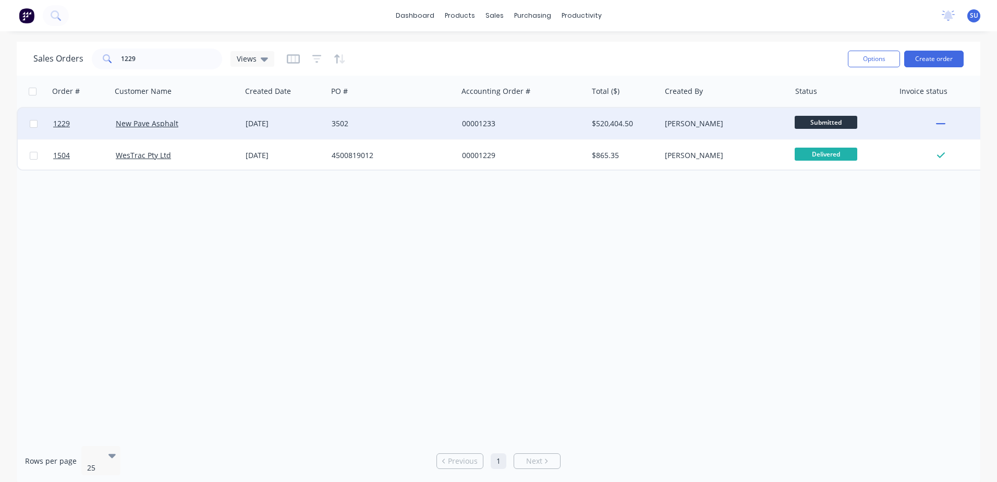
click at [162, 129] on div "New Pave Asphalt" at bounding box center [177, 123] width 130 height 31
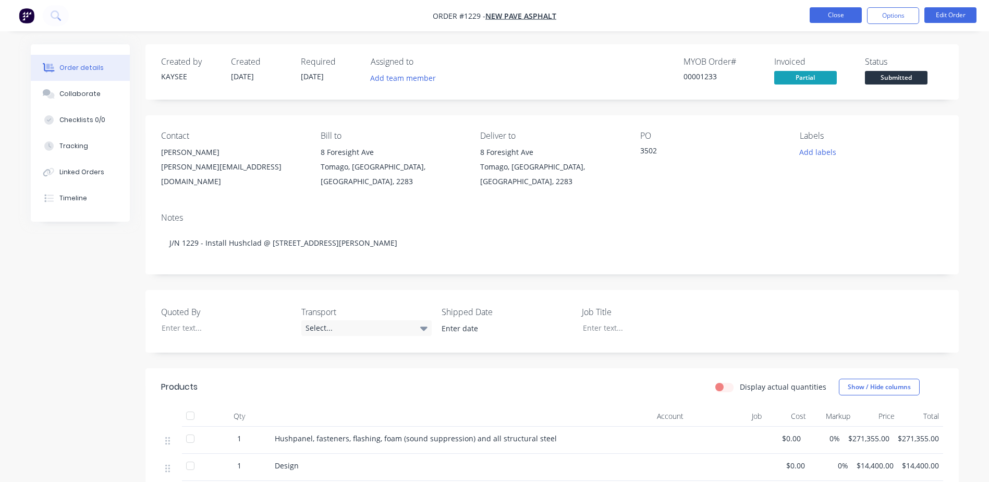
click at [832, 22] on button "Close" at bounding box center [836, 15] width 52 height 16
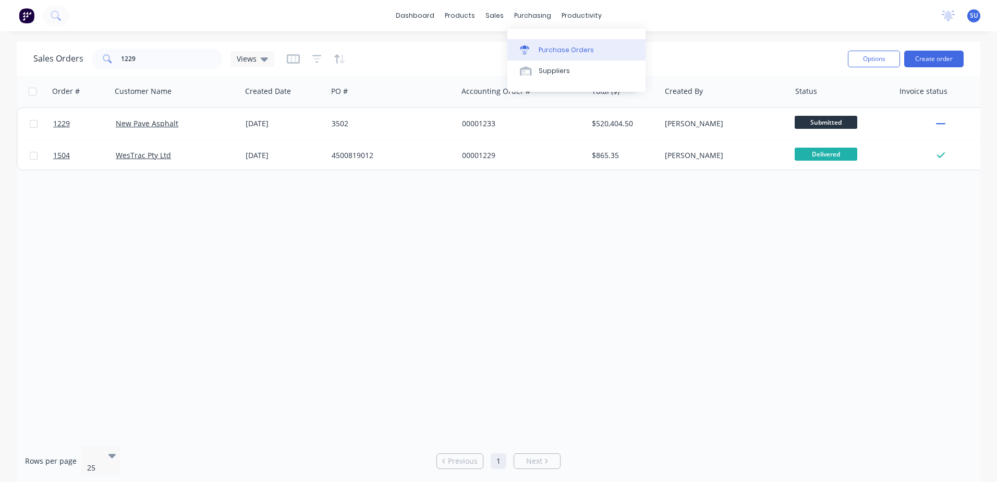
click at [545, 54] on div "Purchase Orders" at bounding box center [566, 49] width 55 height 9
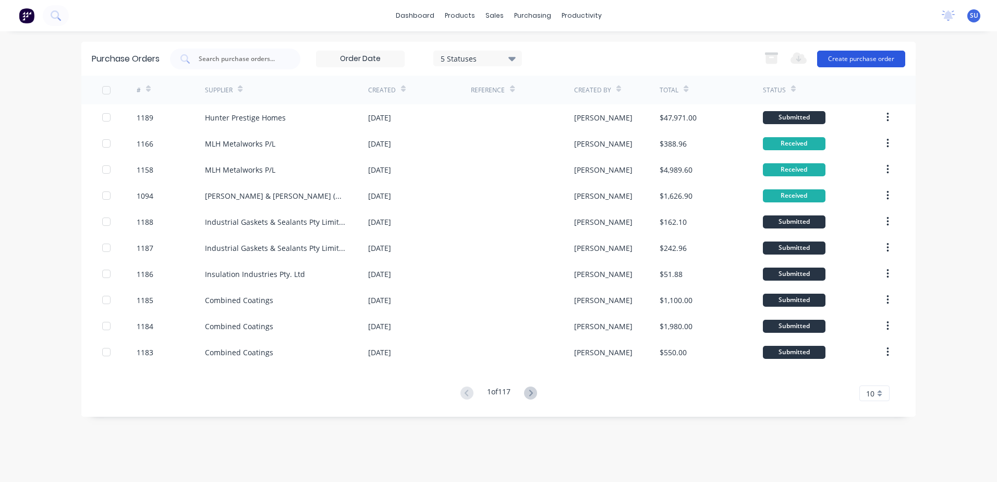
click at [893, 61] on button "Create purchase order" at bounding box center [861, 59] width 88 height 17
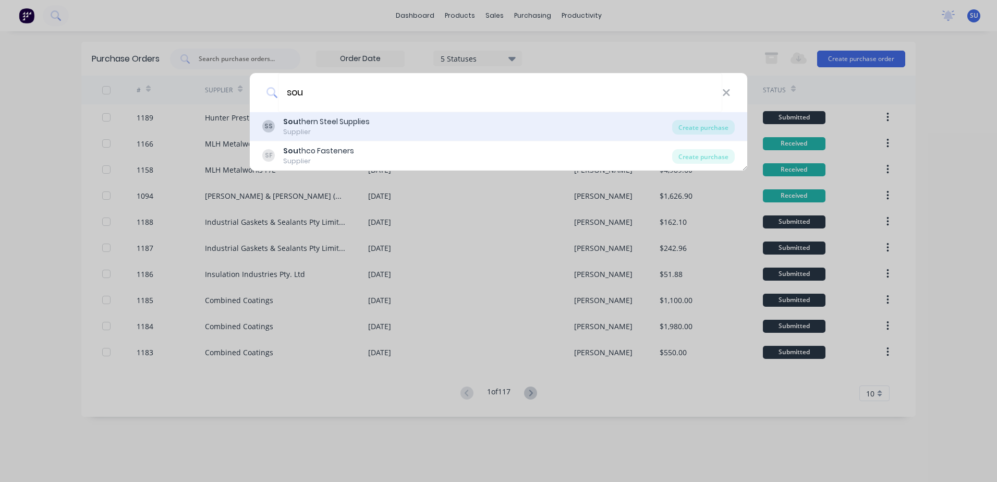
click at [367, 127] on div "Supplier" at bounding box center [326, 131] width 87 height 9
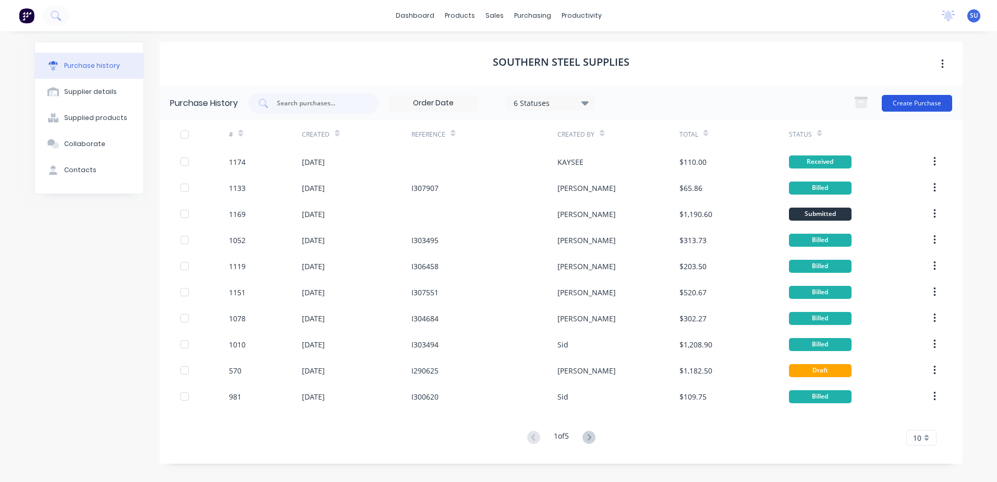
click at [907, 106] on button "Create Purchase" at bounding box center [917, 103] width 70 height 17
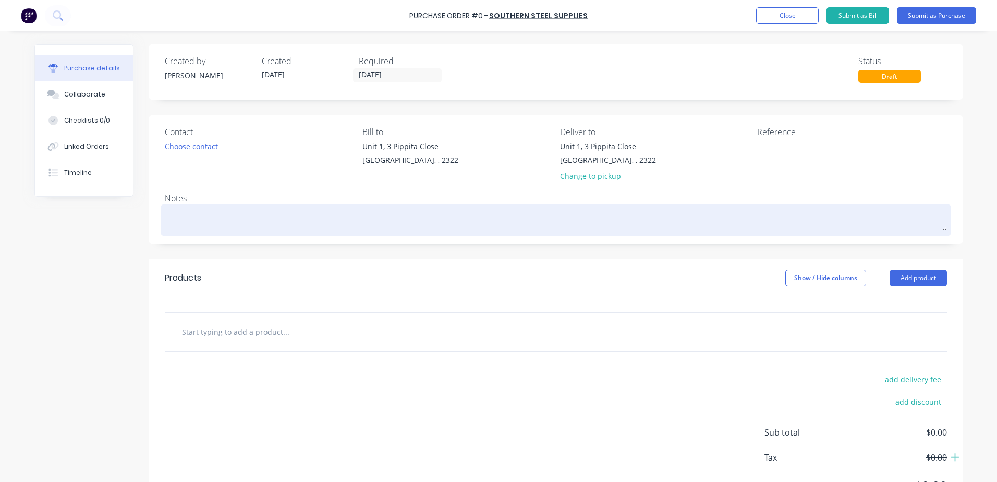
click at [186, 208] on textarea at bounding box center [556, 218] width 782 height 23
drag, startPoint x: 180, startPoint y: 216, endPoint x: 194, endPoint y: 220, distance: 14.5
click at [180, 216] on textarea at bounding box center [556, 218] width 782 height 23
drag, startPoint x: 269, startPoint y: 219, endPoint x: 201, endPoint y: 222, distance: 67.9
click at [201, 222] on textarea "J/B 1229 column's wARNERVALE" at bounding box center [556, 218] width 782 height 23
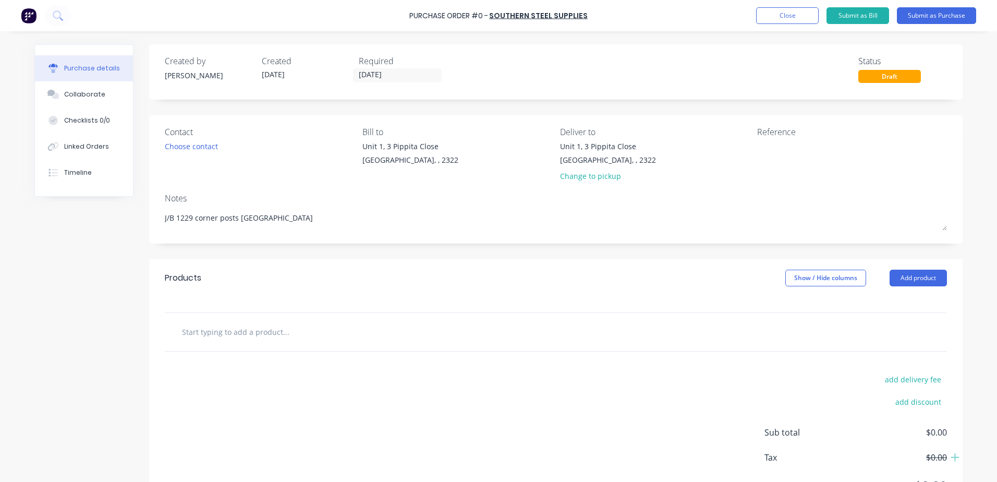
click at [208, 328] on input "text" at bounding box center [286, 331] width 209 height 21
click at [245, 334] on input "Supply as per quote SHS 200x200x5" at bounding box center [286, 331] width 209 height 21
click at [347, 335] on input "Supply as per quote 329810 SHS 200x200x5" at bounding box center [286, 331] width 209 height 21
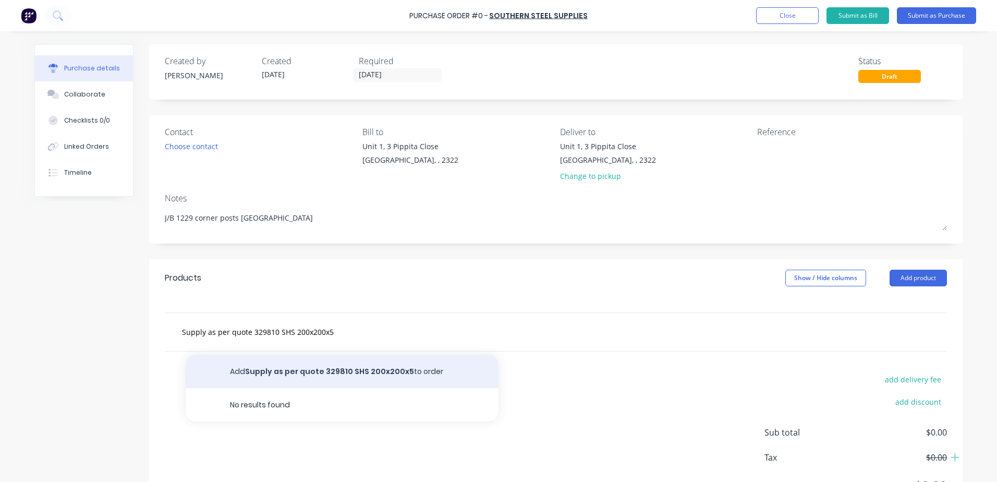
click at [358, 370] on button "Add Supply as per quote 329810 SHS 200x200x5 to order" at bounding box center [342, 371] width 313 height 33
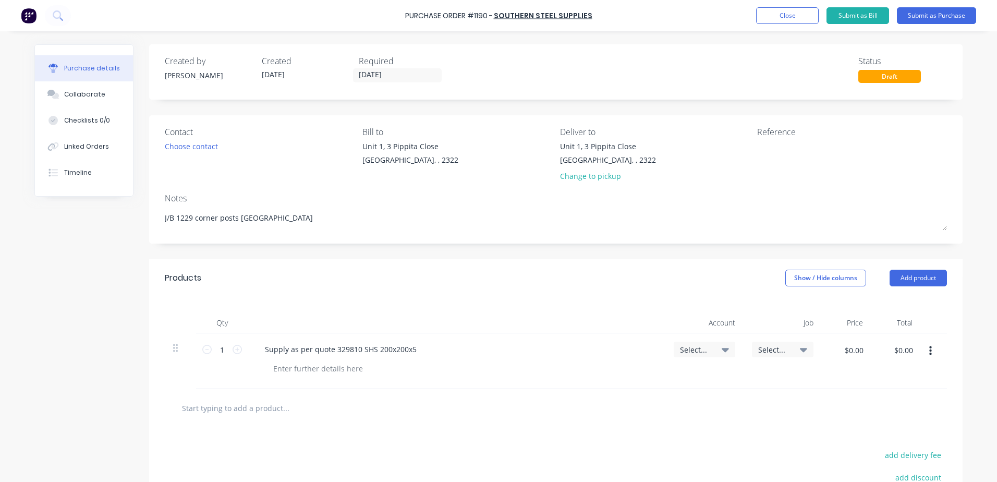
click at [709, 348] on div "Select..." at bounding box center [704, 349] width 49 height 9
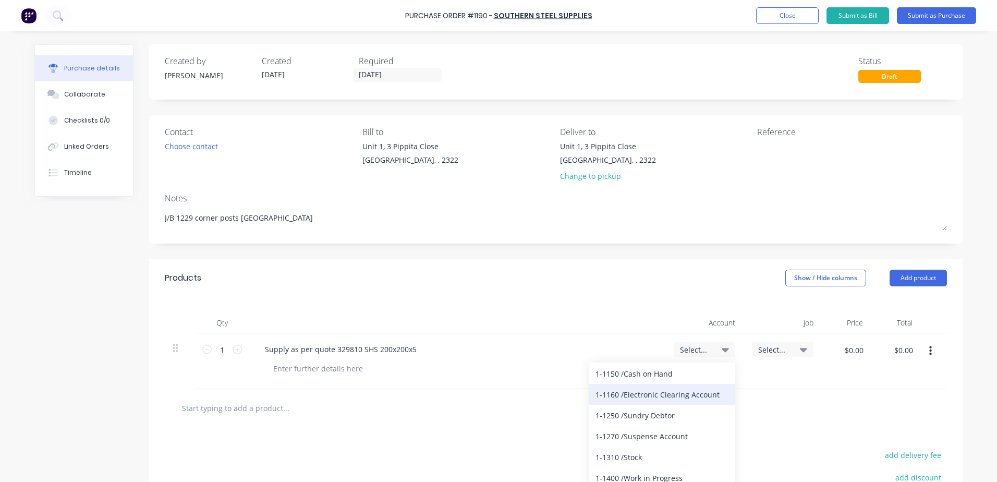
scroll to position [209, 0]
click at [656, 417] on div "1-1400 / Work in Progress" at bounding box center [662, 413] width 146 height 21
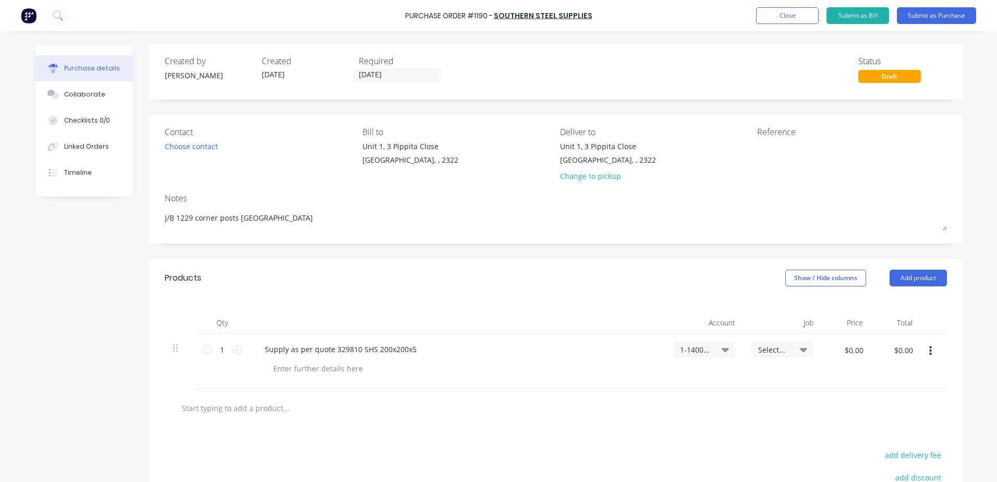
click at [777, 354] on div "Select..." at bounding box center [783, 350] width 62 height 16
click at [746, 386] on input at bounding box center [748, 380] width 107 height 21
click at [724, 431] on div "1229 / New Pave - [GEOGRAPHIC_DATA]" at bounding box center [741, 426] width 146 height 21
click at [854, 354] on input "$0.00" at bounding box center [853, 350] width 31 height 17
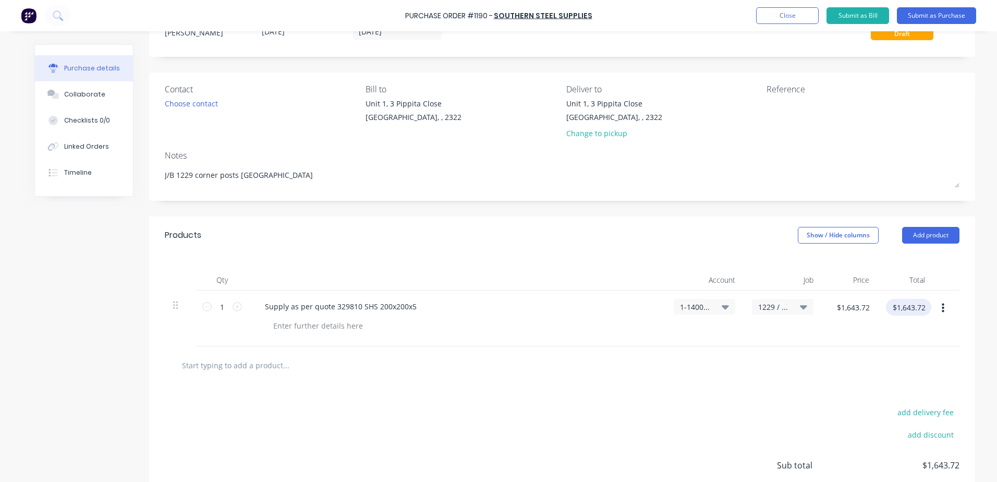
scroll to position [0, 0]
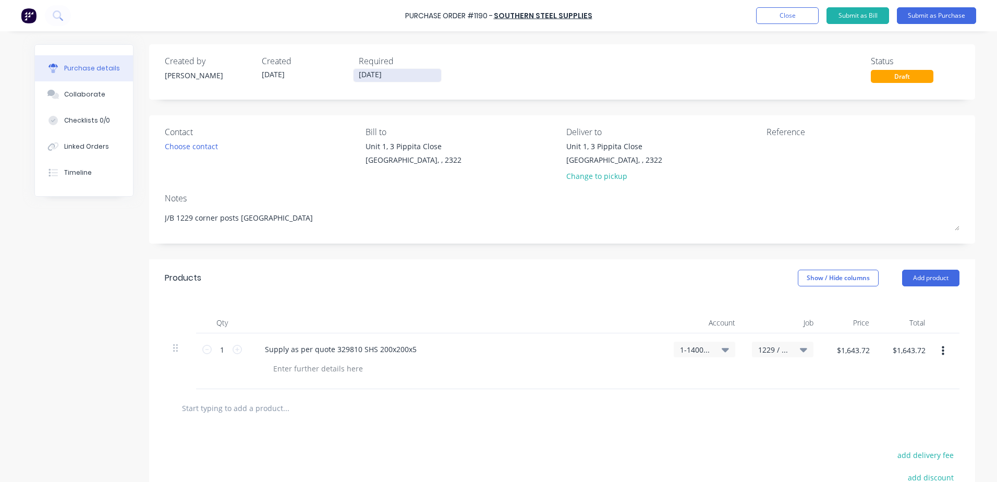
click at [400, 74] on input "[DATE]" at bounding box center [398, 75] width 88 height 13
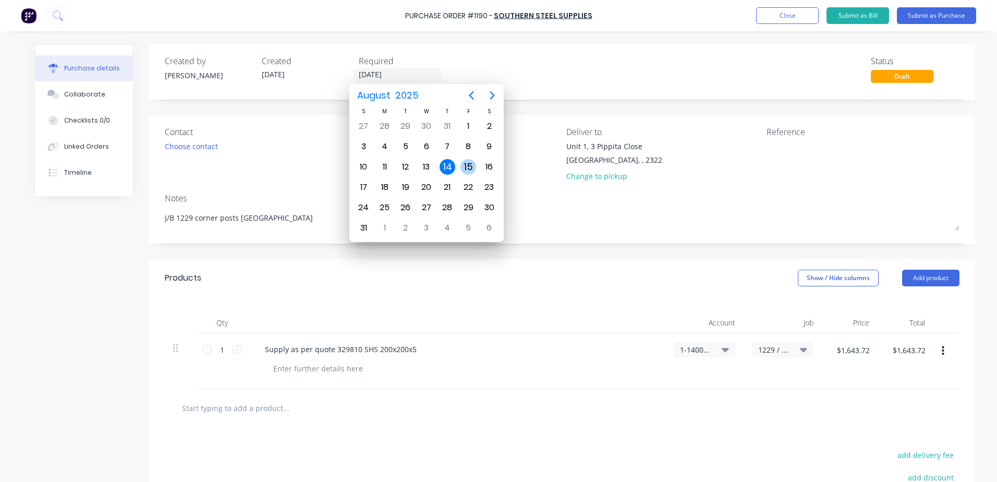
click at [470, 168] on div "15" at bounding box center [469, 167] width 16 height 16
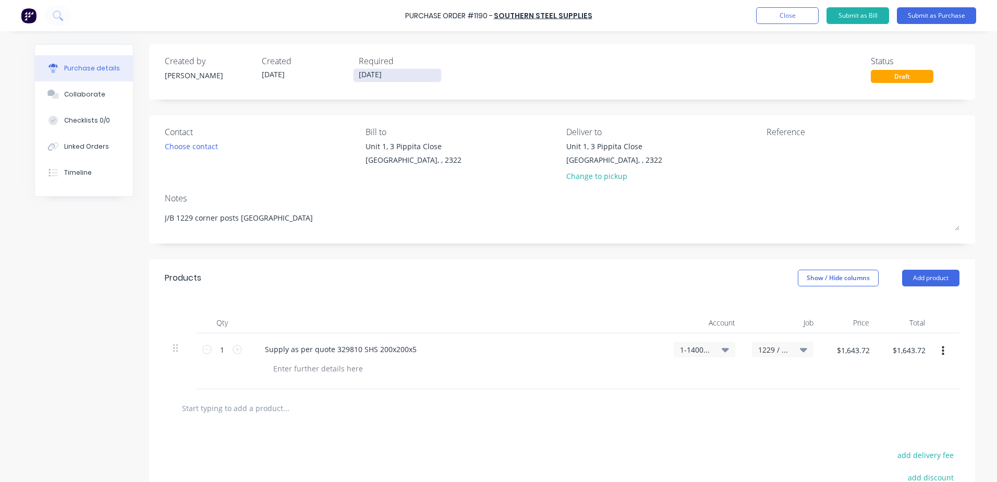
click at [397, 73] on input "[DATE]" at bounding box center [398, 75] width 88 height 13
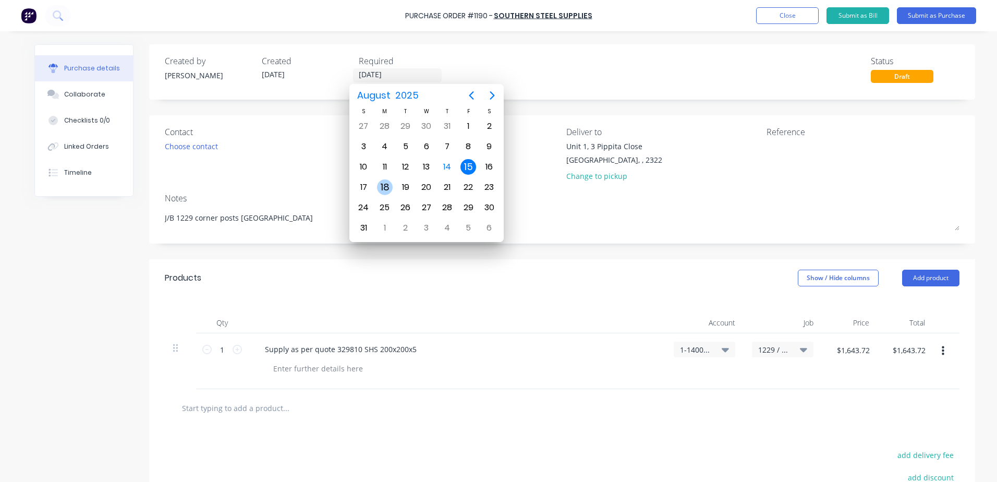
click at [389, 187] on div "18" at bounding box center [385, 187] width 16 height 16
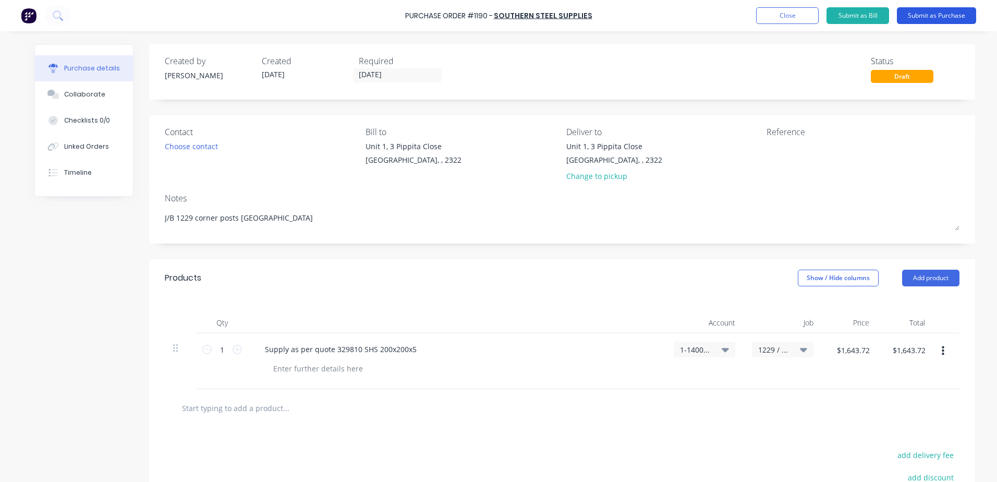
click at [936, 14] on button "Submit as Purchase" at bounding box center [936, 15] width 79 height 17
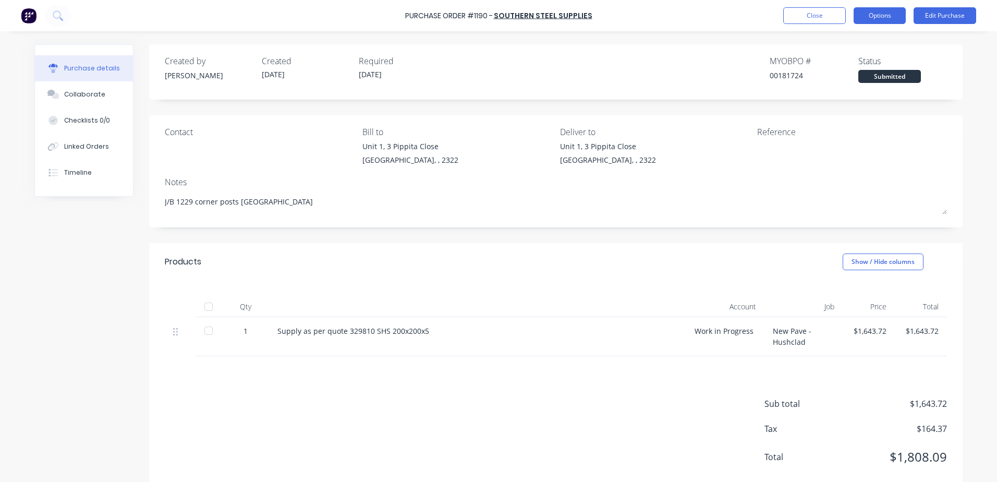
click at [877, 19] on button "Options" at bounding box center [880, 15] width 52 height 17
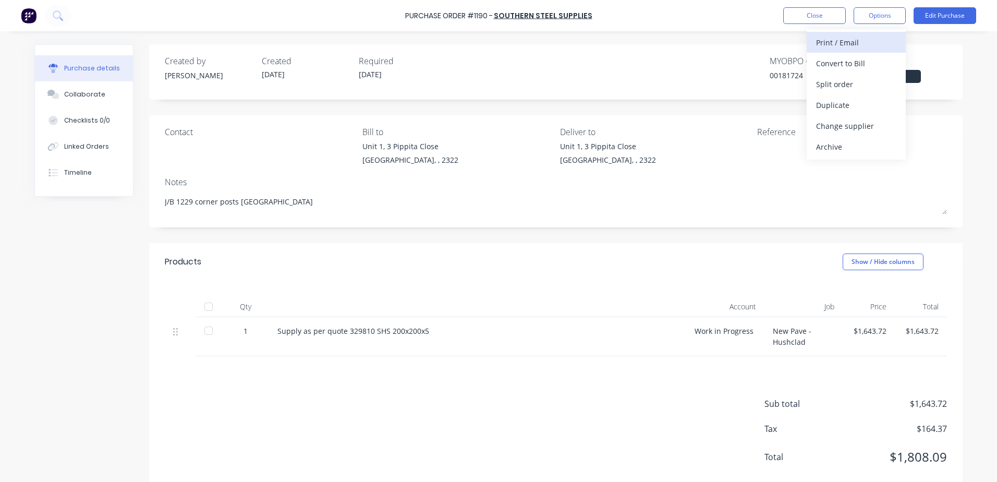
click at [853, 45] on div "Print / Email" at bounding box center [856, 42] width 80 height 15
click at [845, 63] on div "With pricing" at bounding box center [856, 63] width 80 height 15
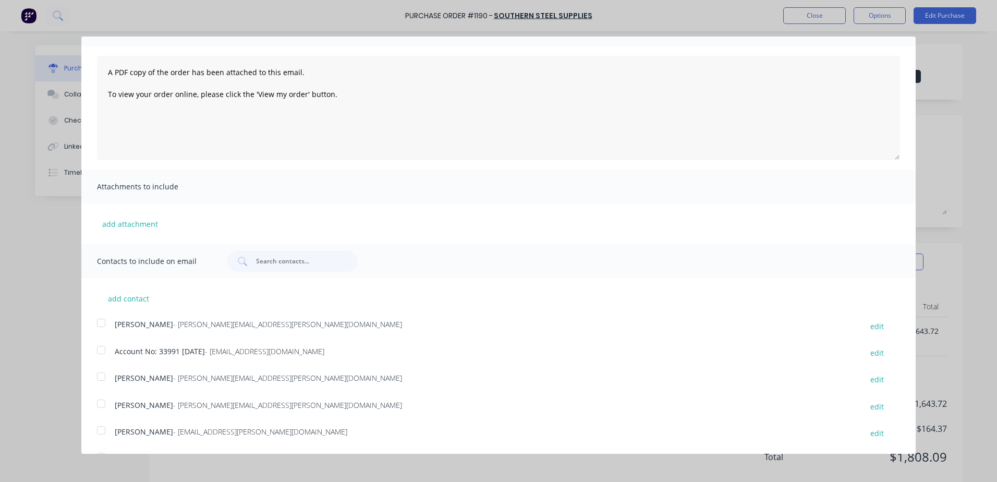
scroll to position [111, 0]
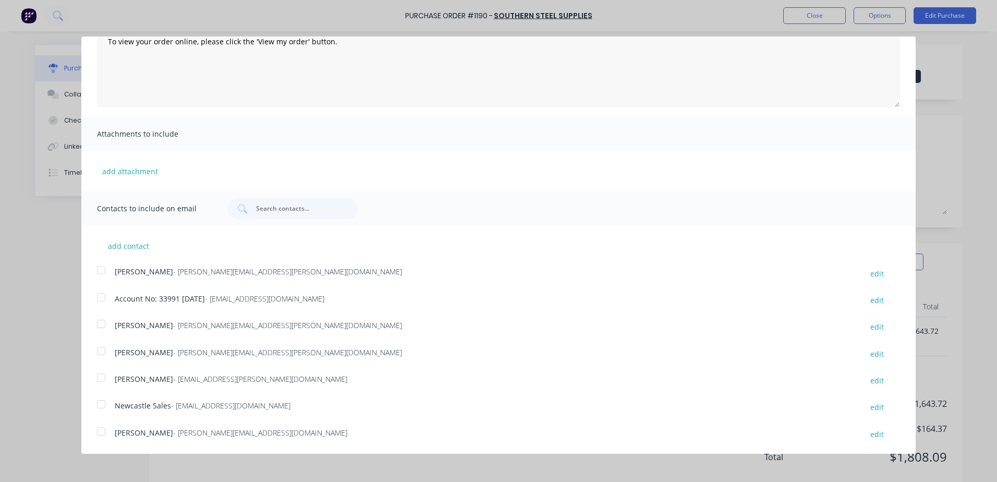
click at [101, 433] on div at bounding box center [101, 431] width 21 height 21
click at [102, 403] on div at bounding box center [101, 404] width 21 height 21
click at [142, 171] on button "add attachment" at bounding box center [130, 171] width 66 height 16
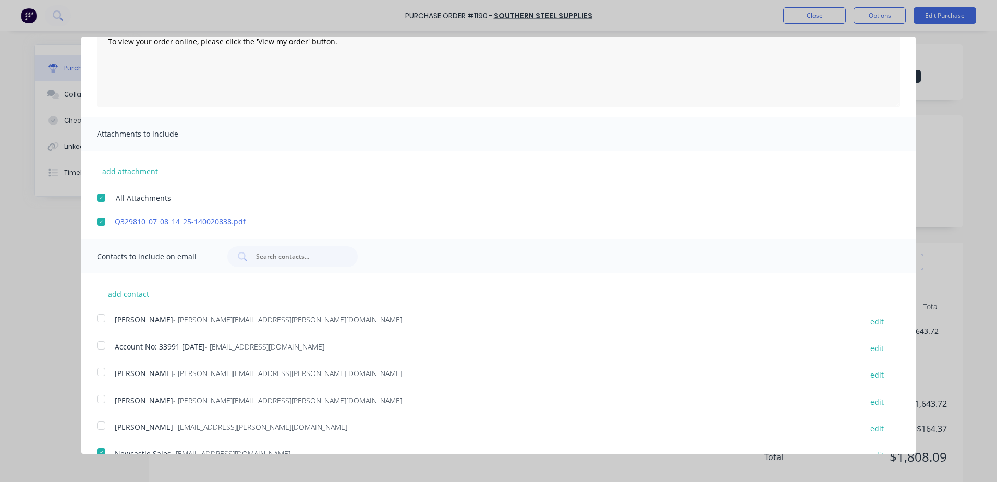
scroll to position [0, 0]
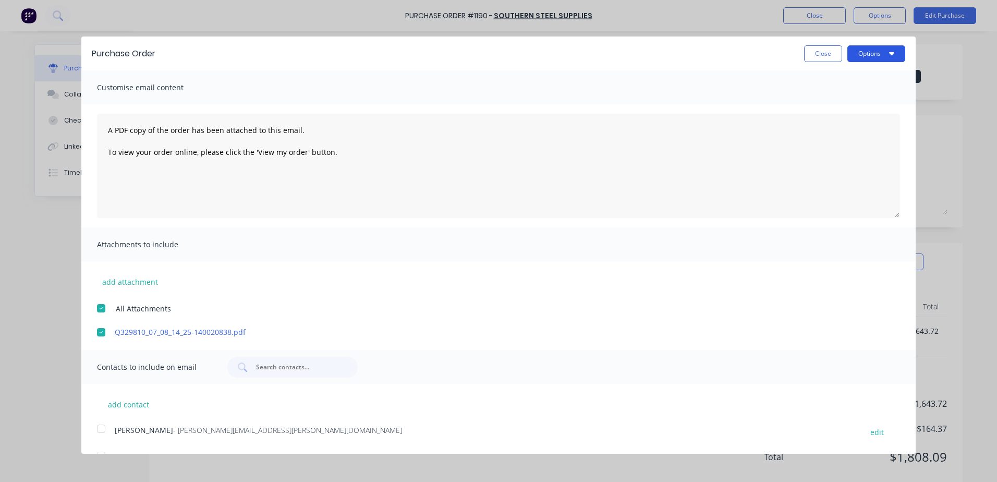
click at [863, 59] on button "Options" at bounding box center [877, 53] width 58 height 17
click at [831, 105] on div "Email" at bounding box center [856, 100] width 80 height 15
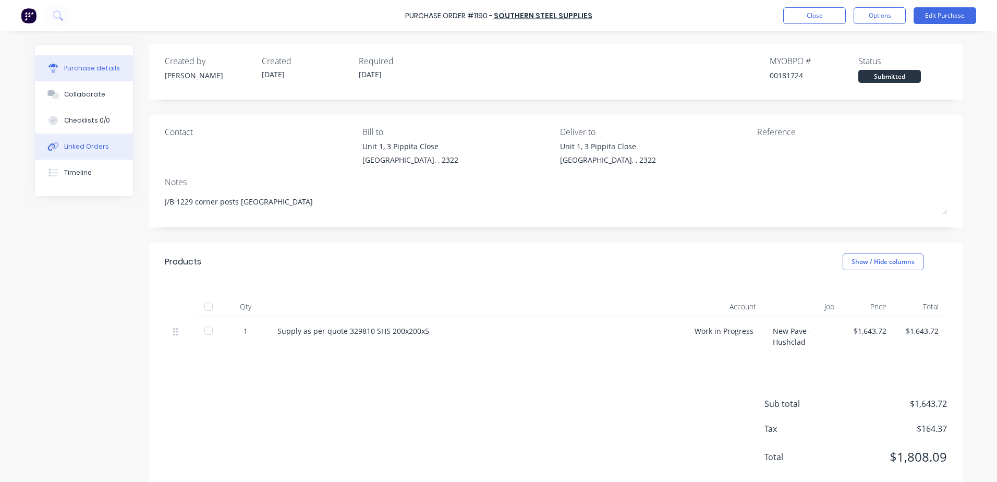
click at [76, 151] on button "Linked Orders" at bounding box center [84, 147] width 98 height 26
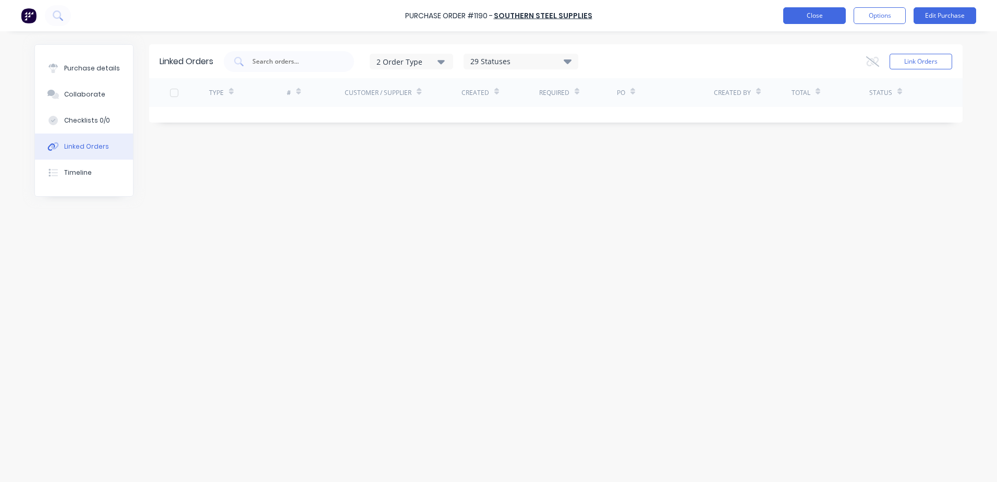
click at [817, 20] on button "Close" at bounding box center [814, 15] width 63 height 17
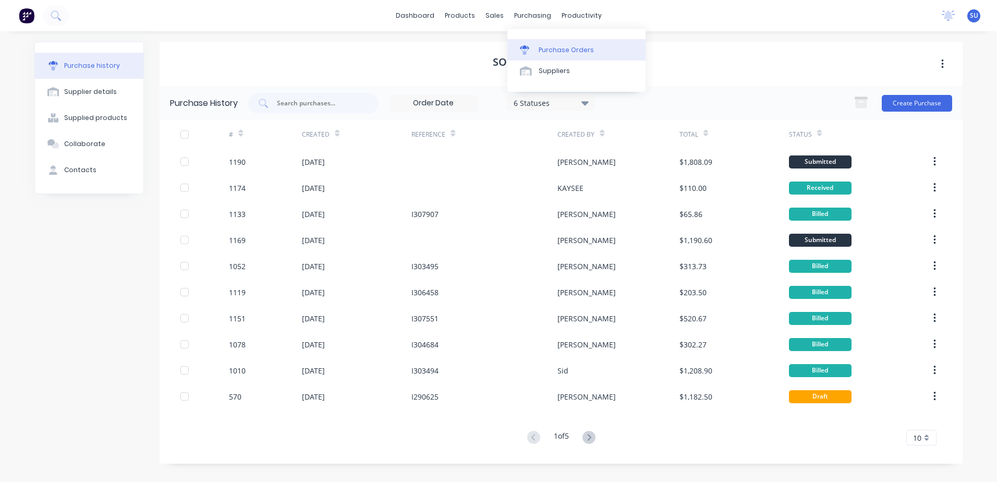
click at [551, 52] on div "Purchase Orders" at bounding box center [566, 49] width 55 height 9
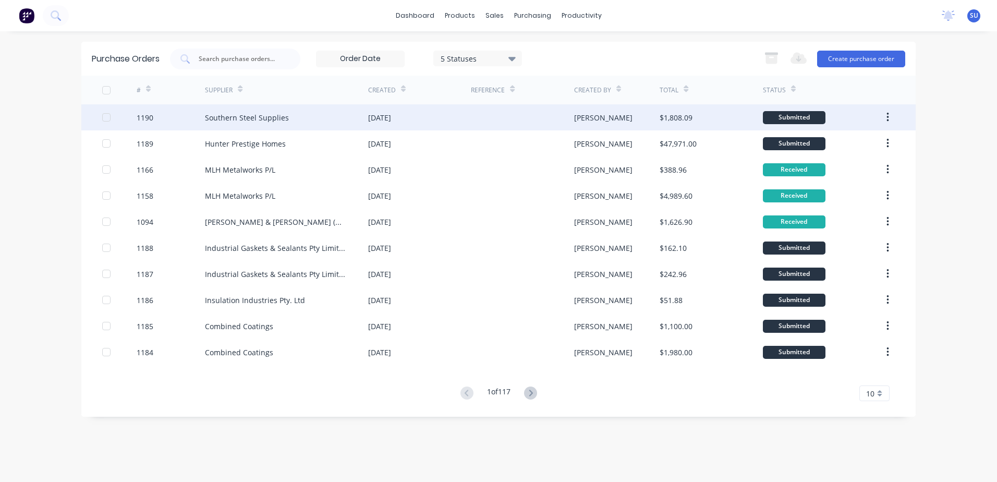
click at [221, 118] on div "Southern Steel Supplies" at bounding box center [247, 117] width 84 height 11
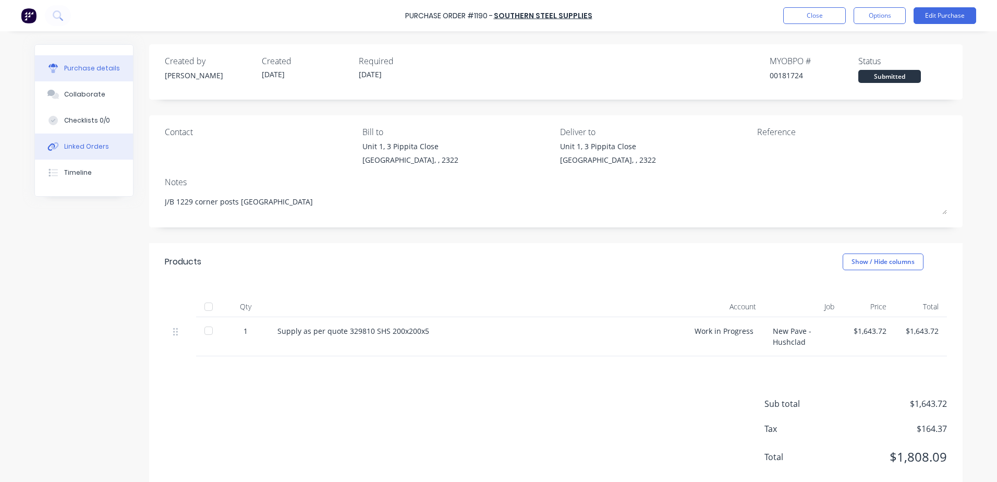
click at [100, 151] on div "Linked Orders" at bounding box center [86, 146] width 45 height 9
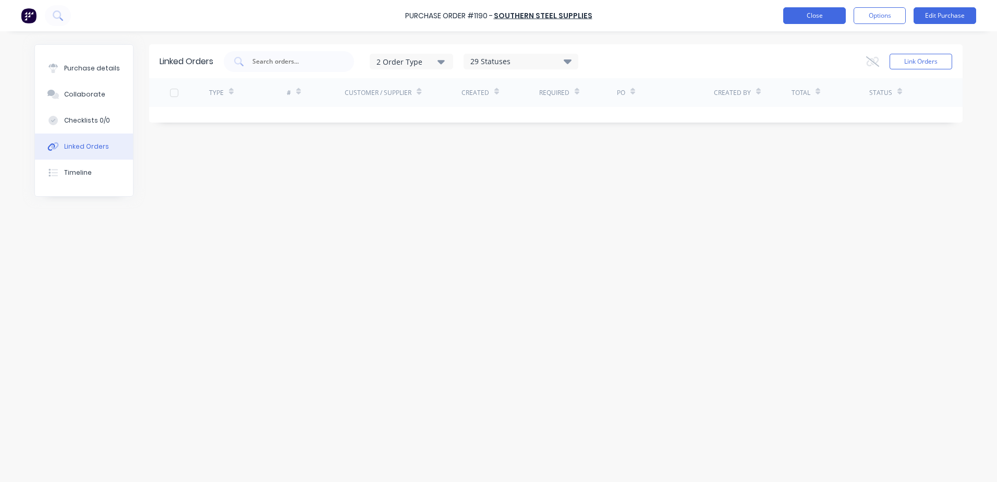
click at [812, 16] on button "Close" at bounding box center [814, 15] width 63 height 17
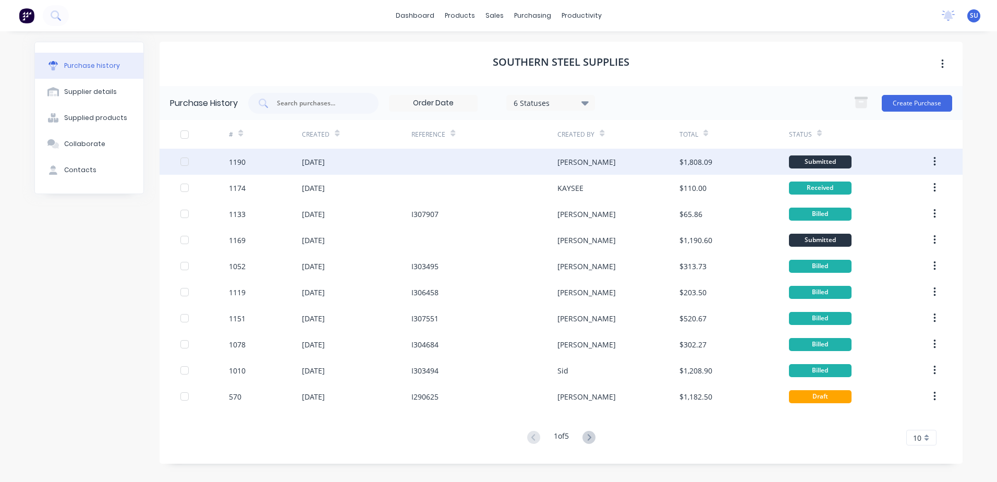
click at [184, 163] on div at bounding box center [184, 161] width 21 height 21
click at [325, 165] on div "[DATE]" at bounding box center [313, 161] width 23 height 11
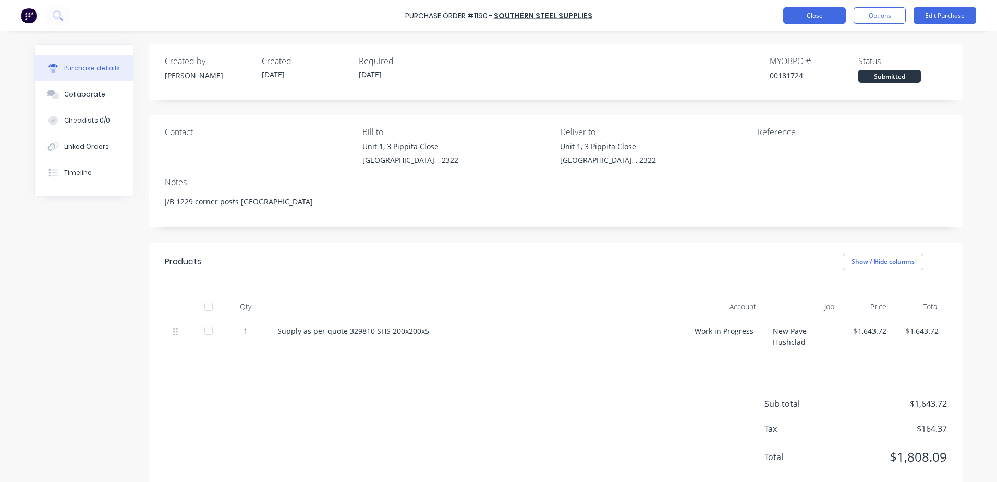
click at [827, 16] on button "Close" at bounding box center [814, 15] width 63 height 17
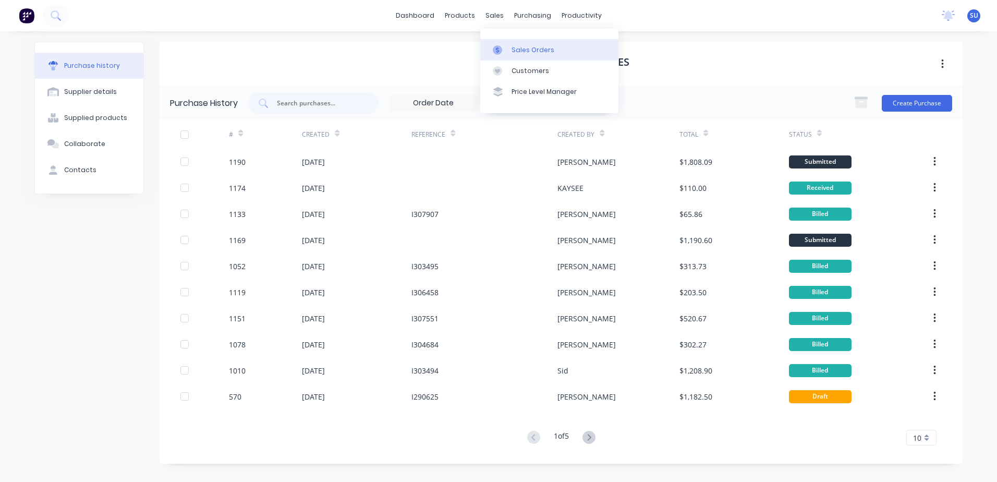
click at [519, 51] on div "Sales Orders" at bounding box center [533, 49] width 43 height 9
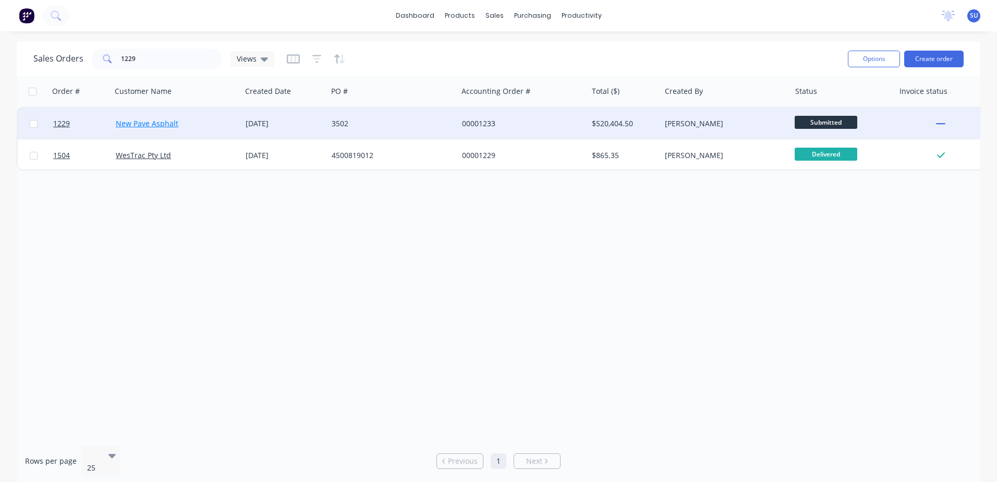
click at [132, 121] on link "New Pave Asphalt" at bounding box center [147, 123] width 63 height 10
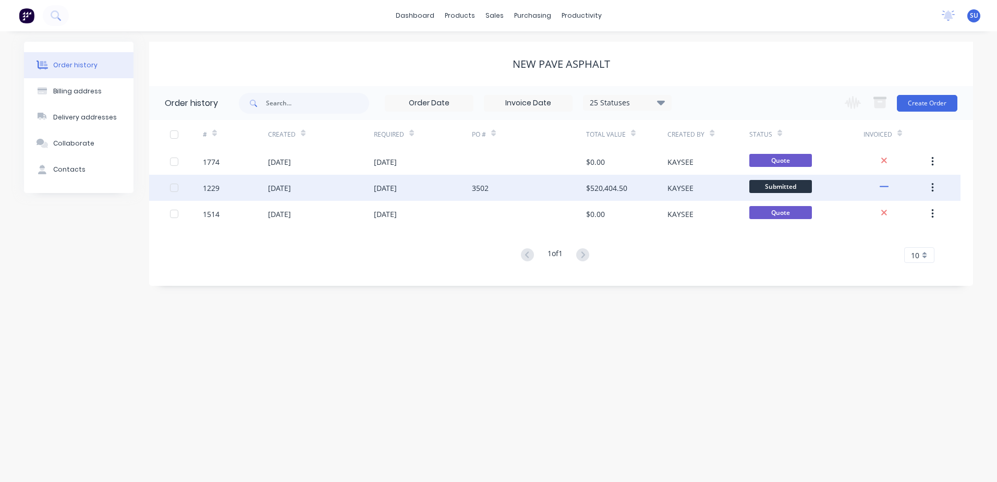
click at [291, 192] on div "[DATE]" at bounding box center [279, 188] width 23 height 11
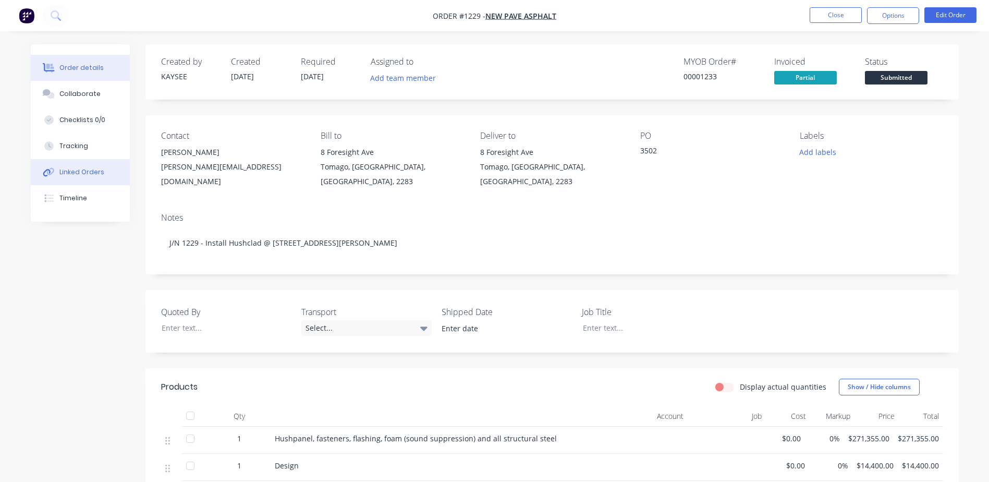
click at [101, 172] on div "Linked Orders" at bounding box center [81, 171] width 45 height 9
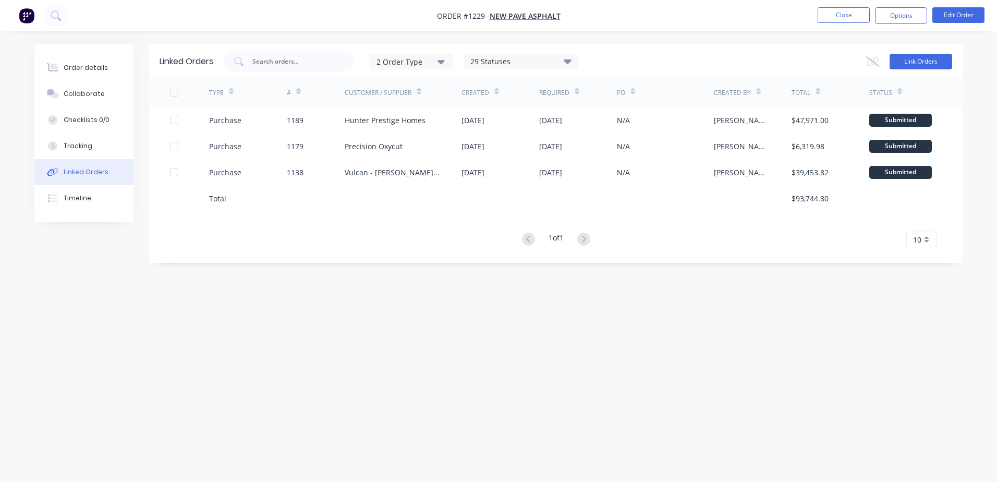
click at [915, 57] on button "Link Orders" at bounding box center [921, 62] width 63 height 16
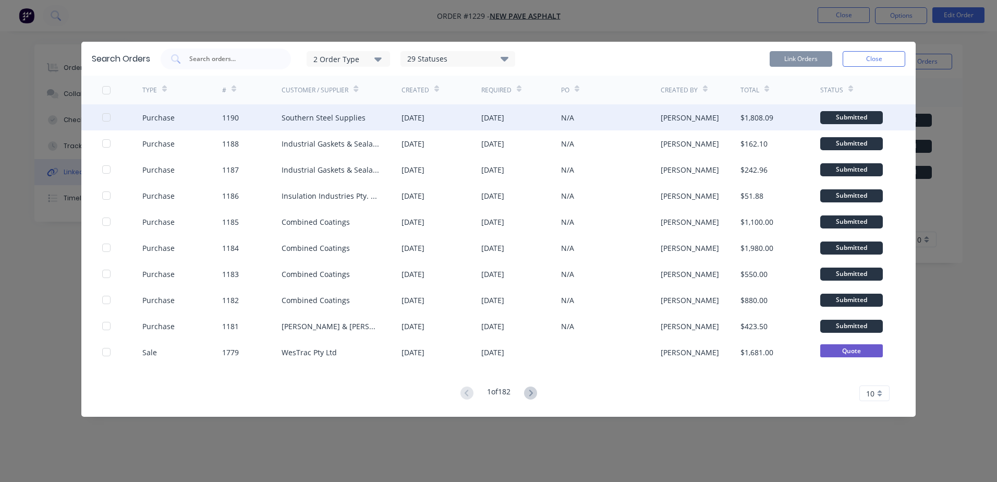
click at [105, 117] on div at bounding box center [106, 117] width 21 height 21
click at [804, 59] on button "Link Orders" at bounding box center [801, 59] width 63 height 16
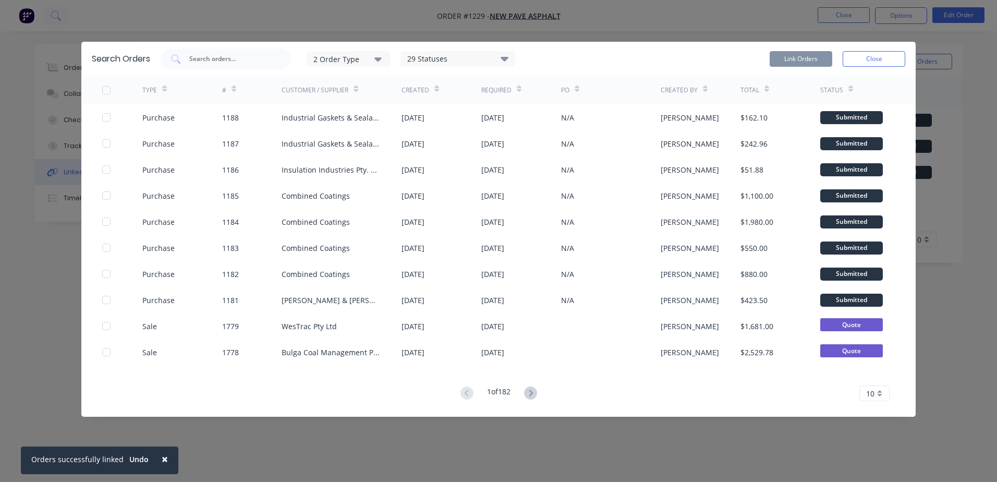
click at [865, 58] on button "Close" at bounding box center [874, 59] width 63 height 16
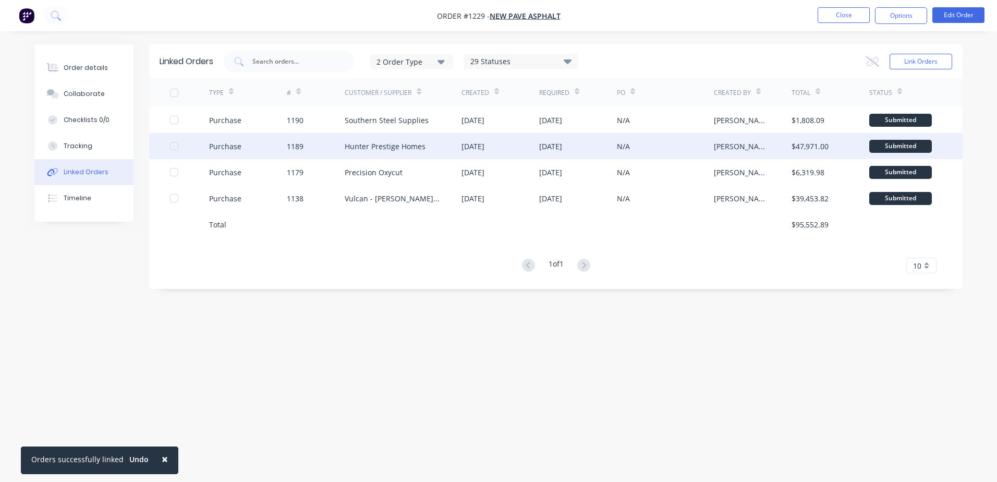
click at [381, 148] on div "Hunter Prestige Homes" at bounding box center [385, 146] width 81 height 11
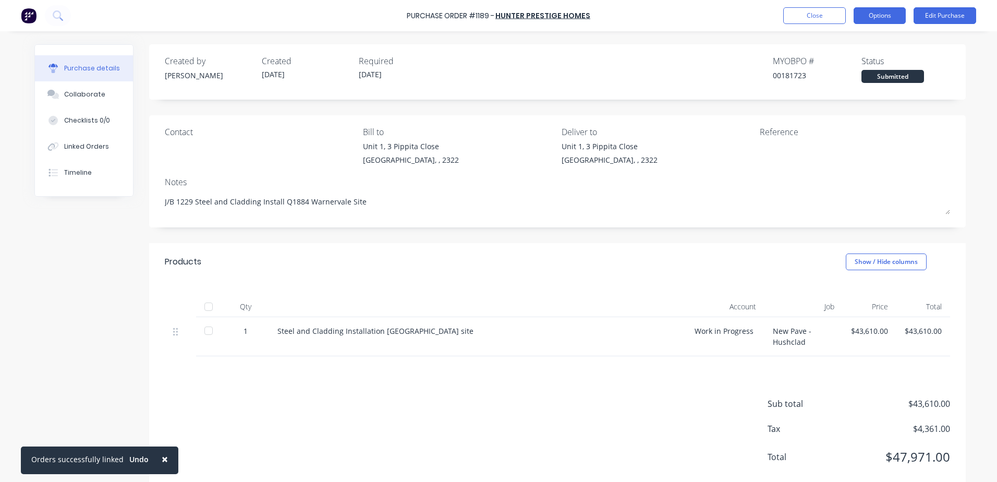
click at [892, 15] on button "Options" at bounding box center [880, 15] width 52 height 17
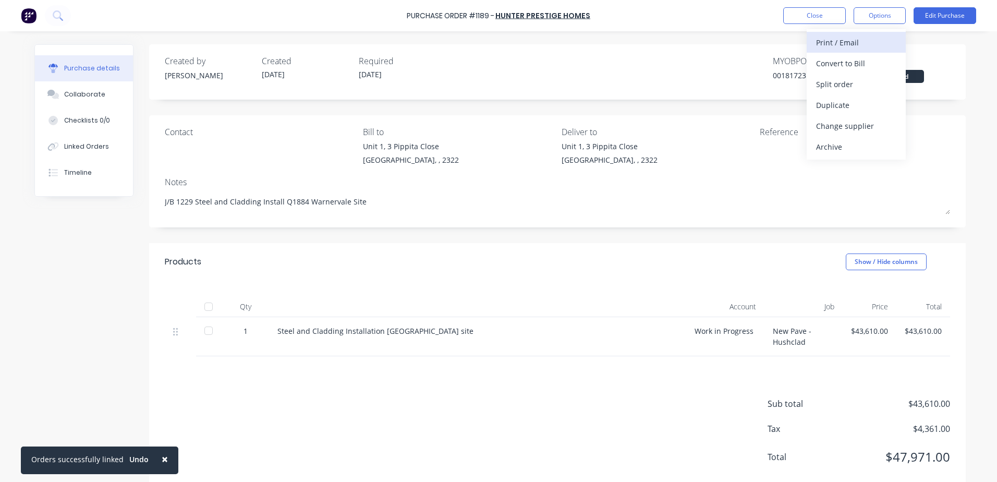
click at [875, 39] on div "Print / Email" at bounding box center [856, 42] width 80 height 15
click at [855, 66] on div "With pricing" at bounding box center [856, 63] width 80 height 15
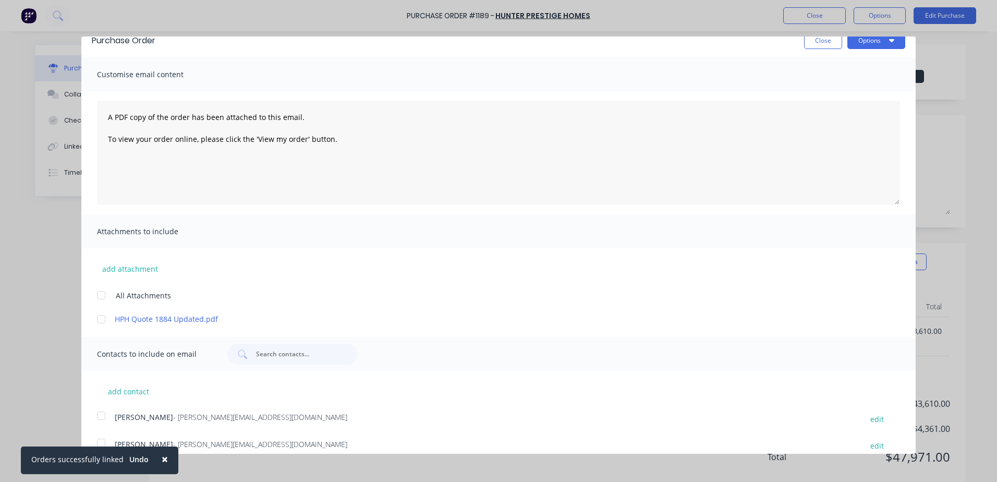
scroll to position [25, 0]
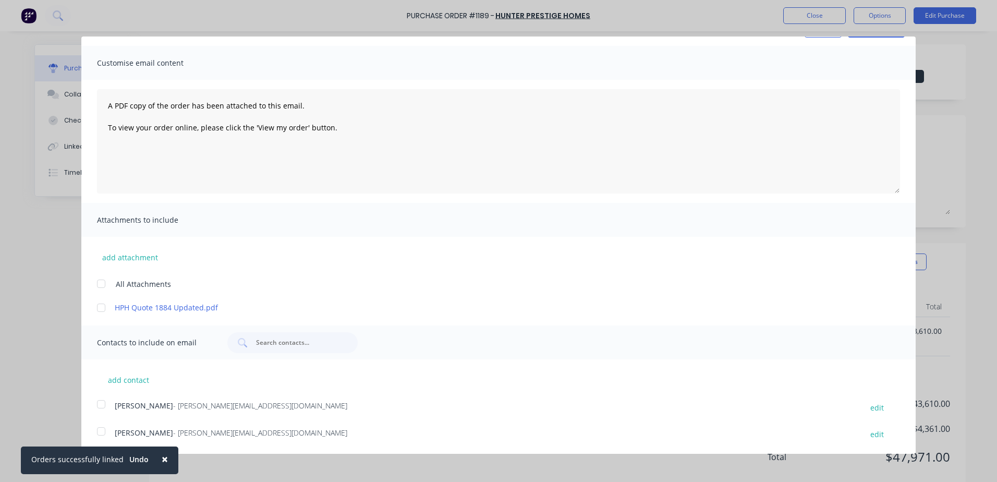
click at [101, 433] on div at bounding box center [101, 431] width 21 height 21
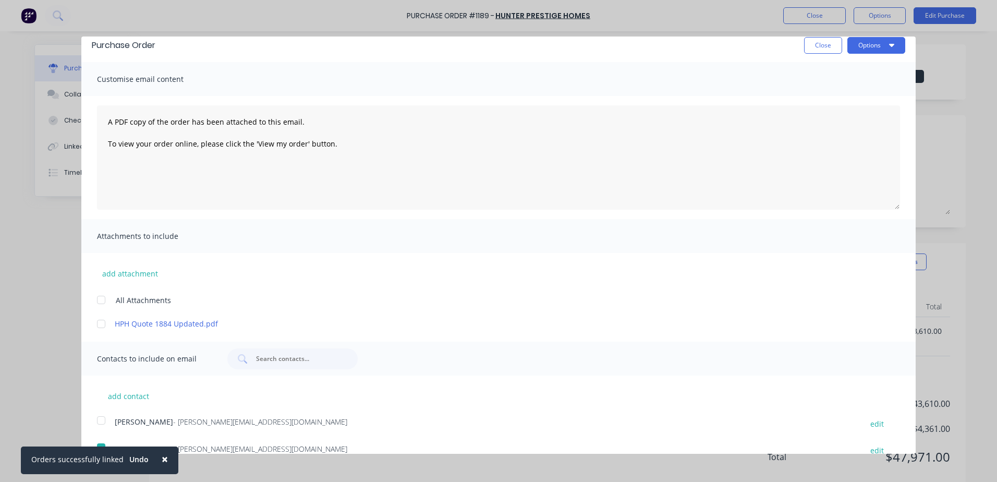
scroll to position [0, 0]
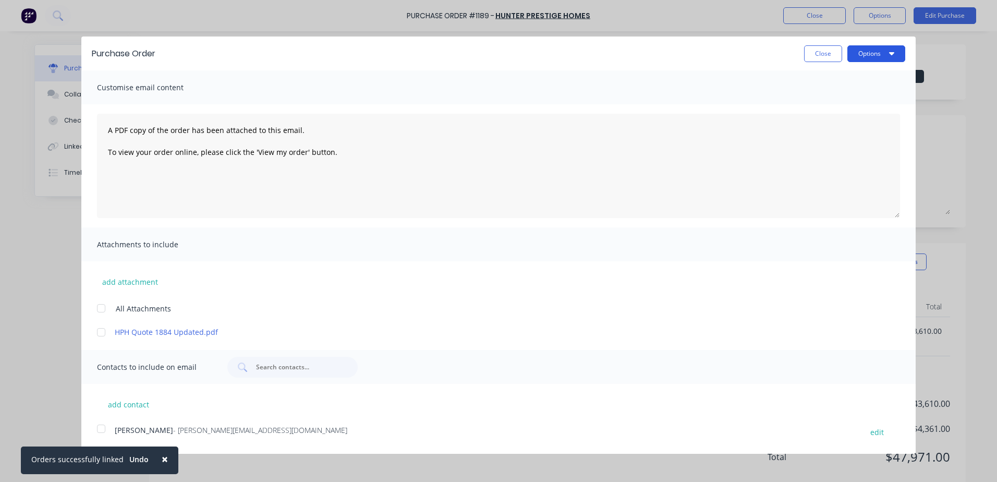
click at [868, 54] on button "Options" at bounding box center [877, 53] width 58 height 17
click at [843, 102] on div "Email" at bounding box center [856, 100] width 80 height 15
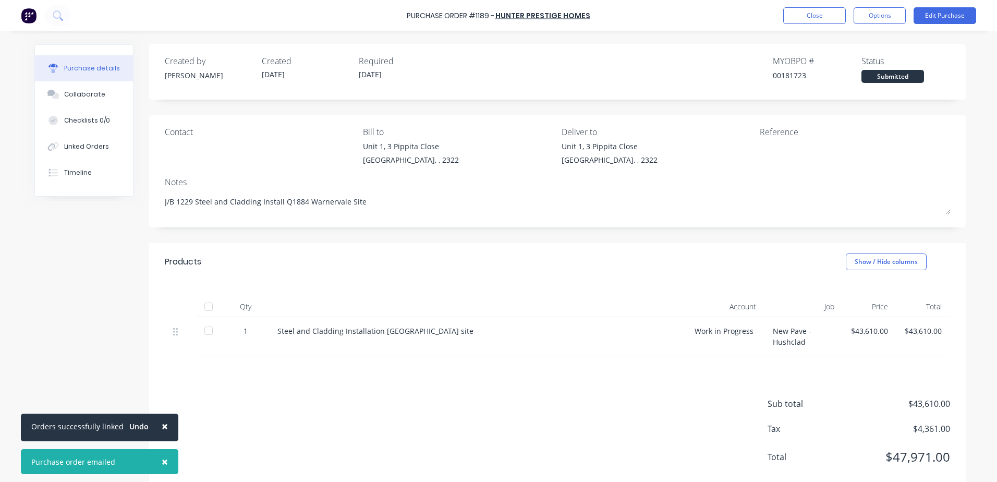
click at [162, 427] on span "×" at bounding box center [165, 426] width 6 height 15
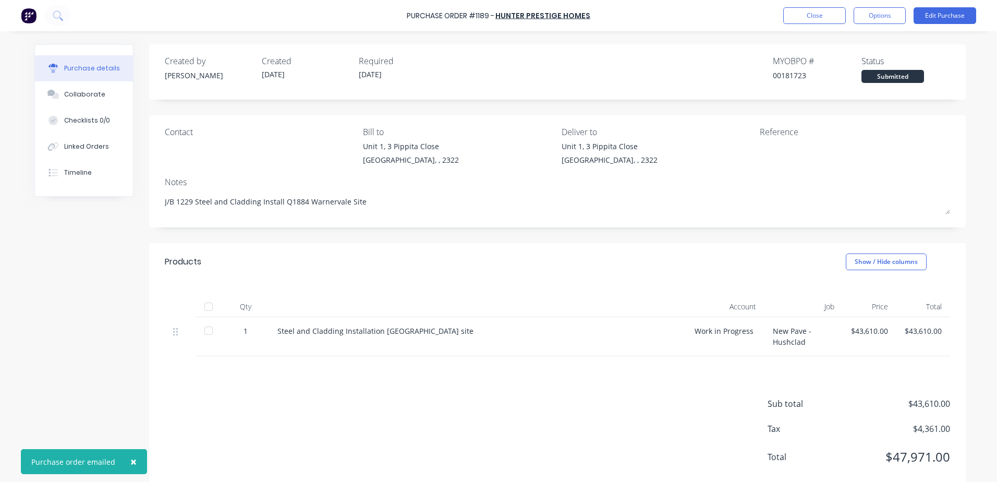
click at [131, 465] on span "×" at bounding box center [133, 461] width 6 height 15
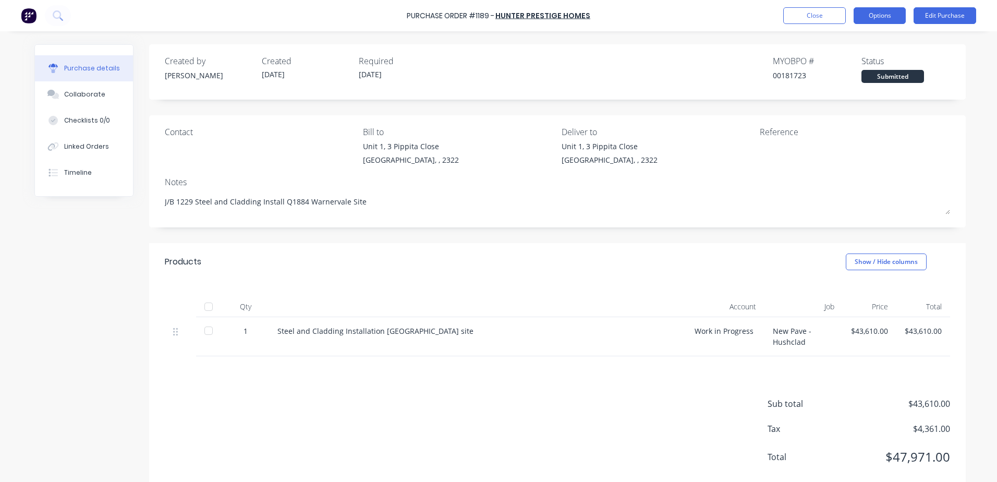
click at [877, 19] on button "Options" at bounding box center [880, 15] width 52 height 17
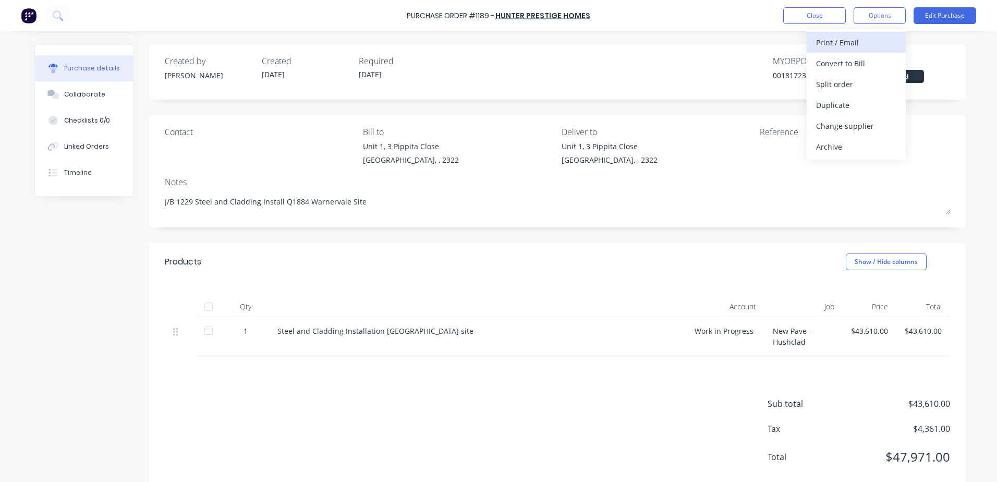
click at [851, 41] on div "Print / Email" at bounding box center [856, 42] width 80 height 15
click at [845, 60] on div "With pricing" at bounding box center [856, 63] width 80 height 15
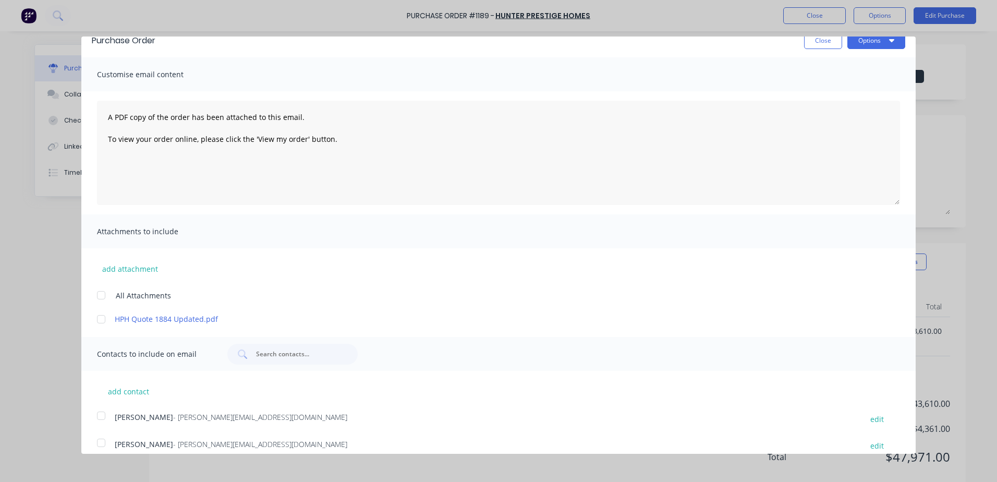
scroll to position [25, 0]
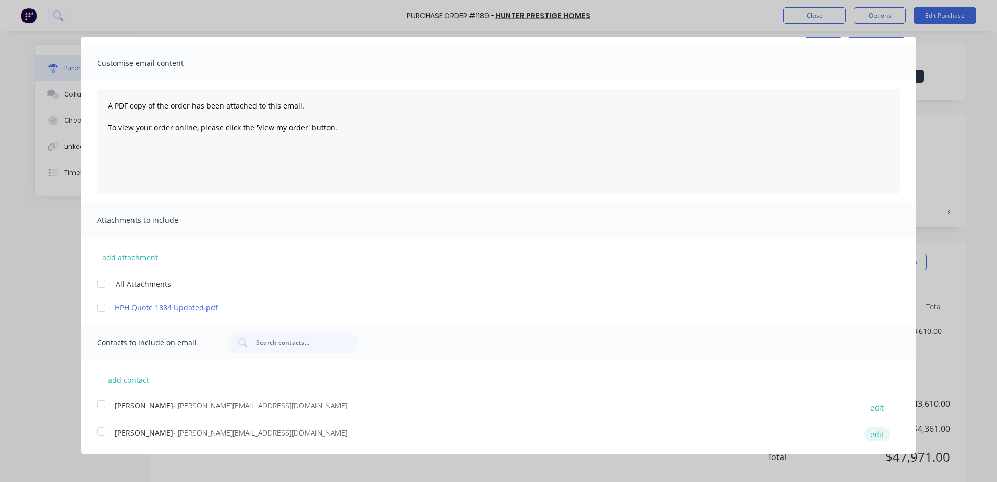
click at [869, 436] on button "edit" at bounding box center [877, 434] width 26 height 14
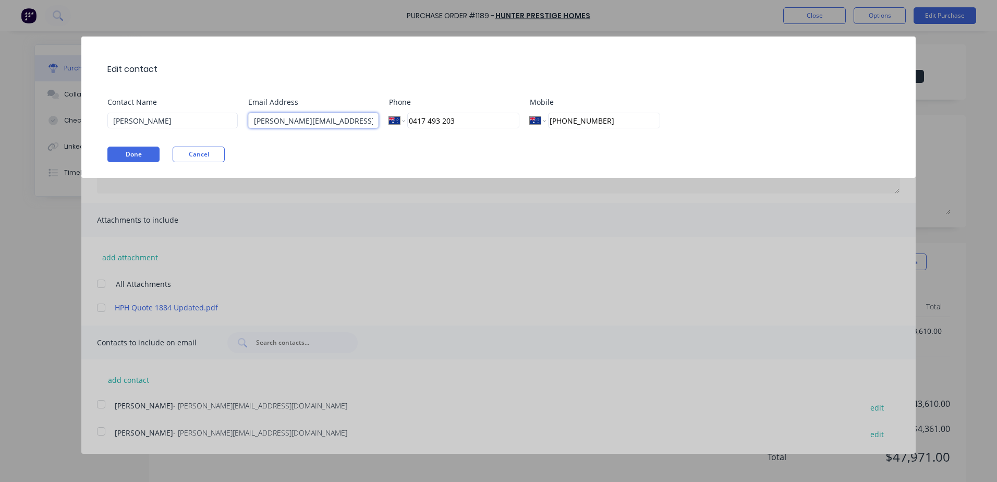
drag, startPoint x: 329, startPoint y: 118, endPoint x: 331, endPoint y: 124, distance: 6.1
click at [329, 118] on input "[PERSON_NAME][EMAIL_ADDRESS][DOMAIN_NAME]" at bounding box center [313, 121] width 130 height 16
click at [137, 151] on button "Done" at bounding box center [133, 155] width 52 height 16
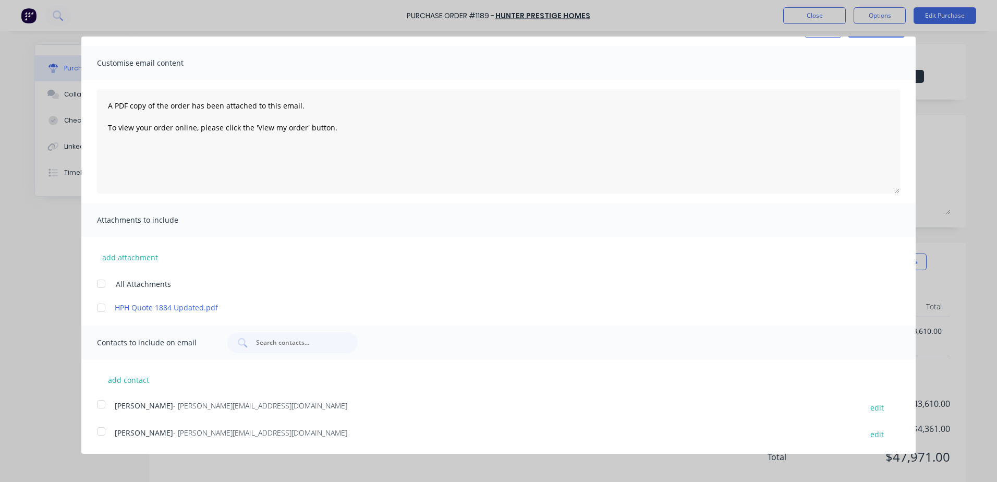
click at [100, 433] on div at bounding box center [101, 431] width 21 height 21
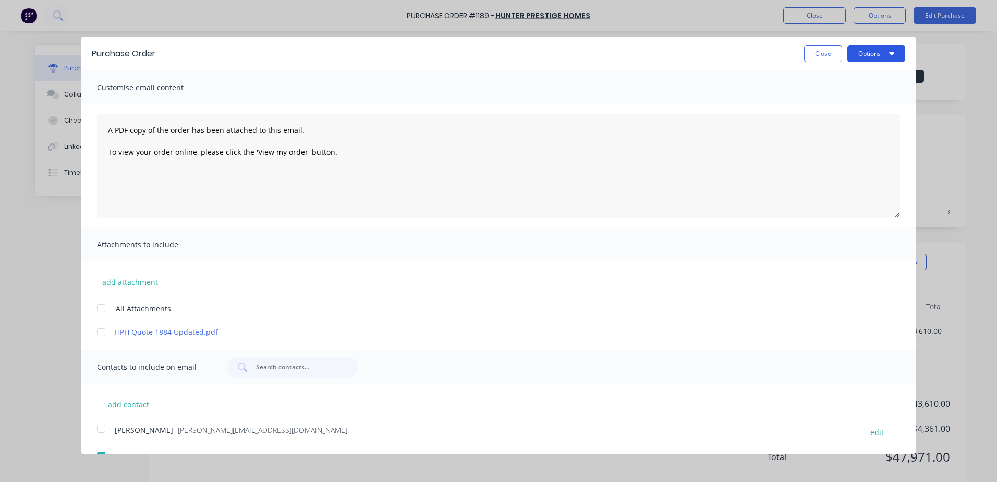
click at [864, 54] on button "Options" at bounding box center [877, 53] width 58 height 17
click at [832, 103] on div "Email" at bounding box center [856, 100] width 80 height 15
